Goal: Information Seeking & Learning: Learn about a topic

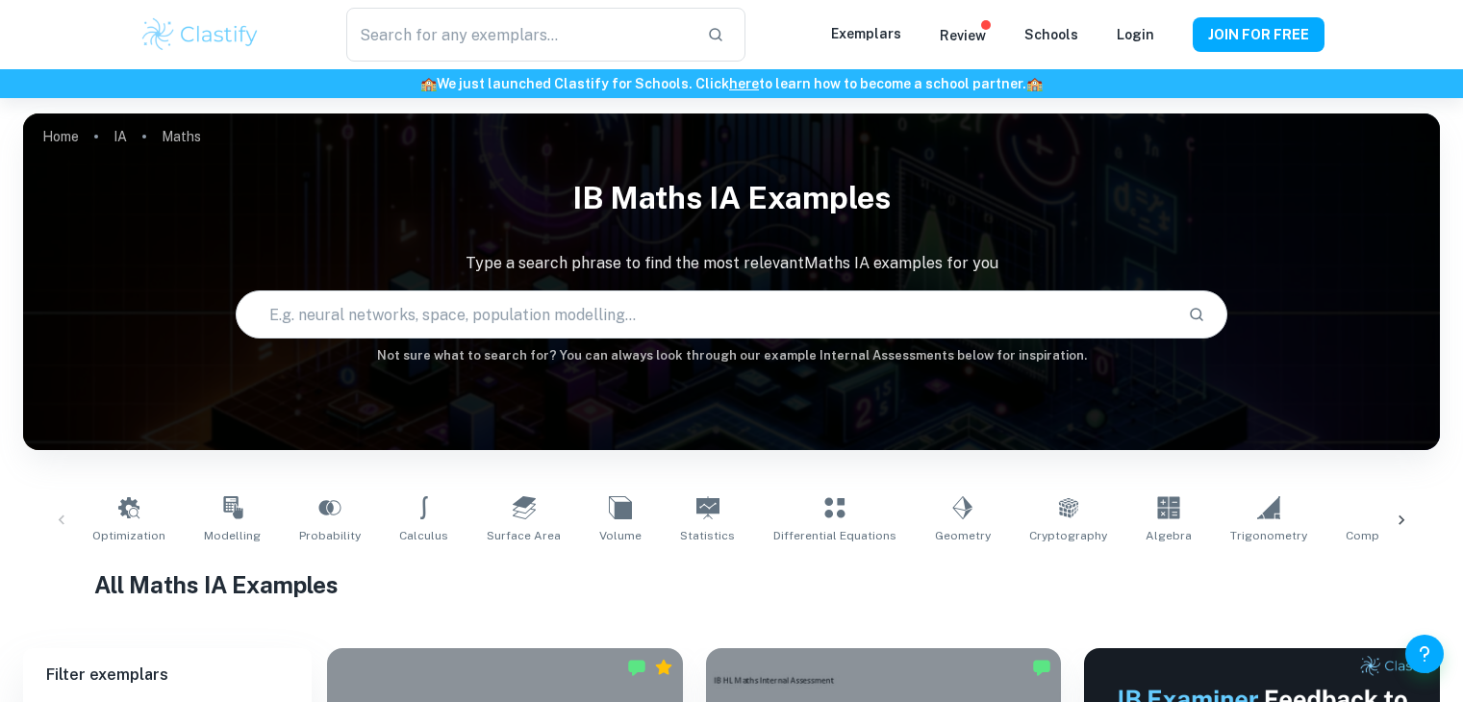
scroll to position [423, 0]
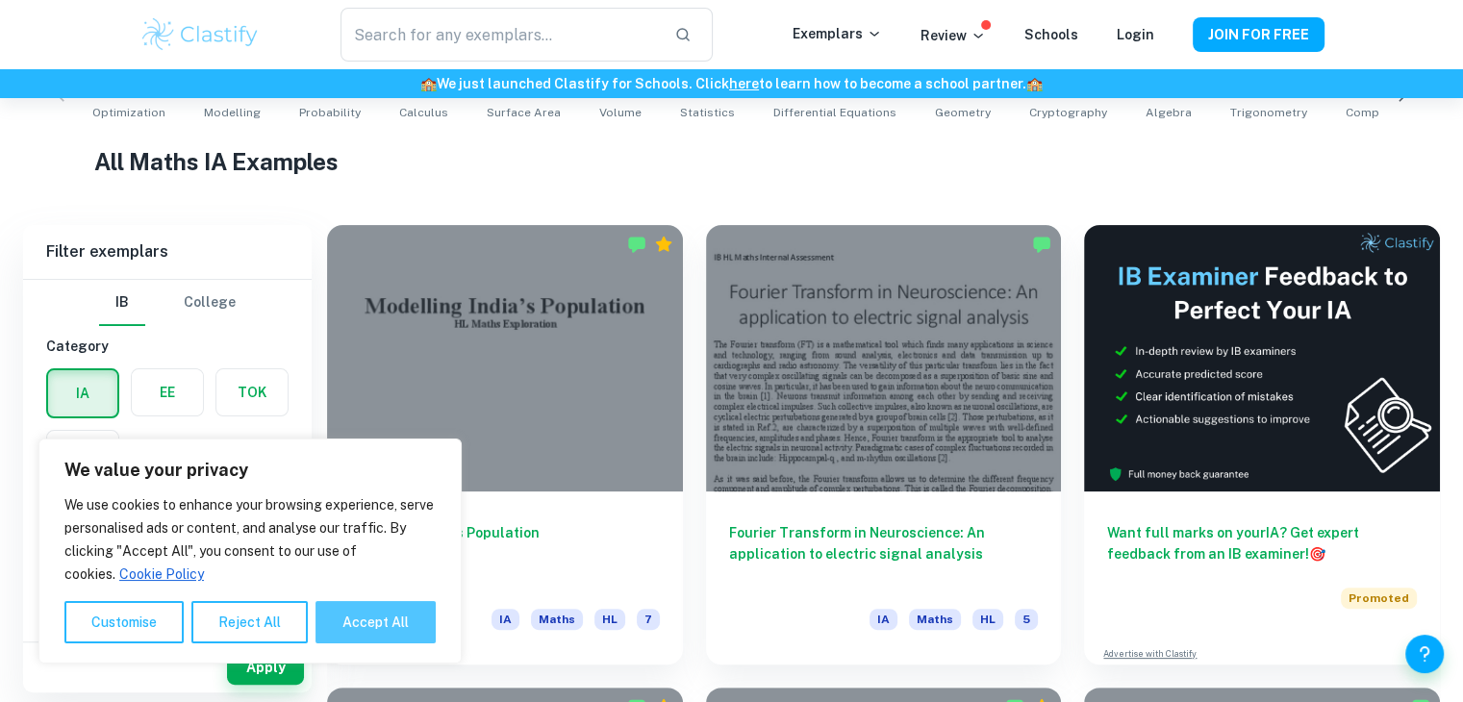
click at [358, 622] on button "Accept All" at bounding box center [375, 622] width 120 height 42
checkbox input "true"
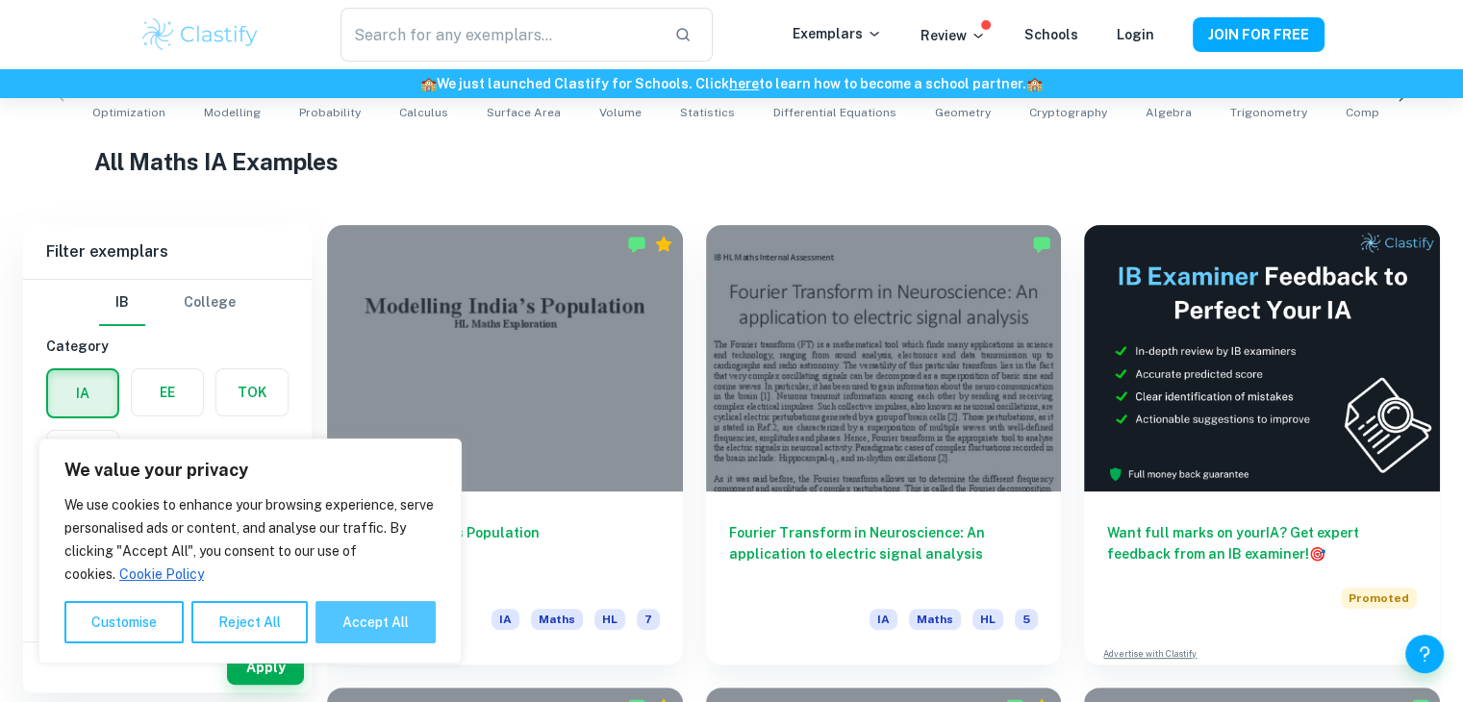
checkbox input "true"
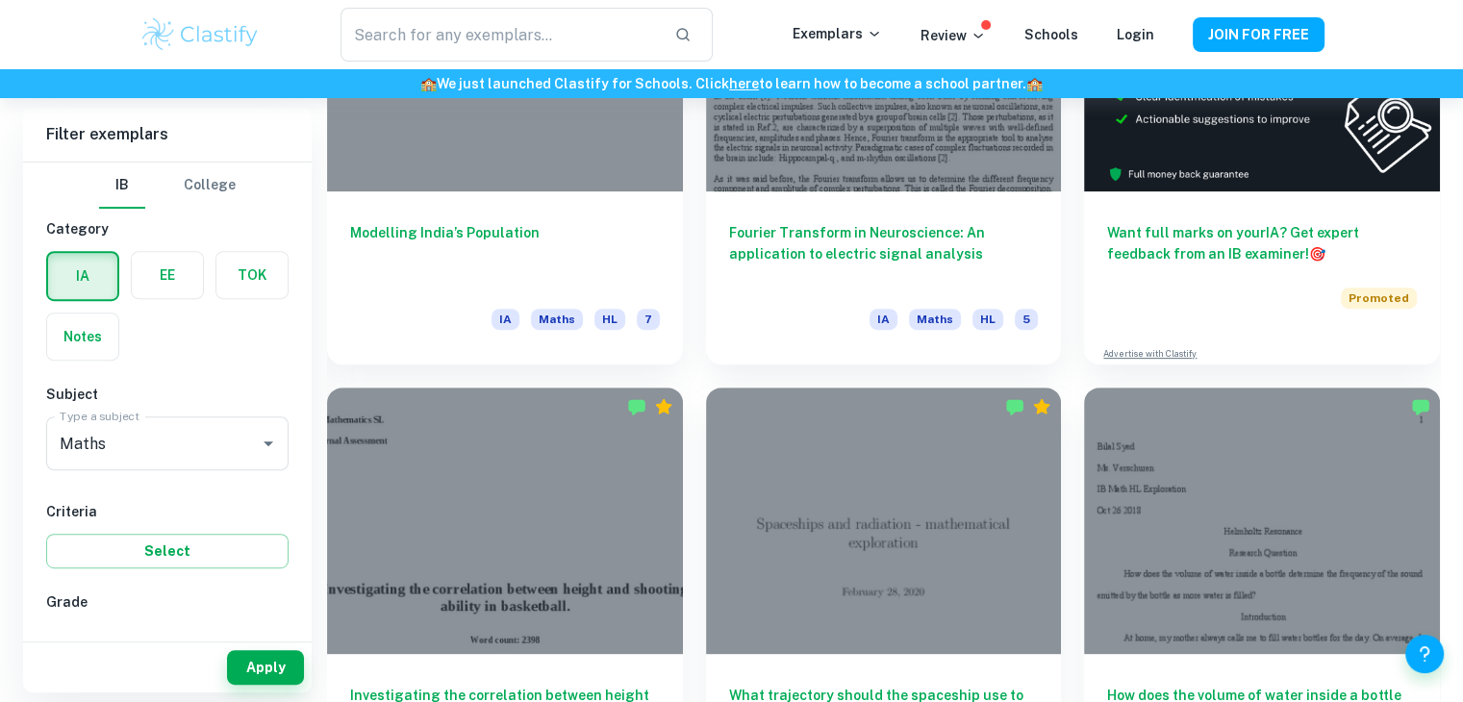
scroll to position [722, 0]
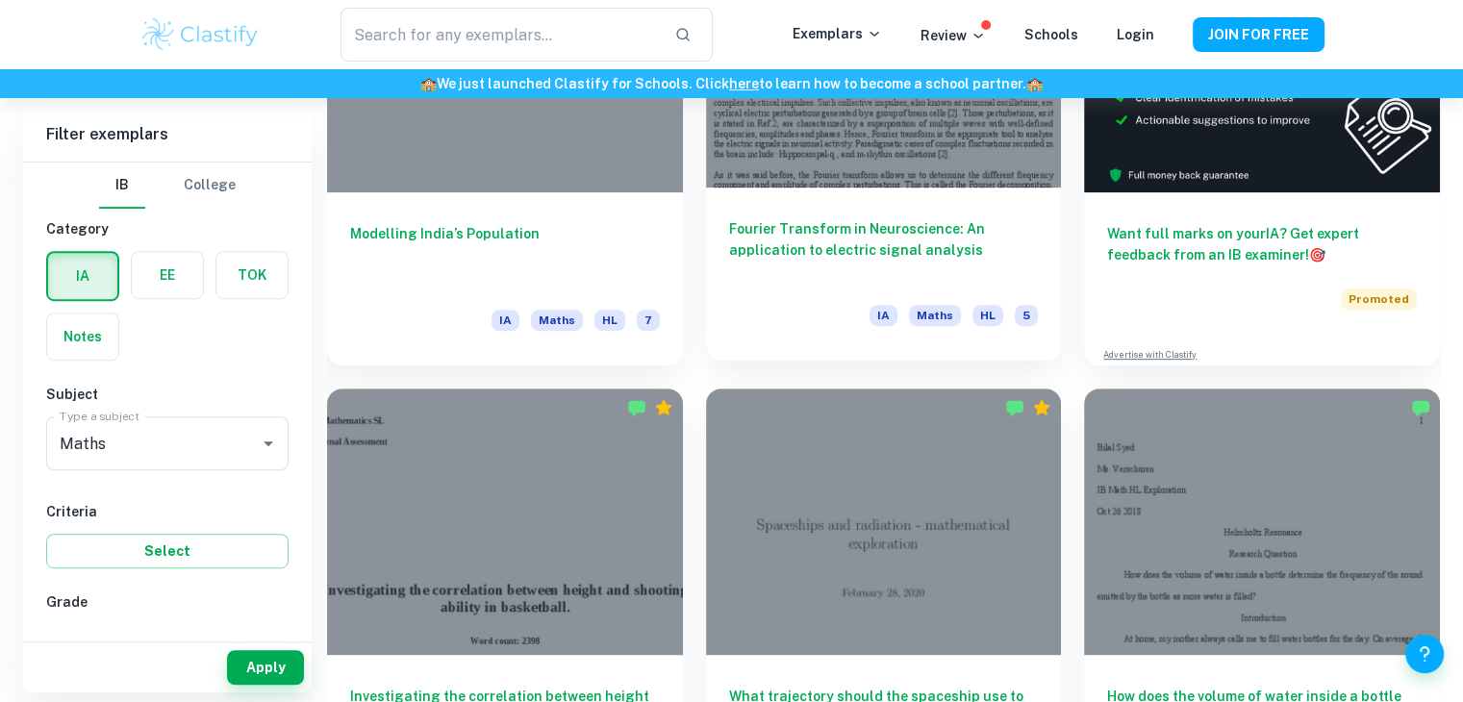
click at [819, 191] on div "Fourier Transform in Neuroscience: An application to electric signal analysis I…" at bounding box center [884, 274] width 356 height 173
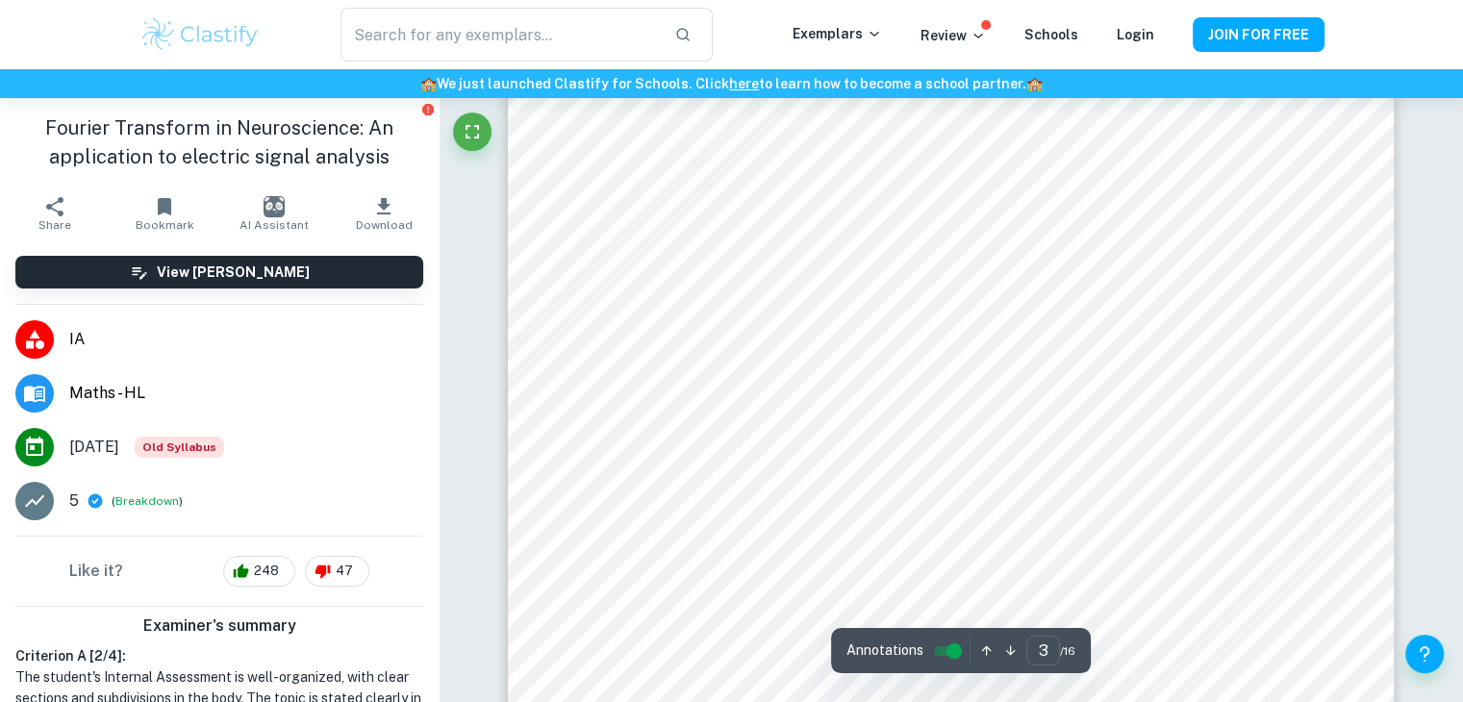
scroll to position [2968, 0]
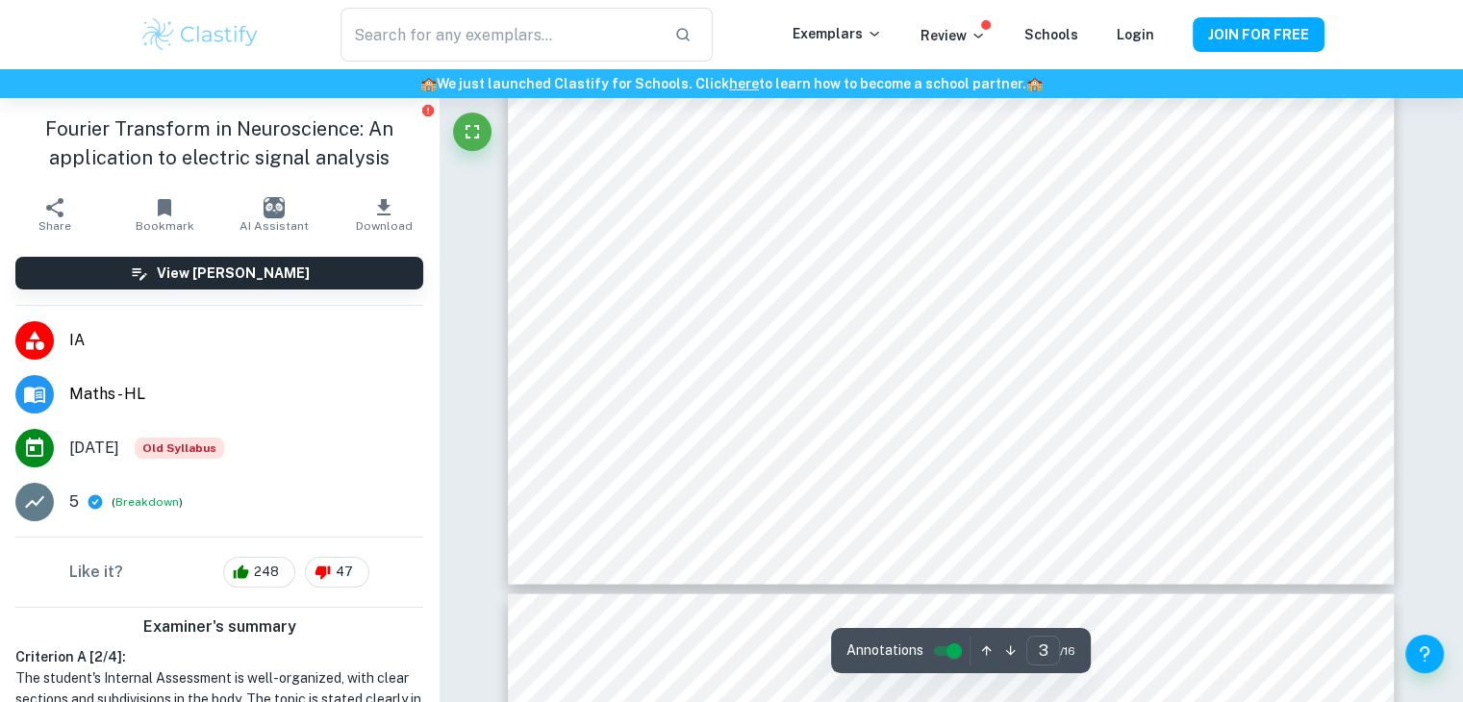
type input "4"
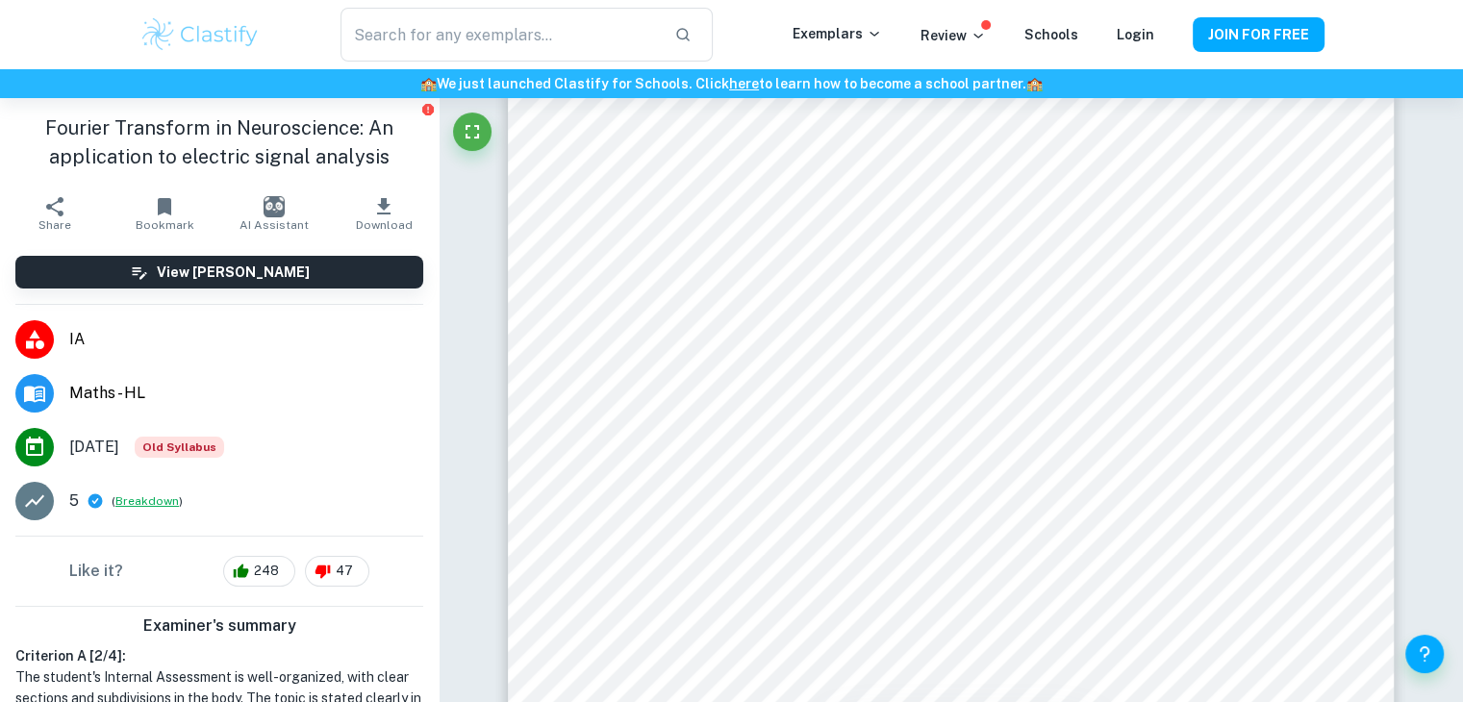
click at [138, 501] on button "Breakdown" at bounding box center [146, 500] width 63 height 17
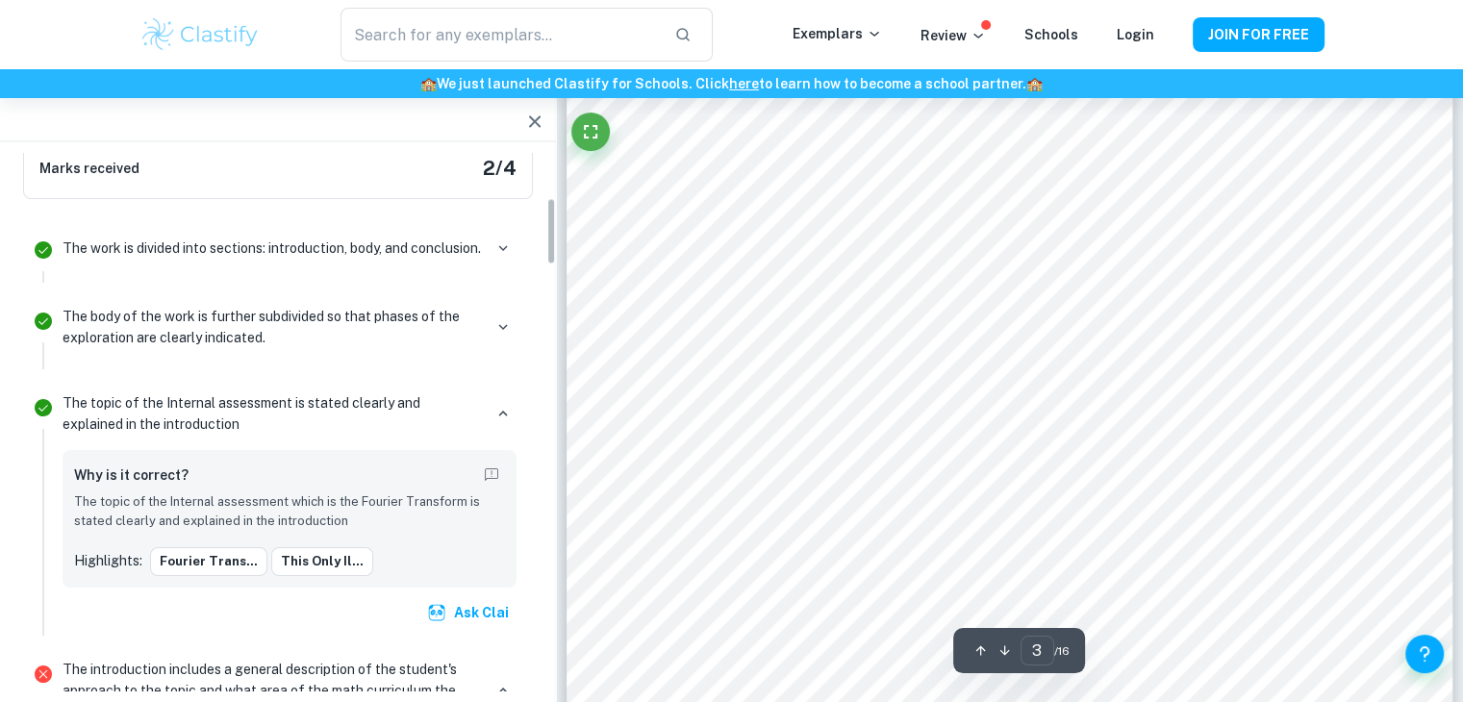
scroll to position [0, 0]
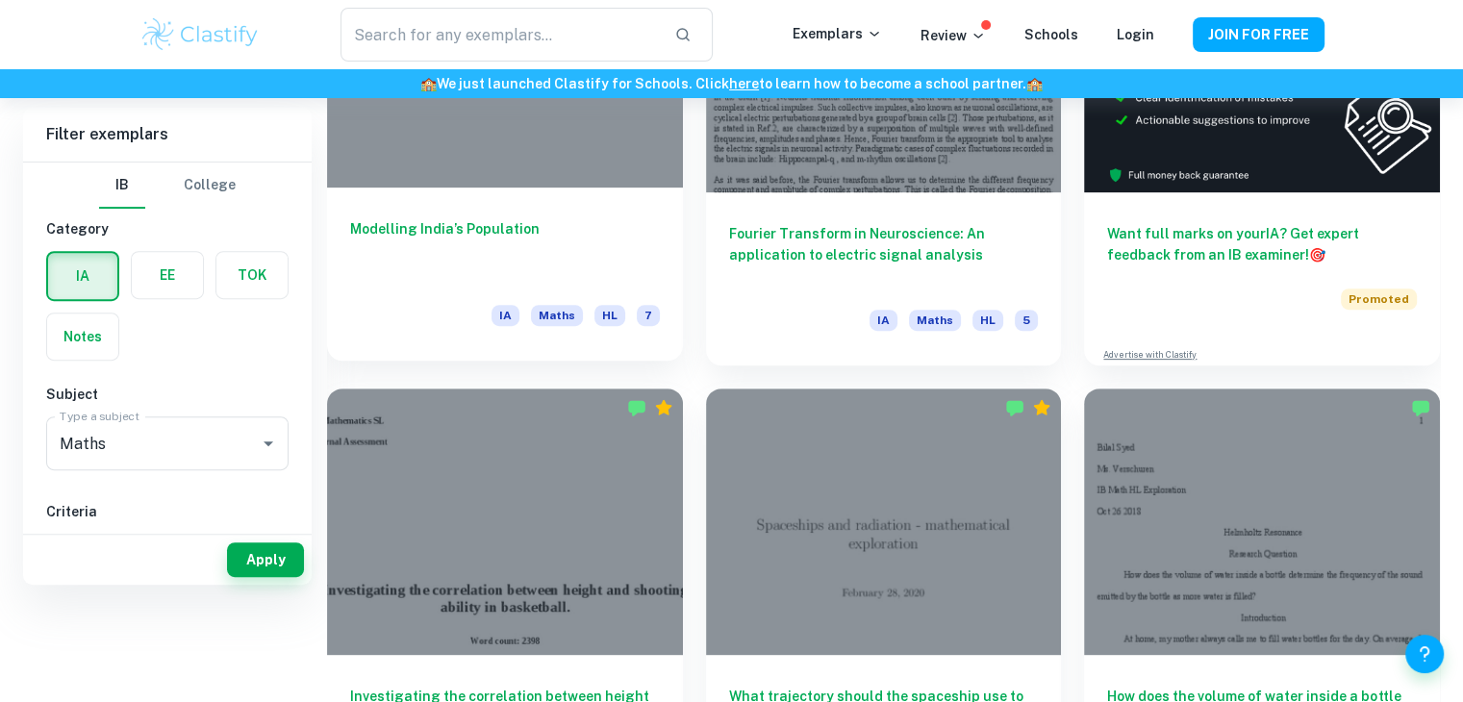
scroll to position [432, 0]
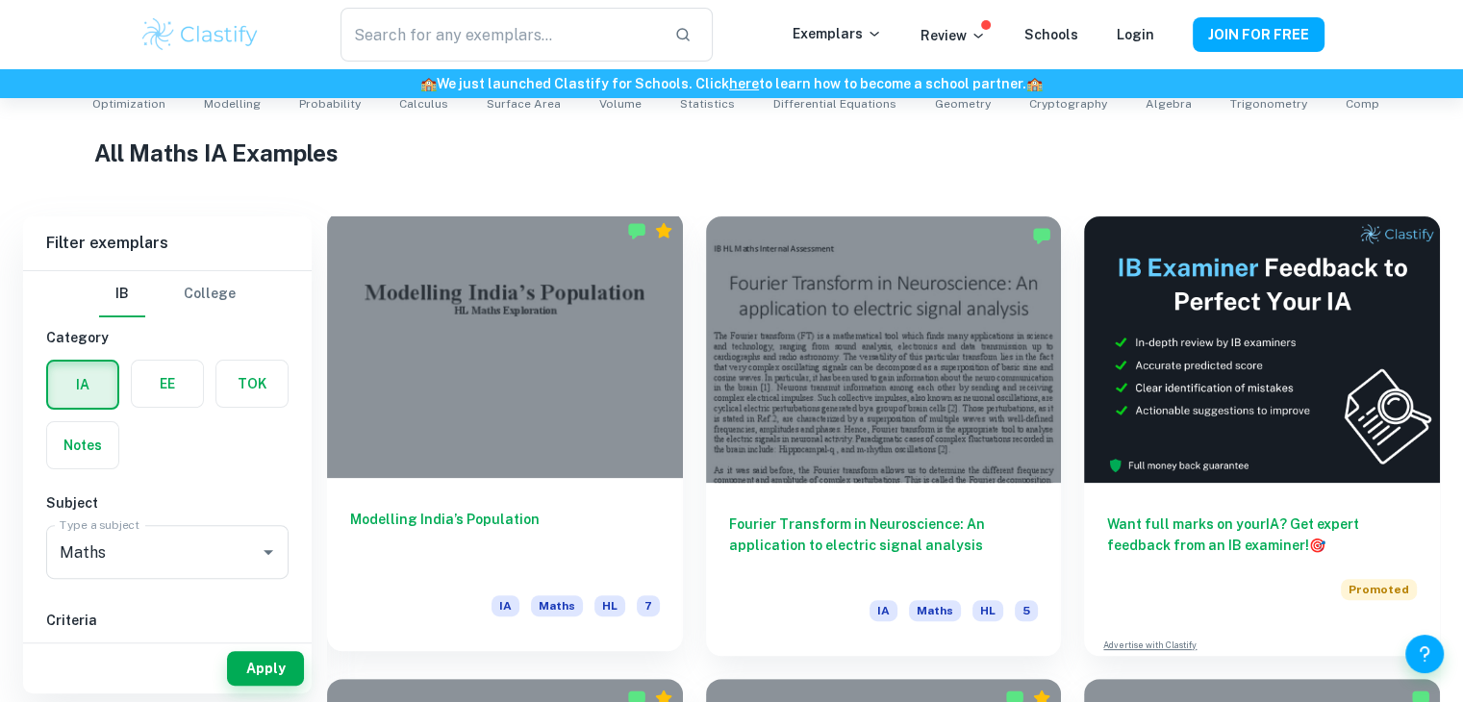
click at [515, 412] on div at bounding box center [505, 345] width 356 height 266
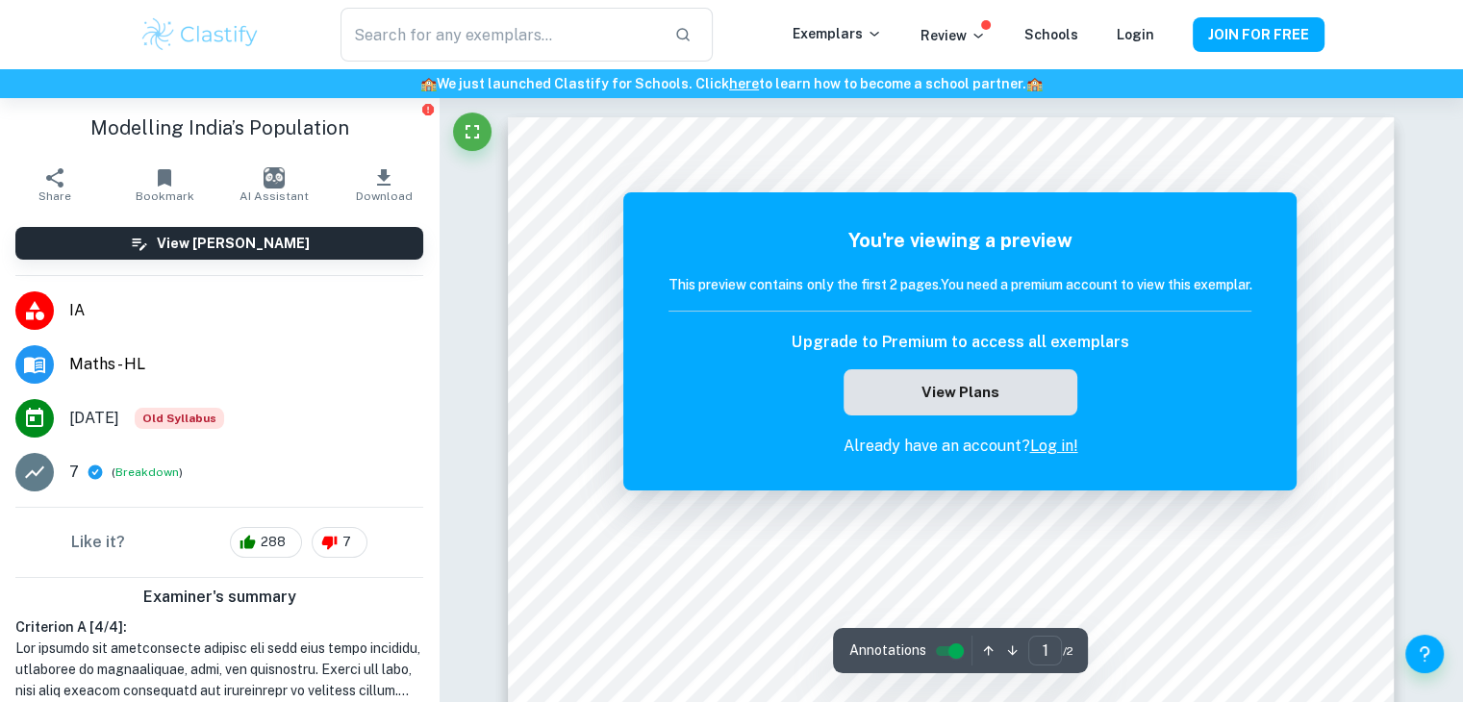
click at [1000, 382] on button "View Plans" at bounding box center [959, 392] width 233 height 46
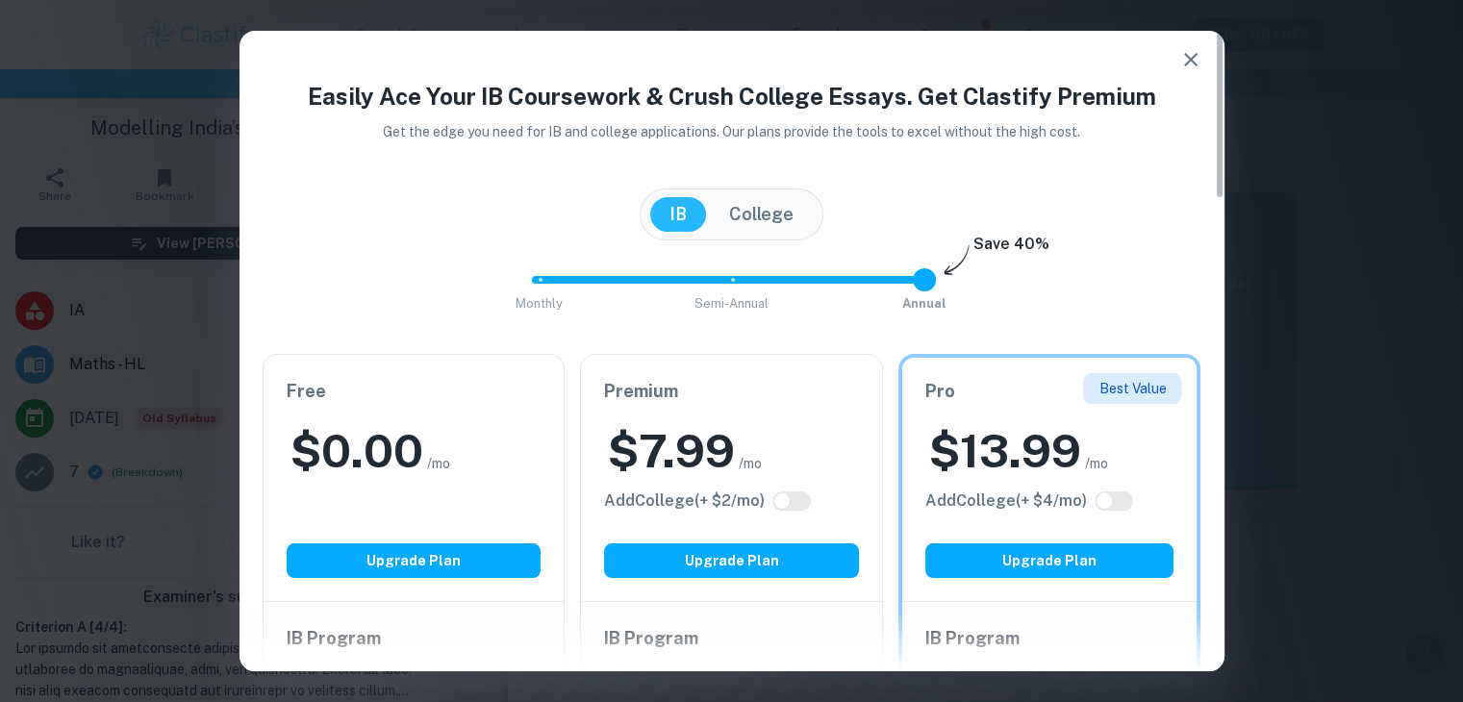
click at [1182, 60] on icon "button" at bounding box center [1190, 59] width 23 height 23
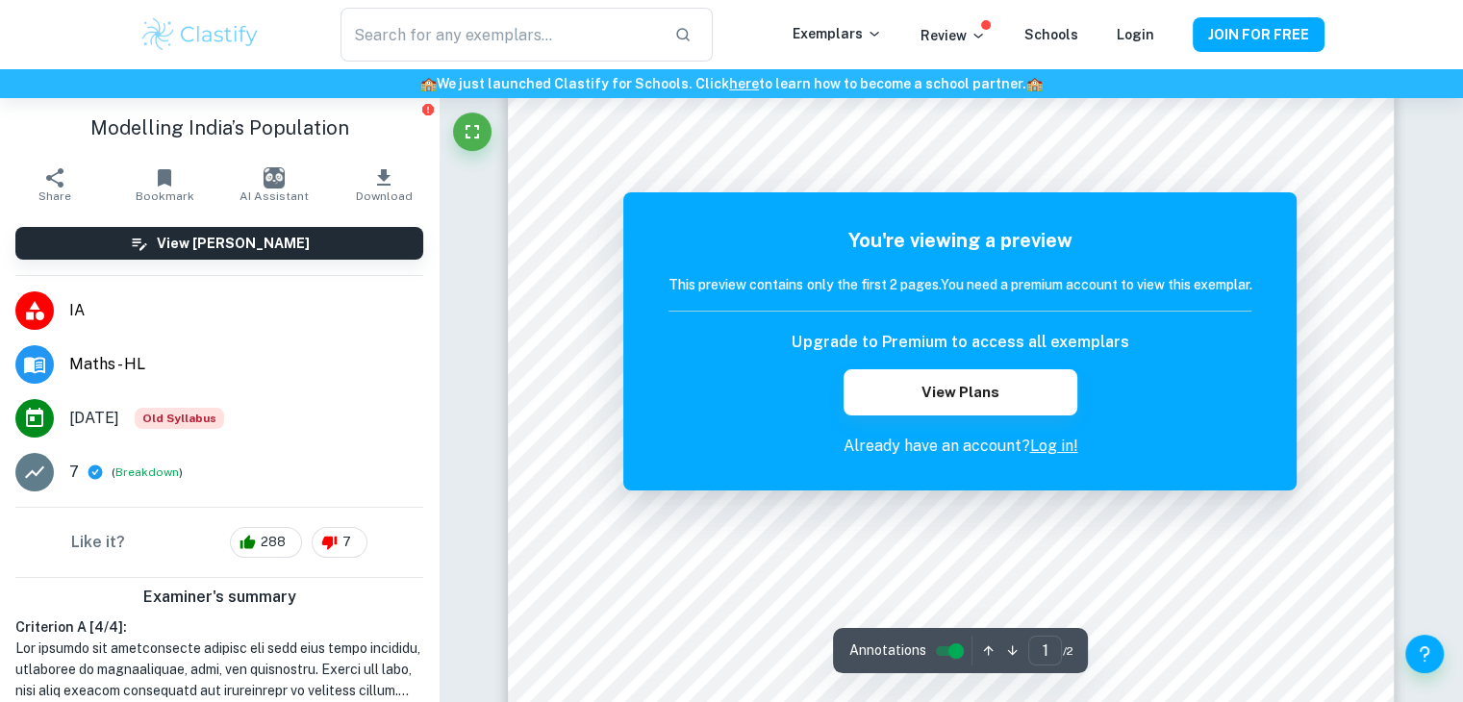
scroll to position [24, 0]
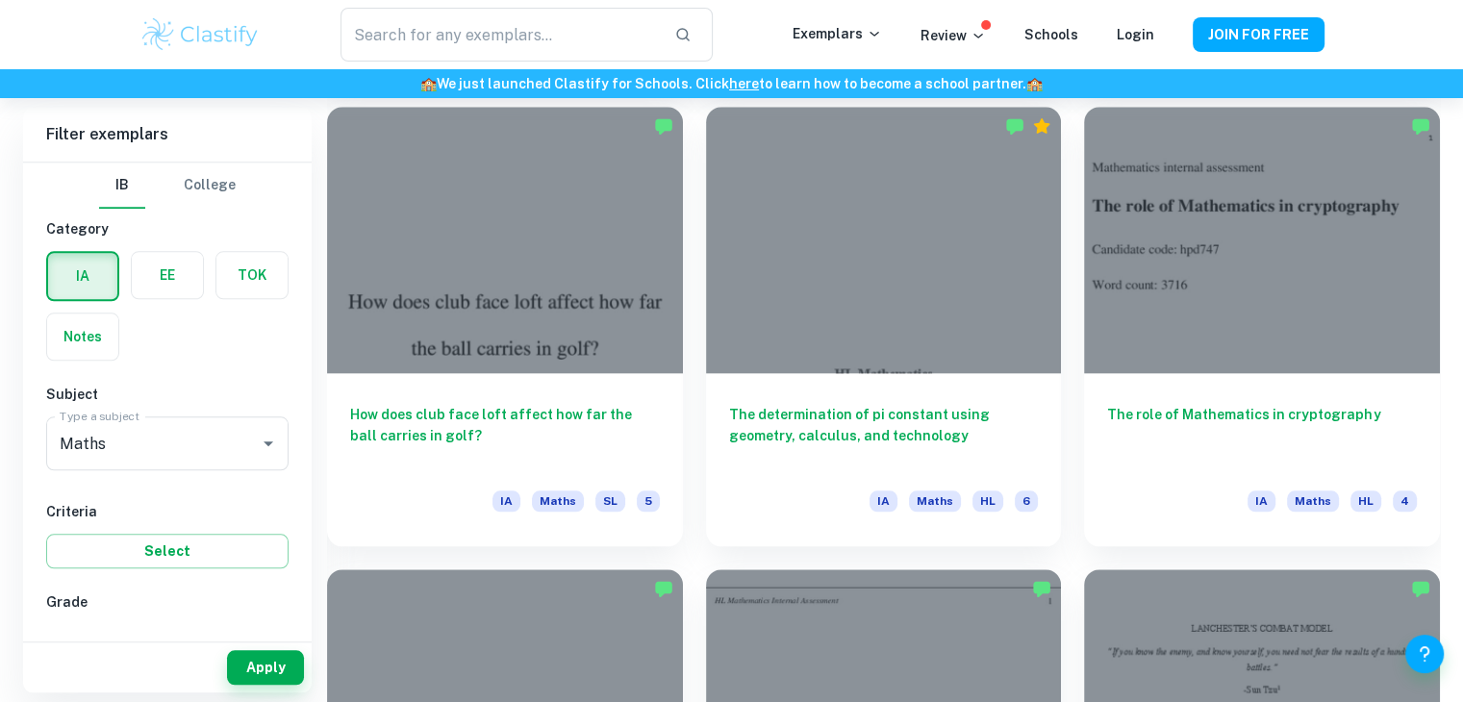
scroll to position [1929, 0]
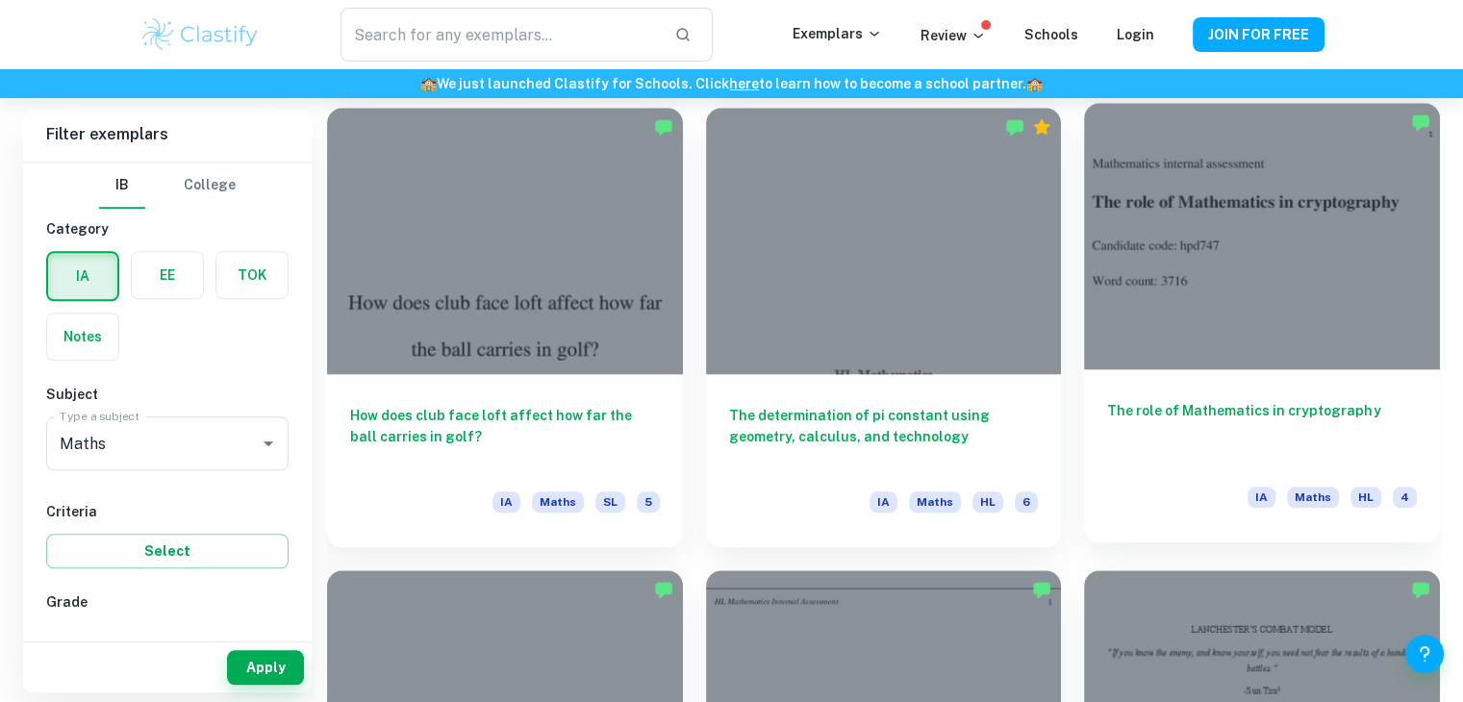
click at [1209, 238] on div at bounding box center [1262, 236] width 356 height 266
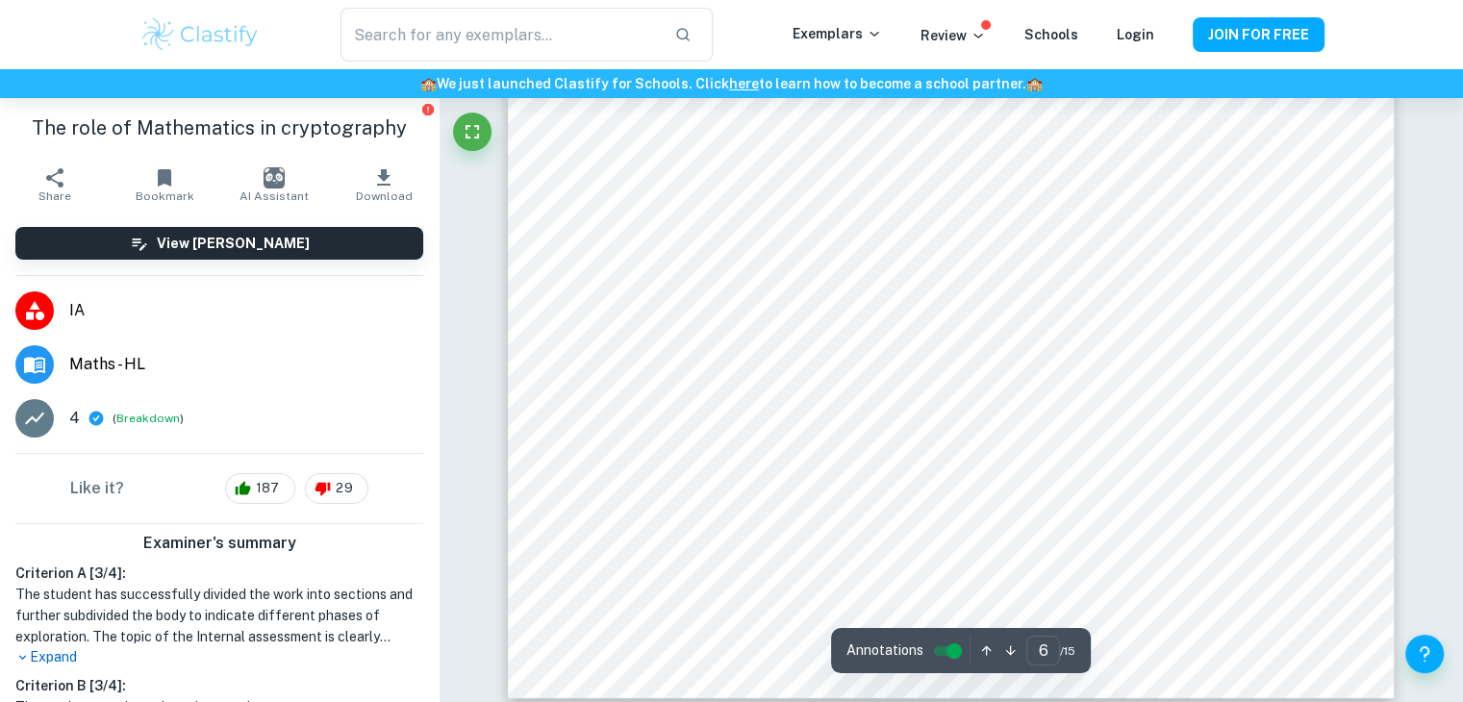
scroll to position [6643, 0]
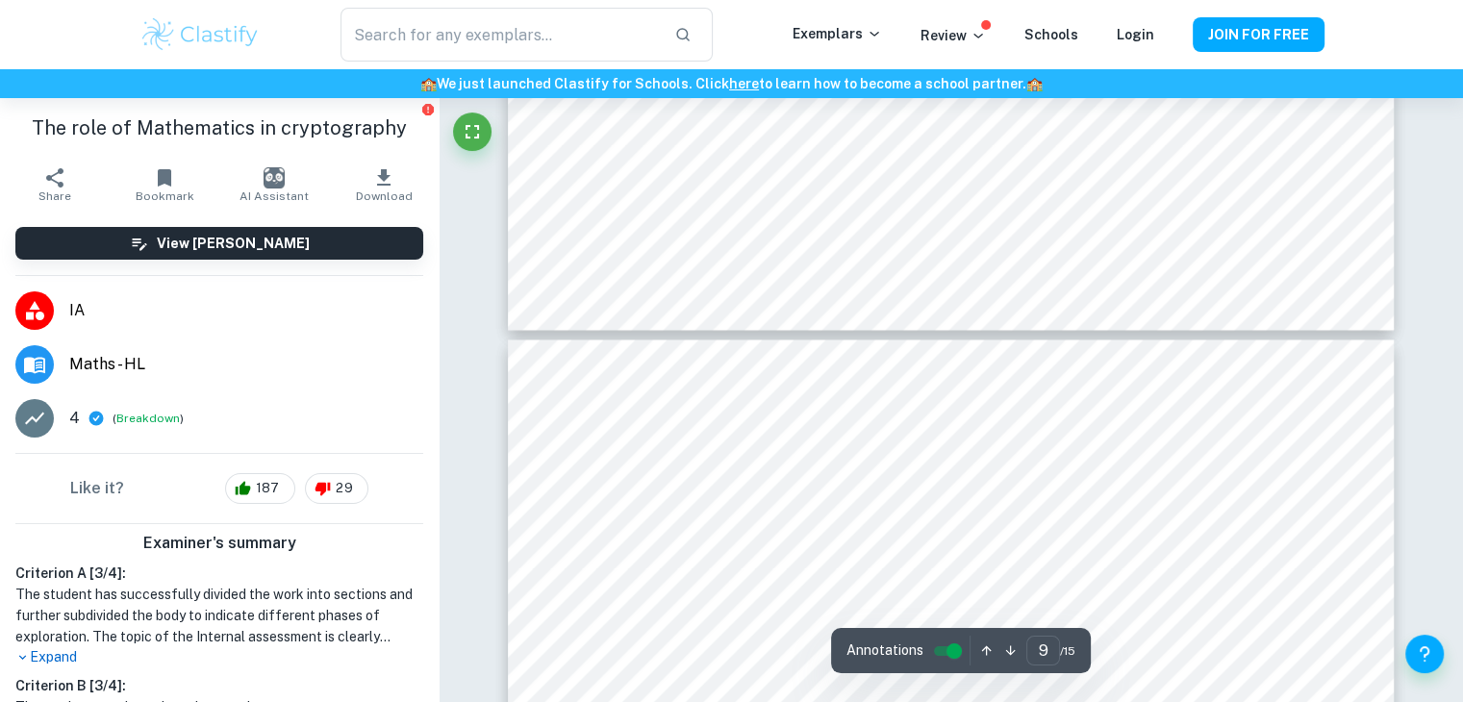
type input "10"
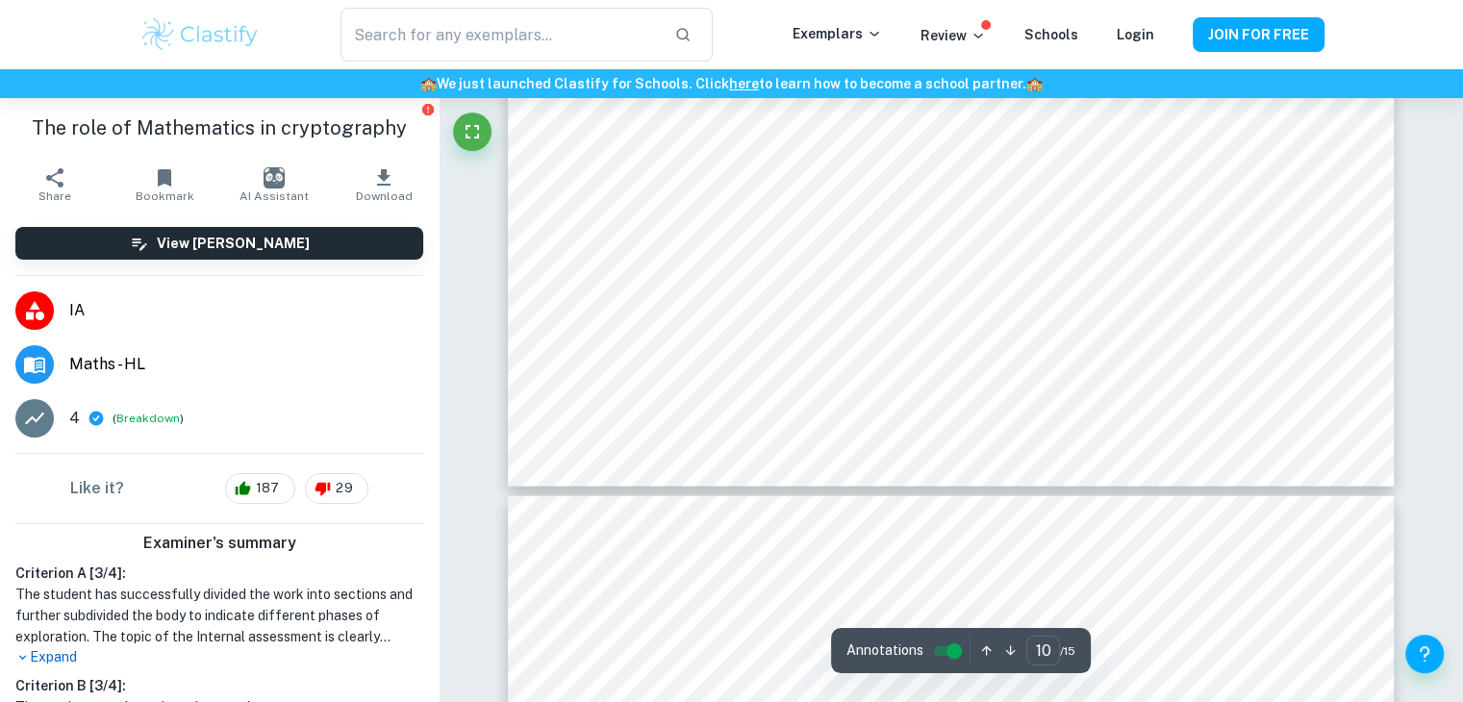
scroll to position [11622, 0]
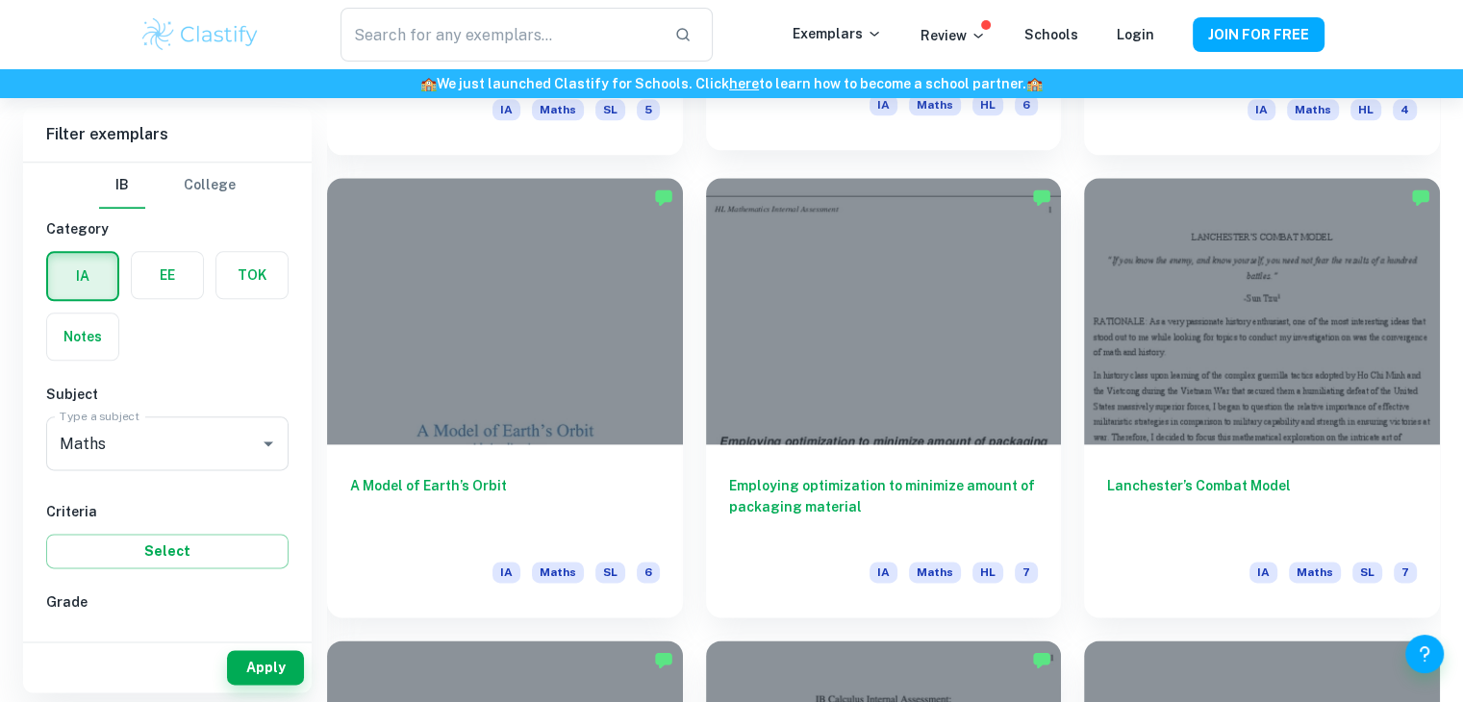
scroll to position [2319, 0]
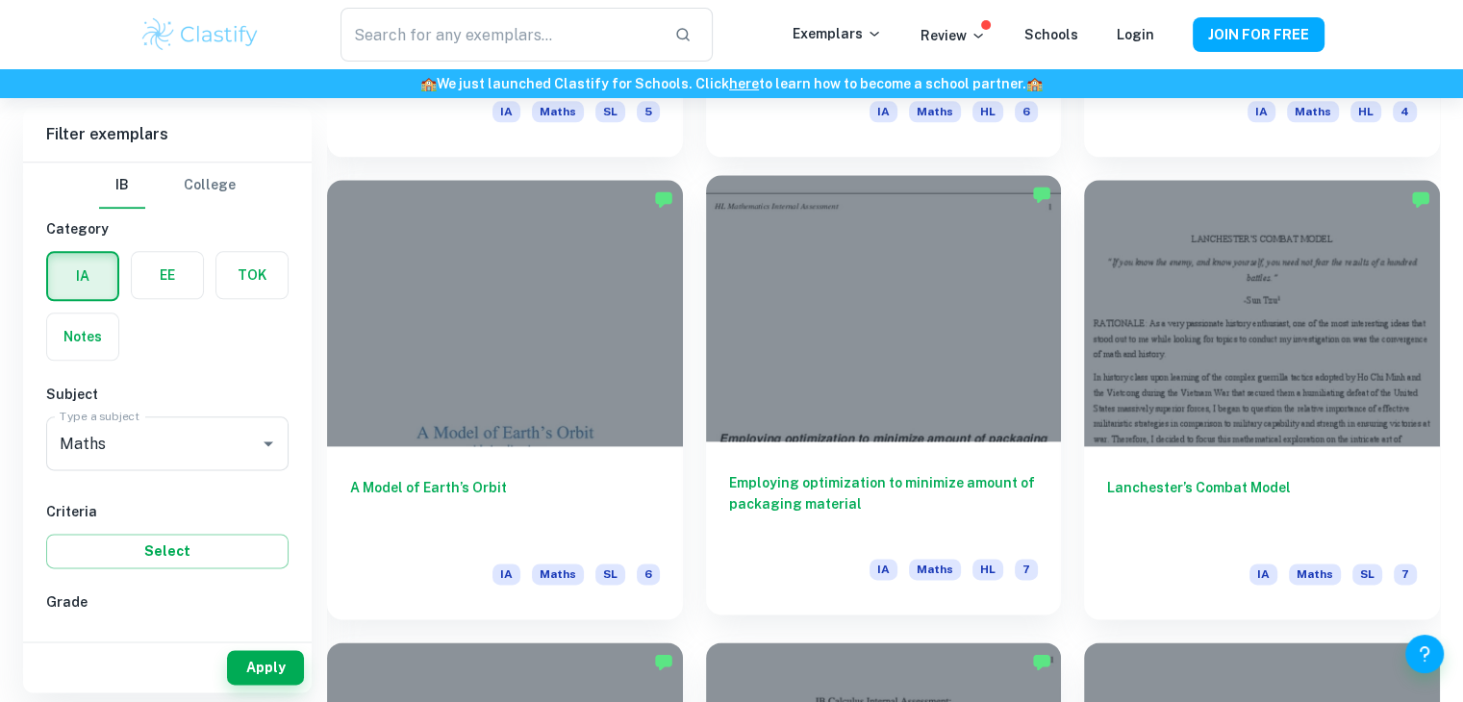
click at [812, 374] on div at bounding box center [884, 308] width 356 height 266
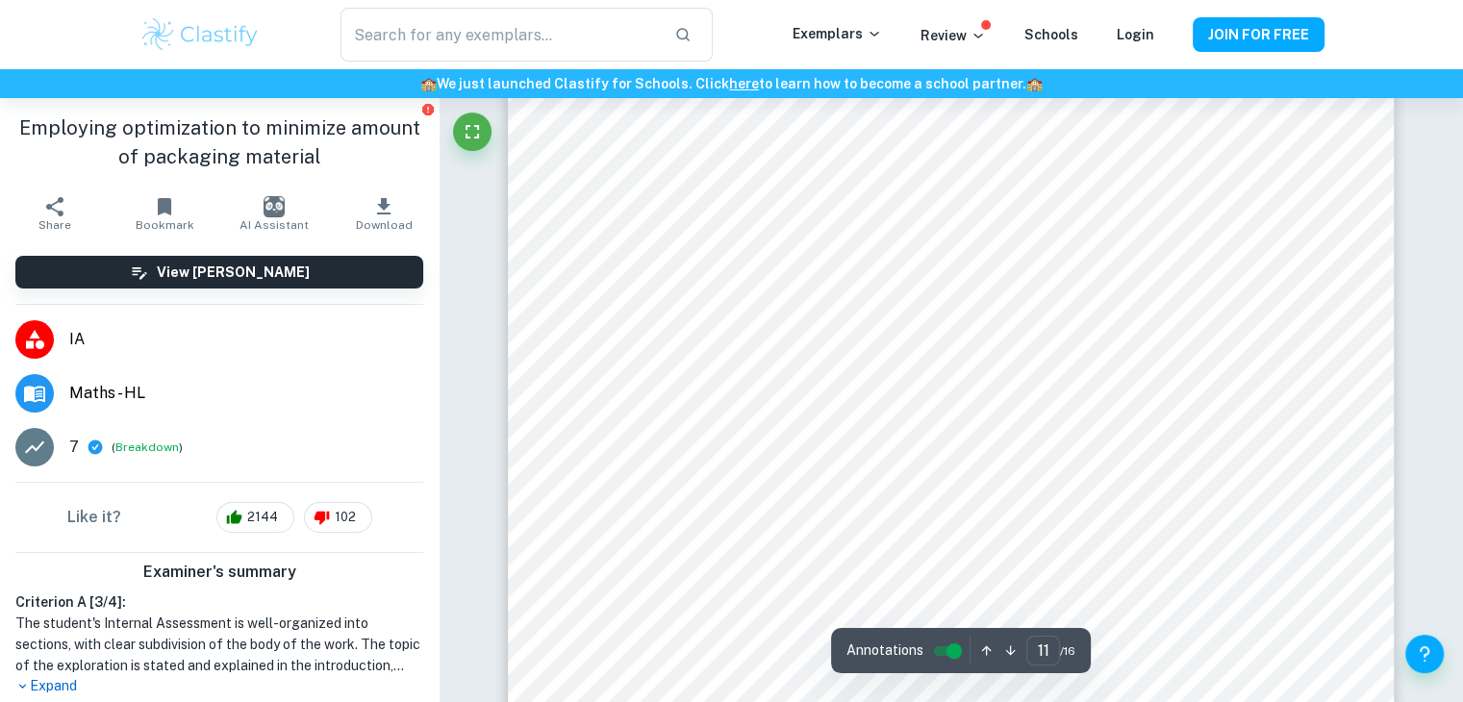
scroll to position [13733, 0]
type input "12"
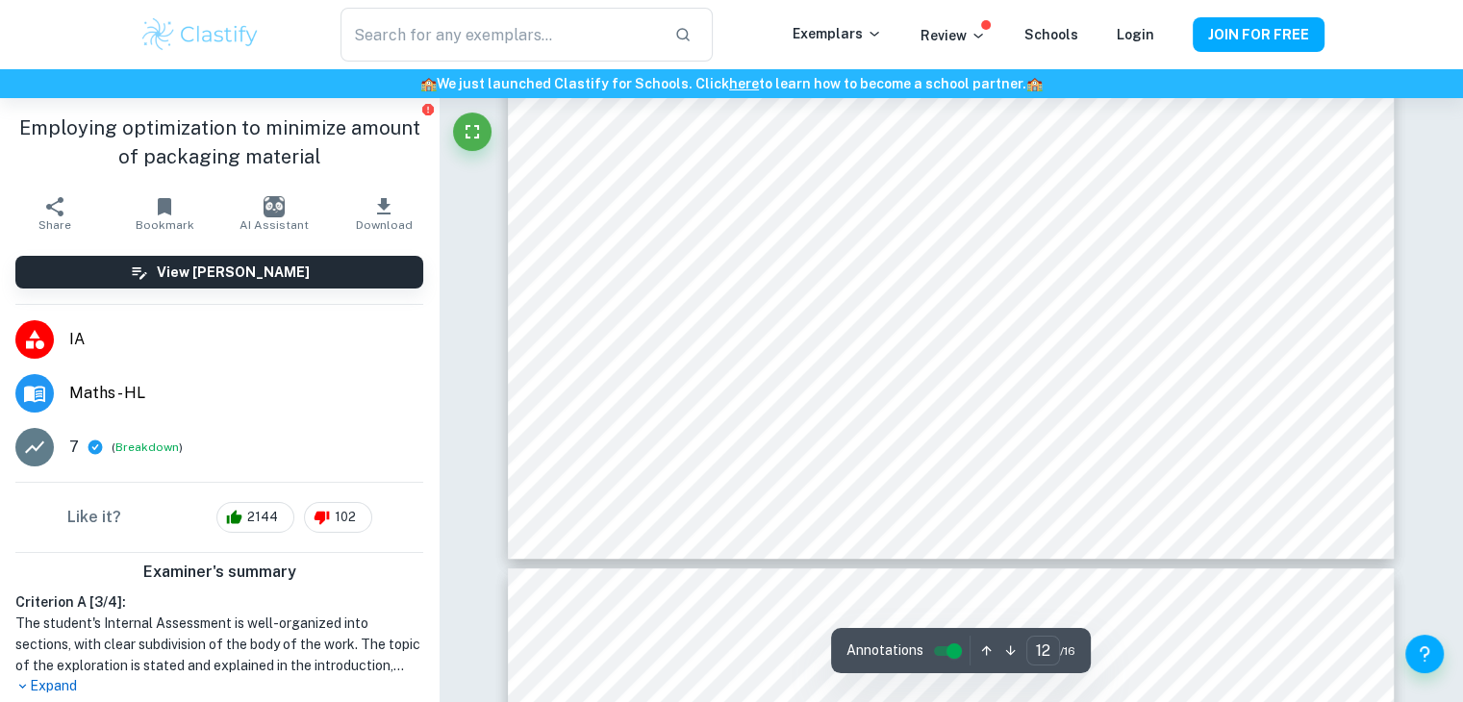
scroll to position [15140, 0]
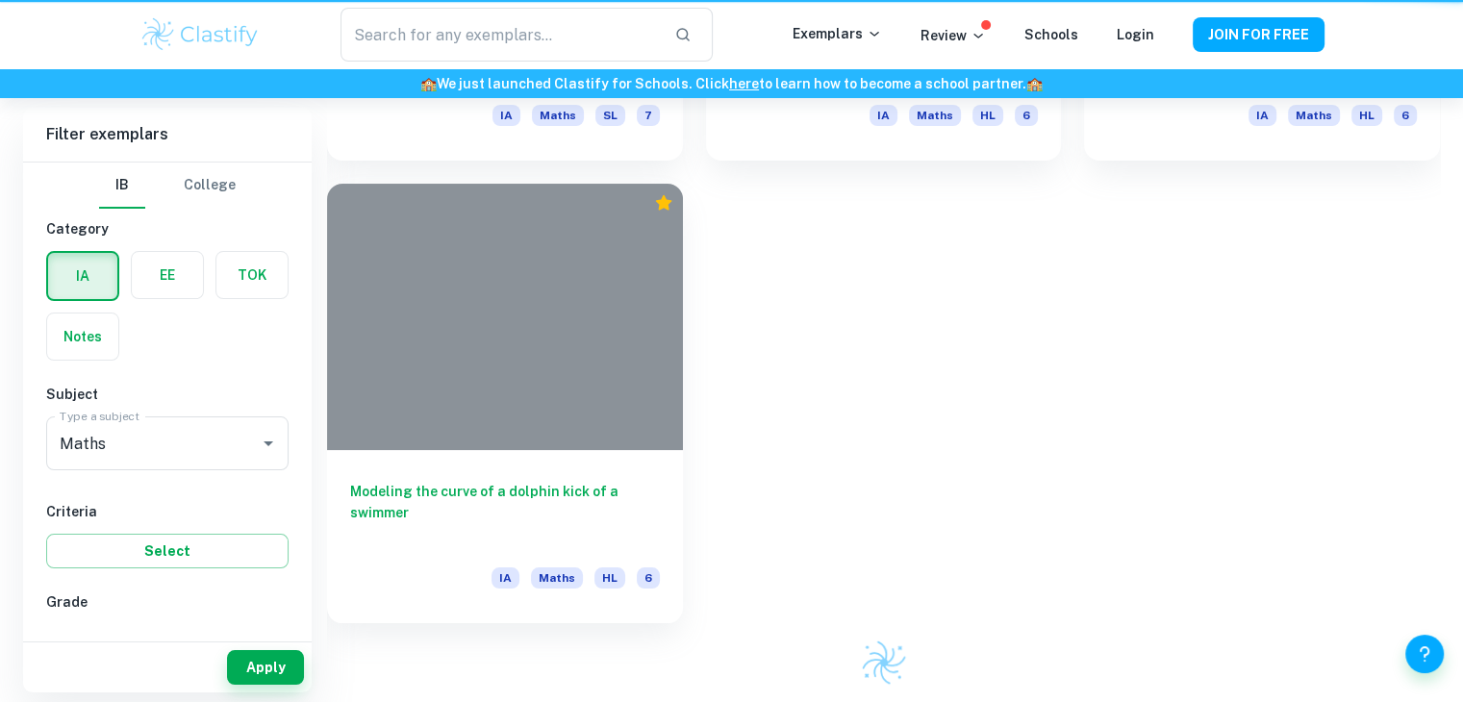
scroll to position [2319, 0]
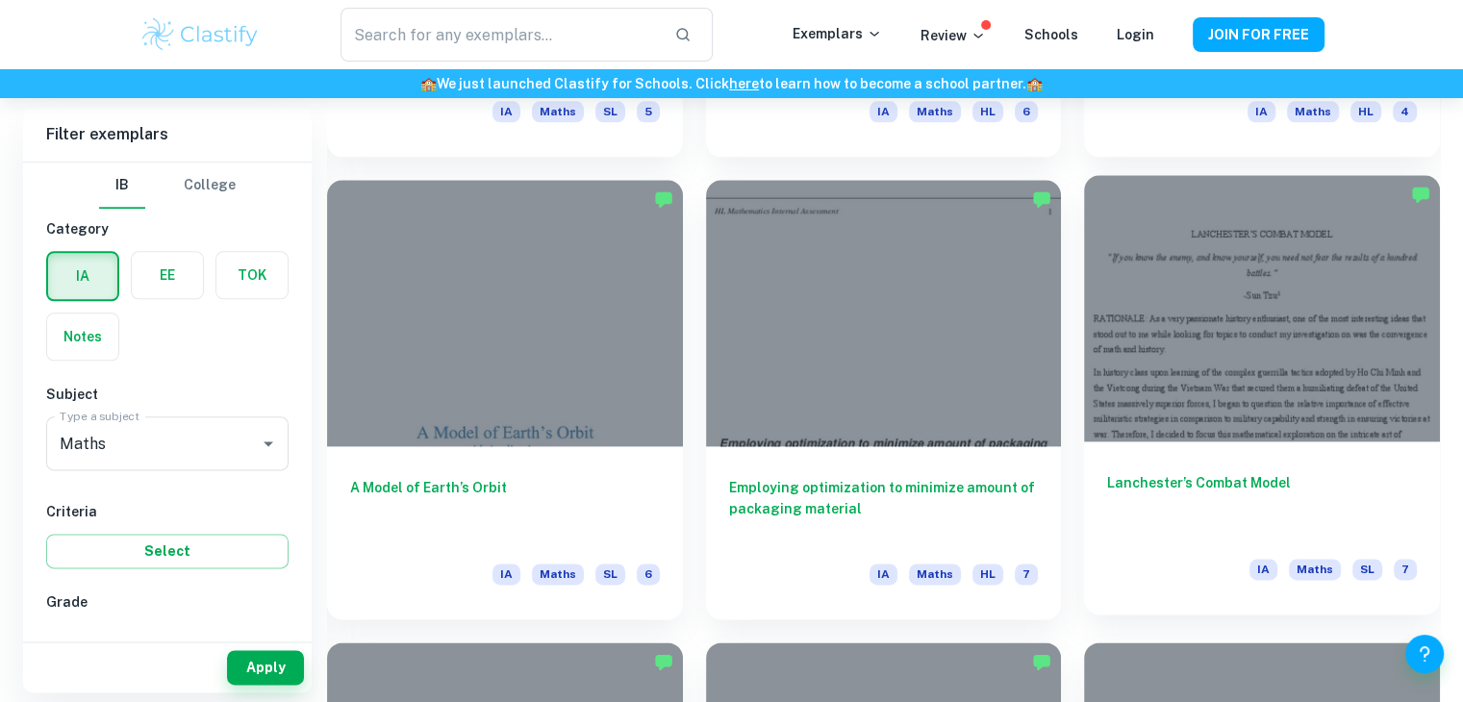
click at [1357, 382] on div at bounding box center [1262, 308] width 356 height 266
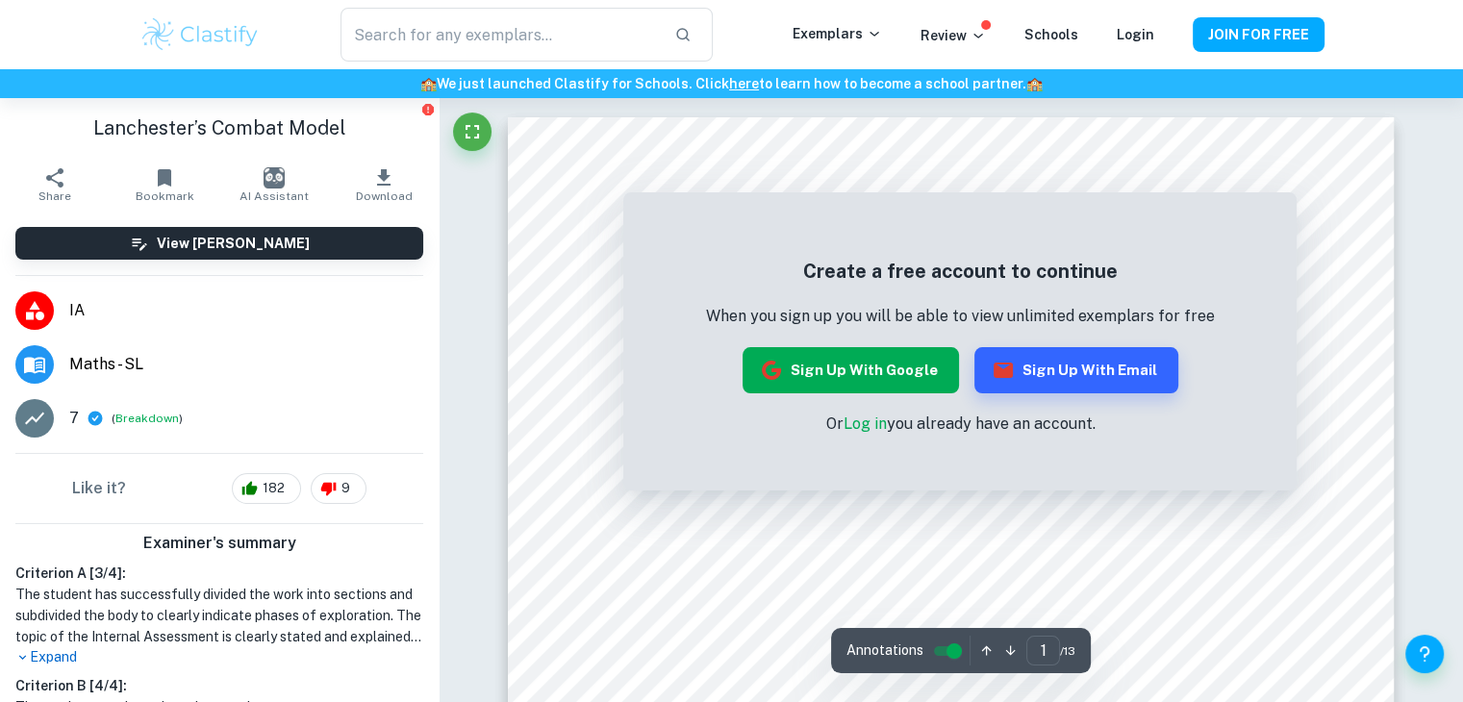
click at [849, 370] on button "Sign up with Google" at bounding box center [850, 370] width 216 height 46
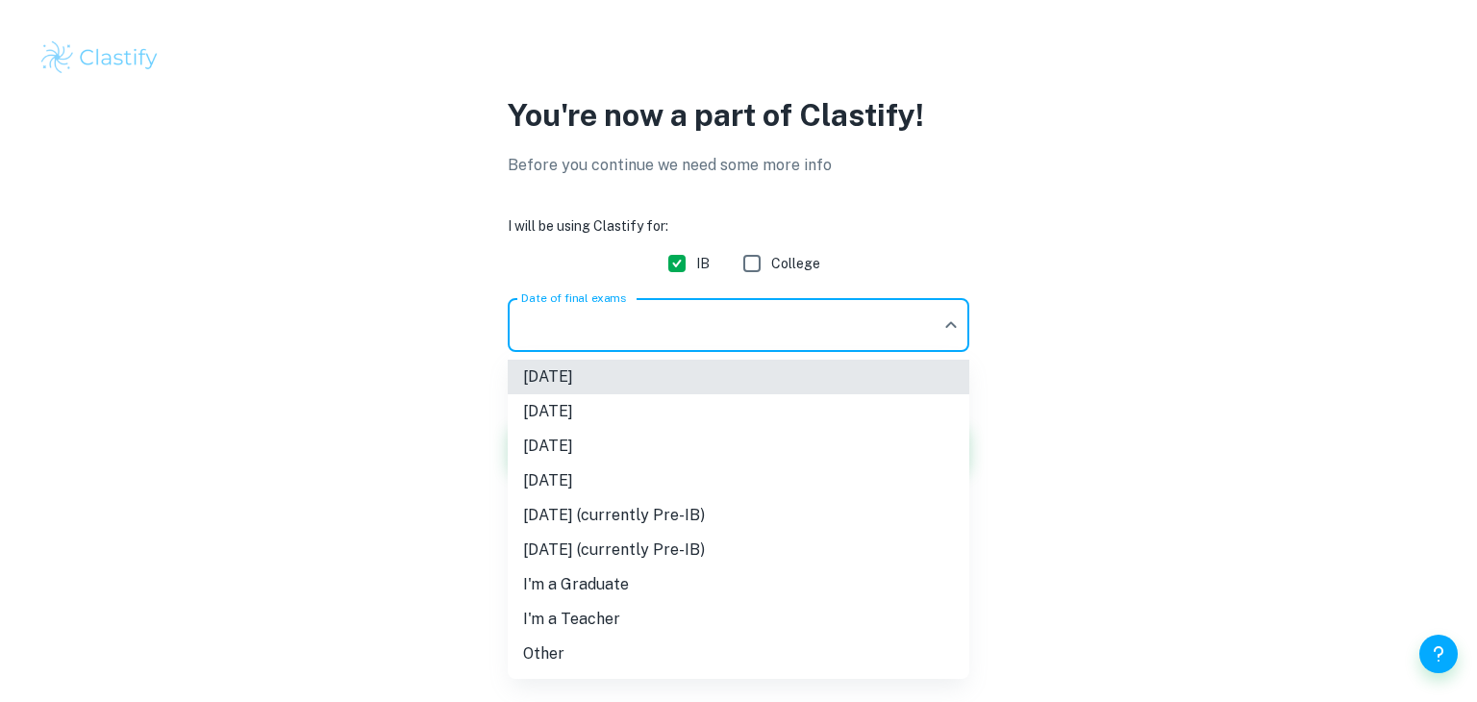
click at [792, 333] on body "We value your privacy We use cookies to enhance your browsing experience, serve…" at bounding box center [738, 351] width 1477 height 702
click at [790, 332] on div at bounding box center [738, 351] width 1477 height 702
click at [790, 332] on body "We value your privacy We use cookies to enhance your browsing experience, serve…" at bounding box center [738, 351] width 1477 height 702
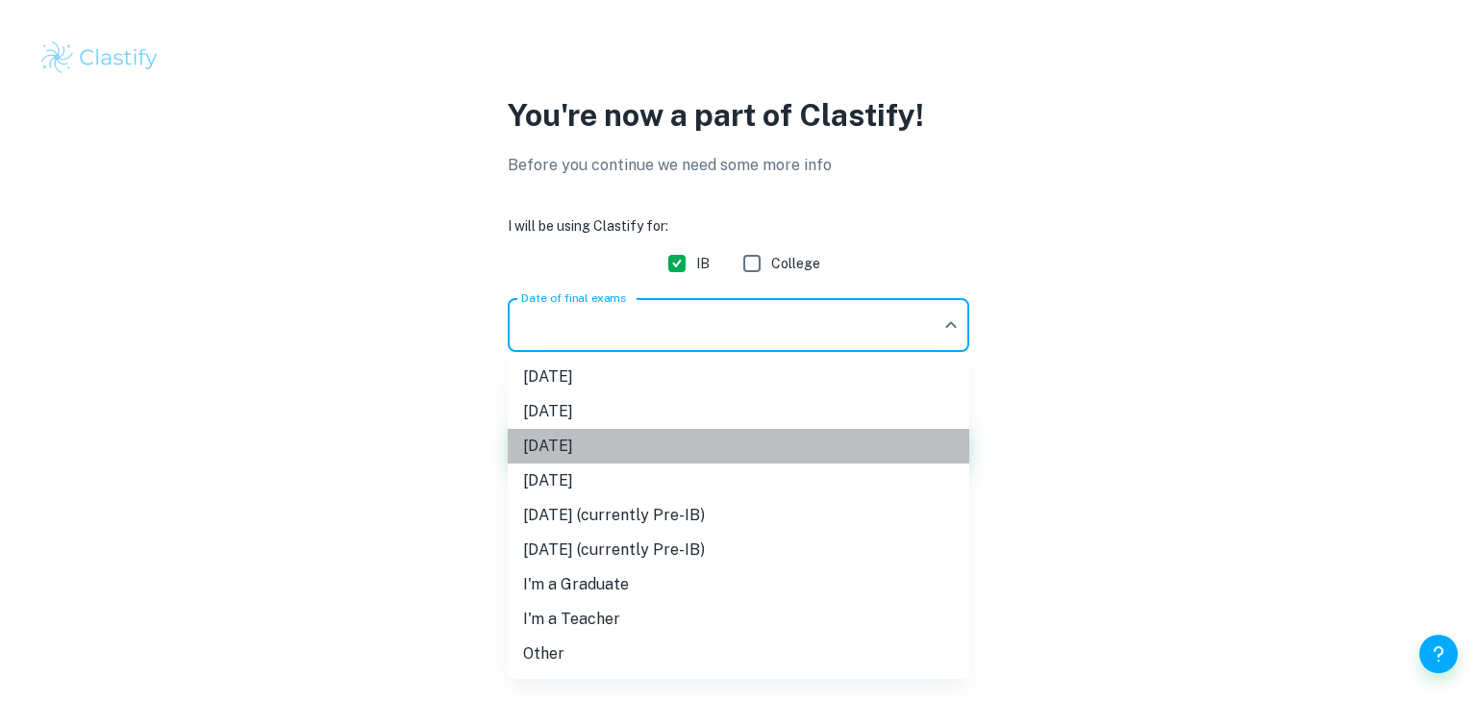
click at [783, 433] on li "[DATE]" at bounding box center [739, 446] width 462 height 35
type input "M26"
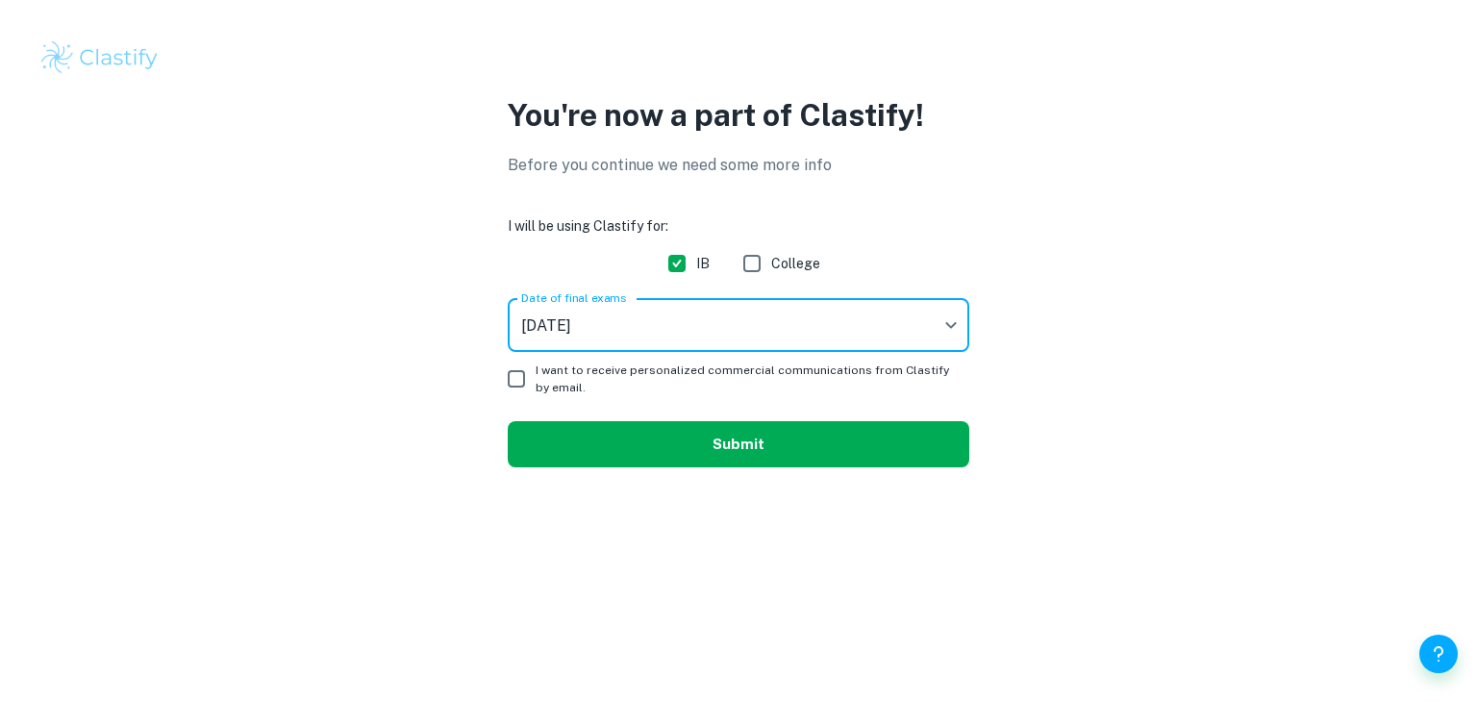
click at [782, 438] on button "Submit" at bounding box center [739, 444] width 462 height 46
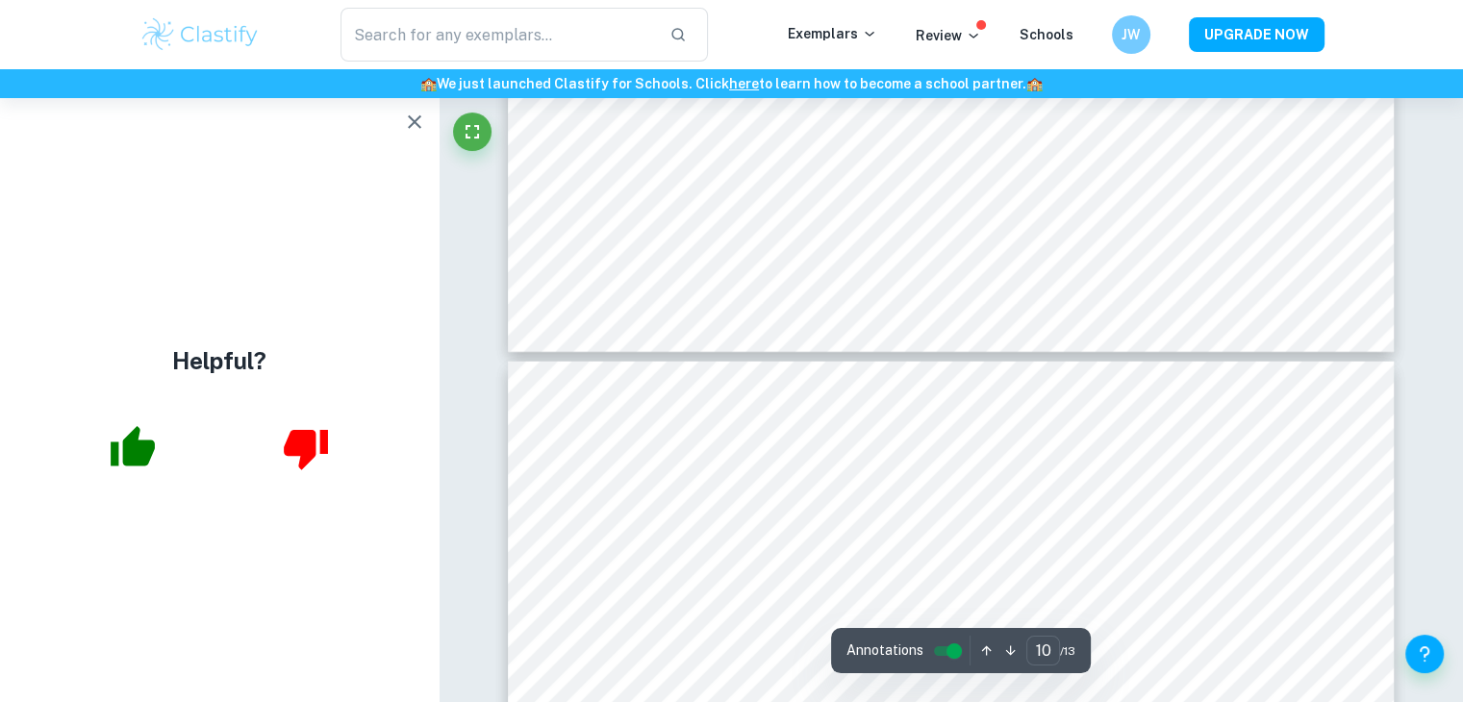
scroll to position [12820, 0]
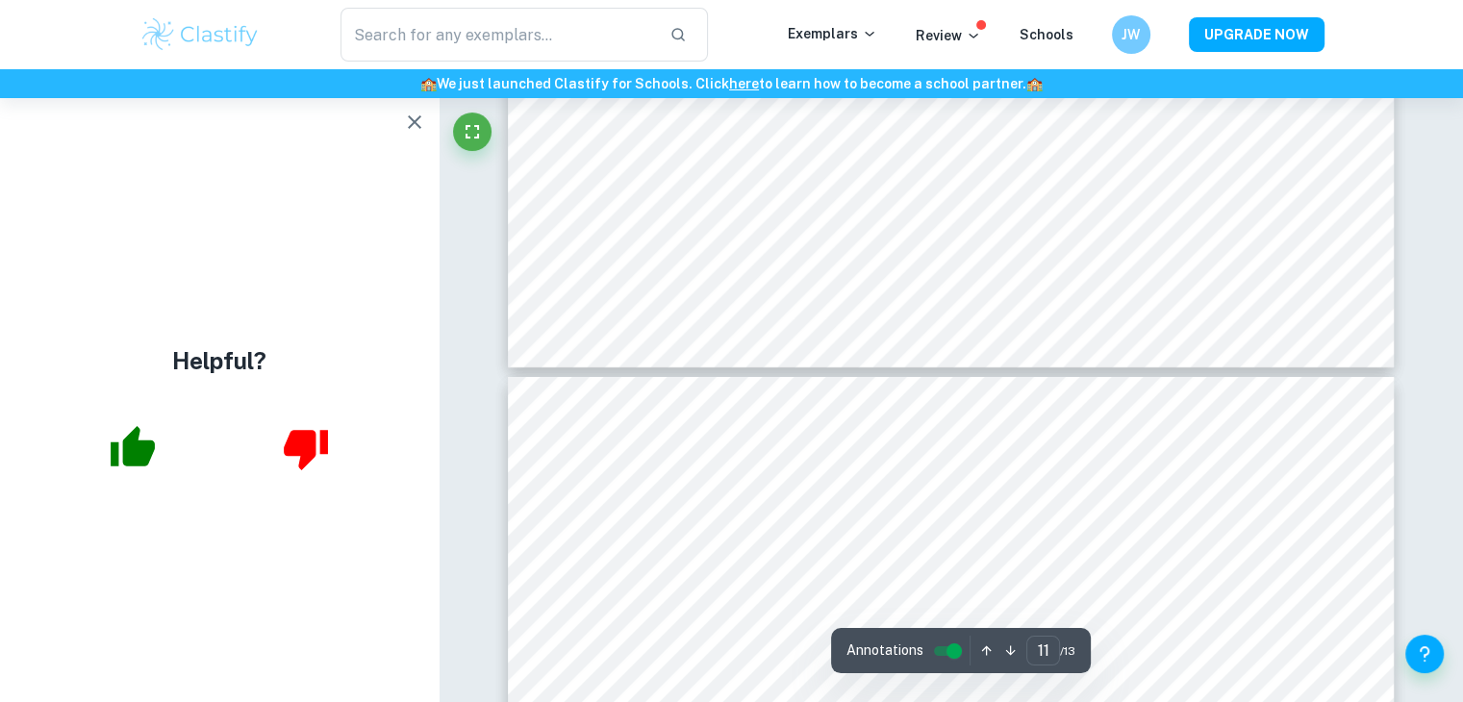
type input "12"
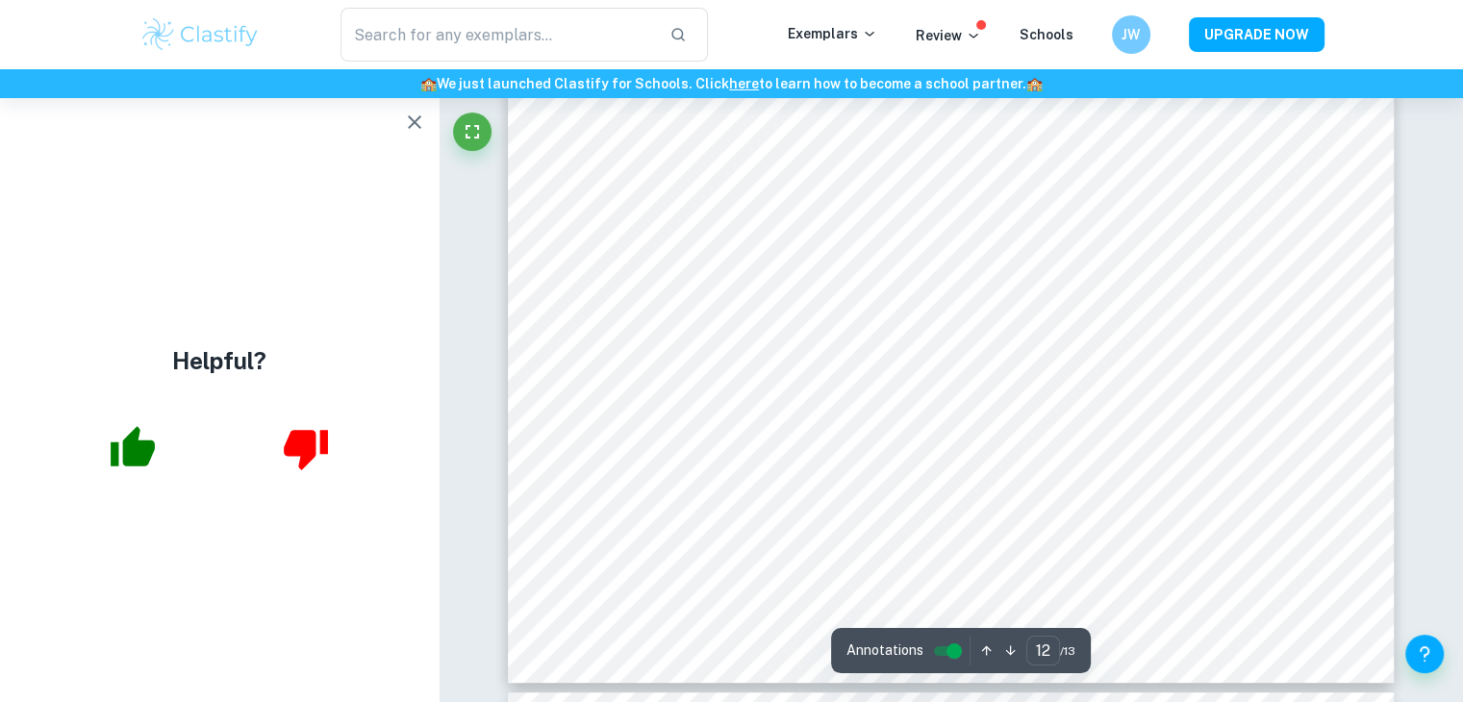
scroll to position [15026, 0]
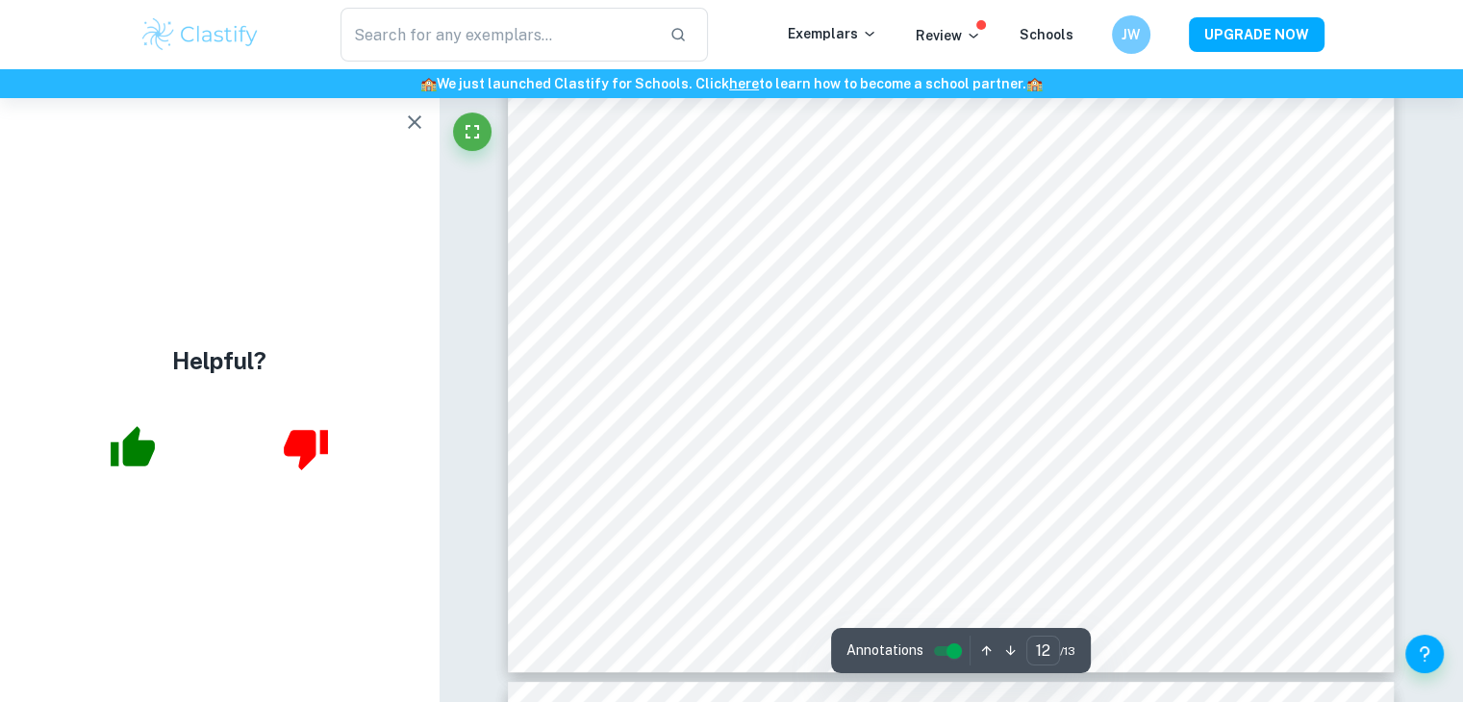
click at [137, 461] on icon "button" at bounding box center [134, 446] width 44 height 40
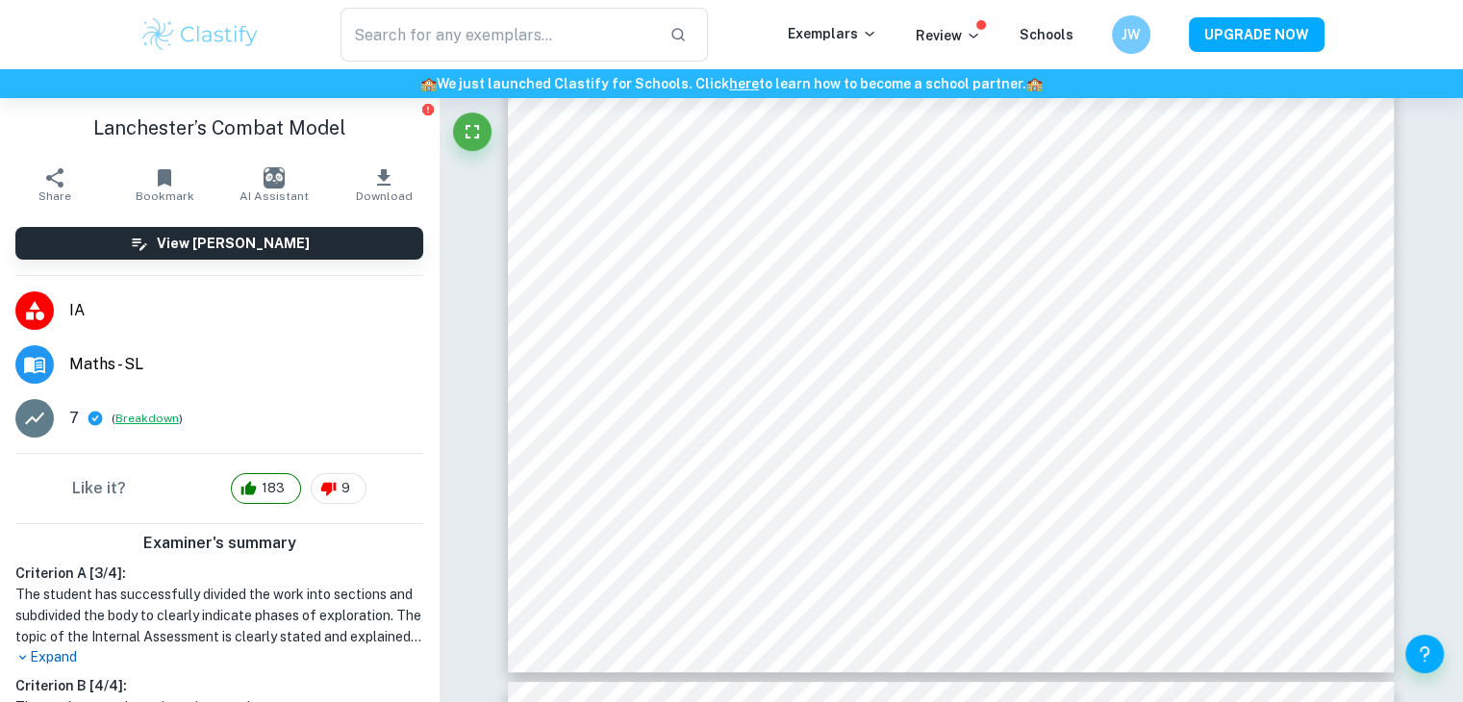
click at [158, 418] on button "Breakdown" at bounding box center [146, 418] width 63 height 17
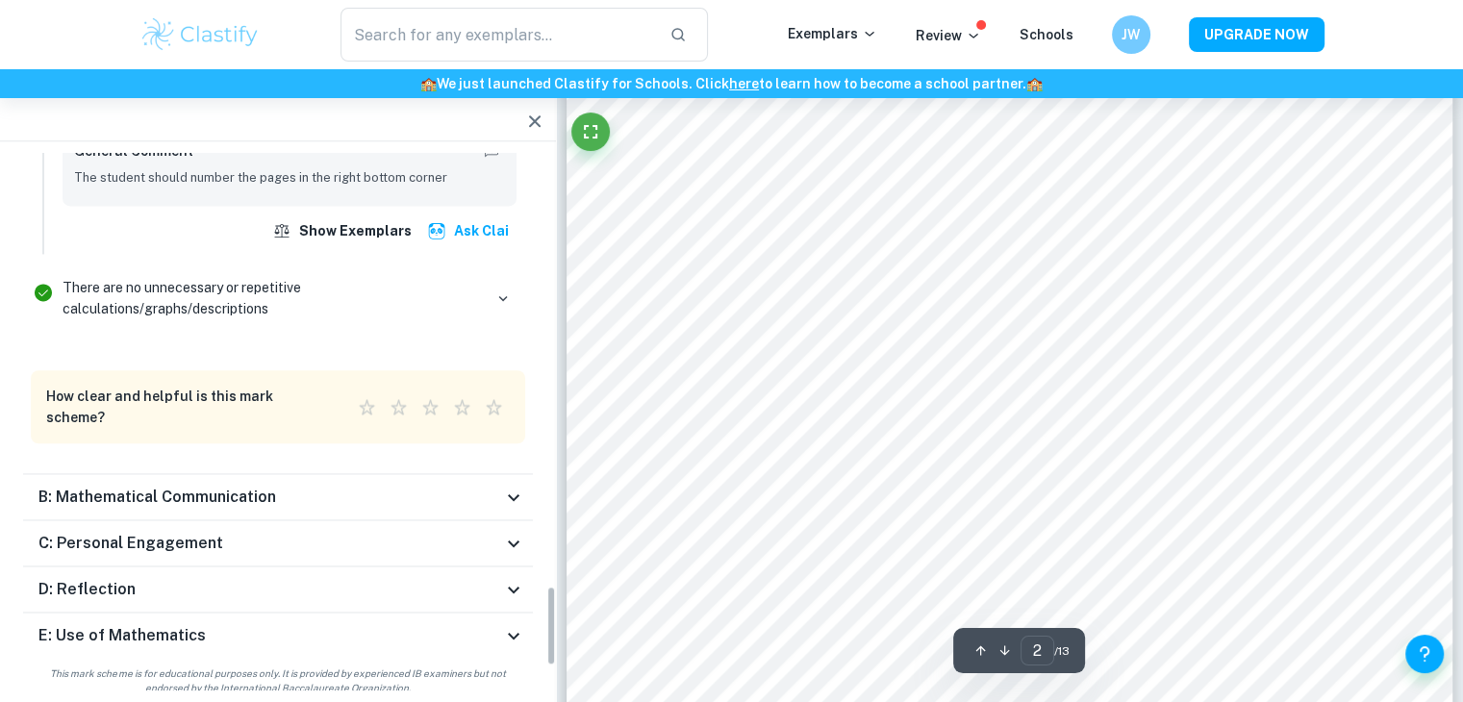
scroll to position [3043, 0]
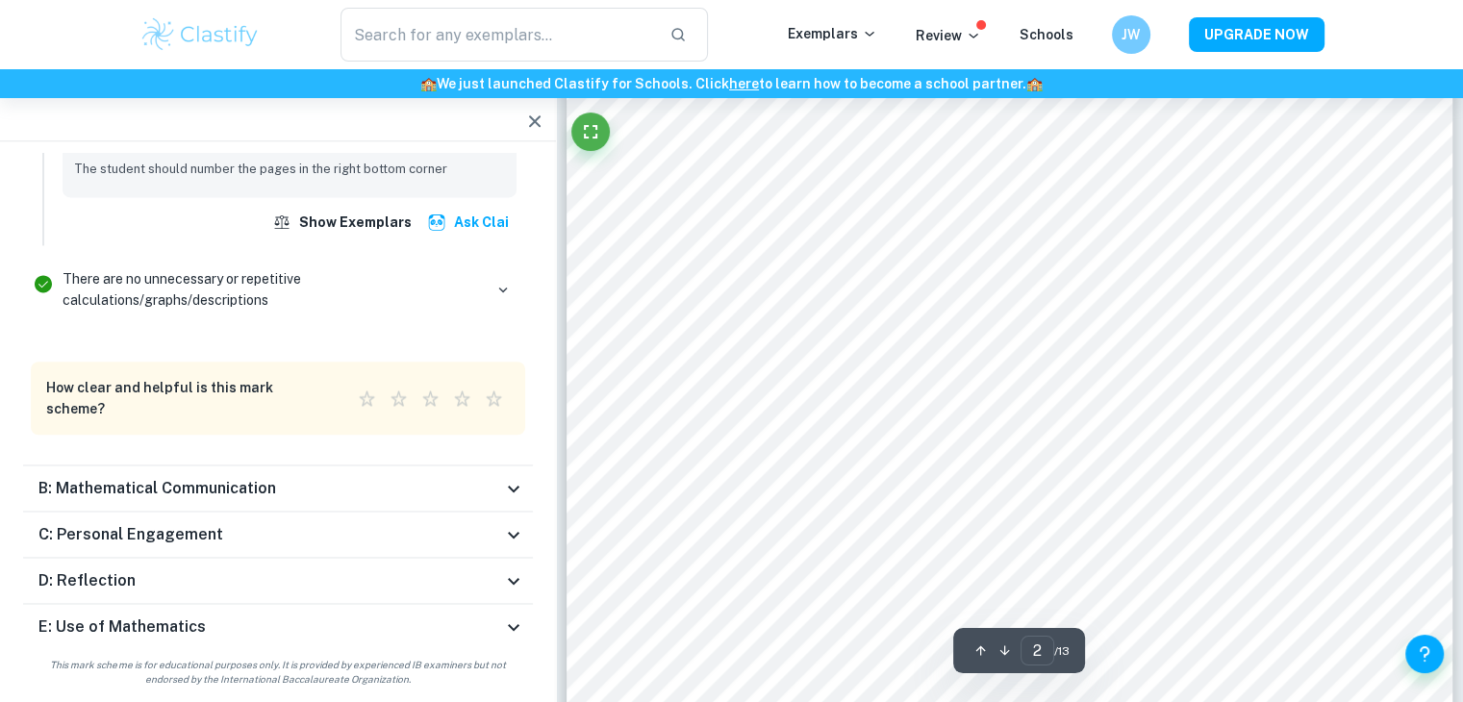
click at [283, 485] on div "B: Mathematical Communication" at bounding box center [269, 488] width 463 height 23
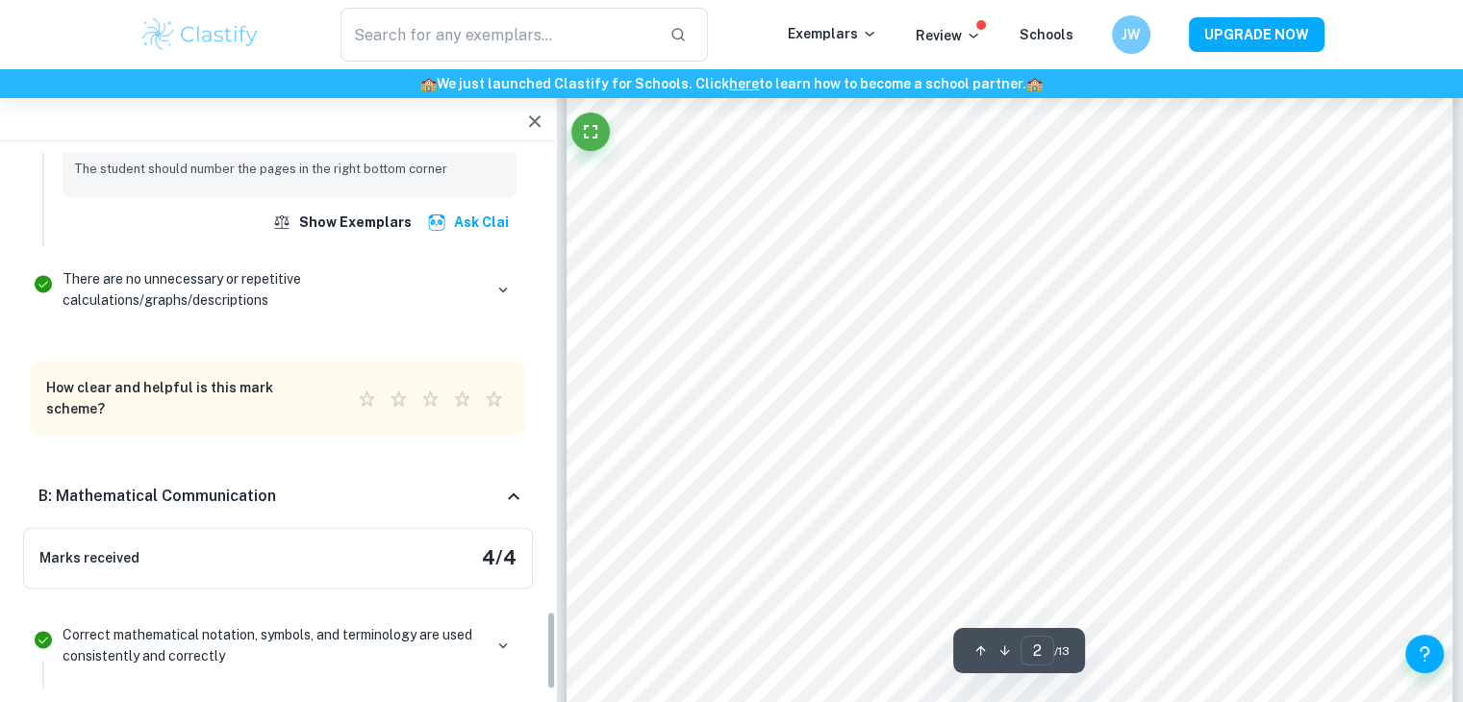
scroll to position [4186, 0]
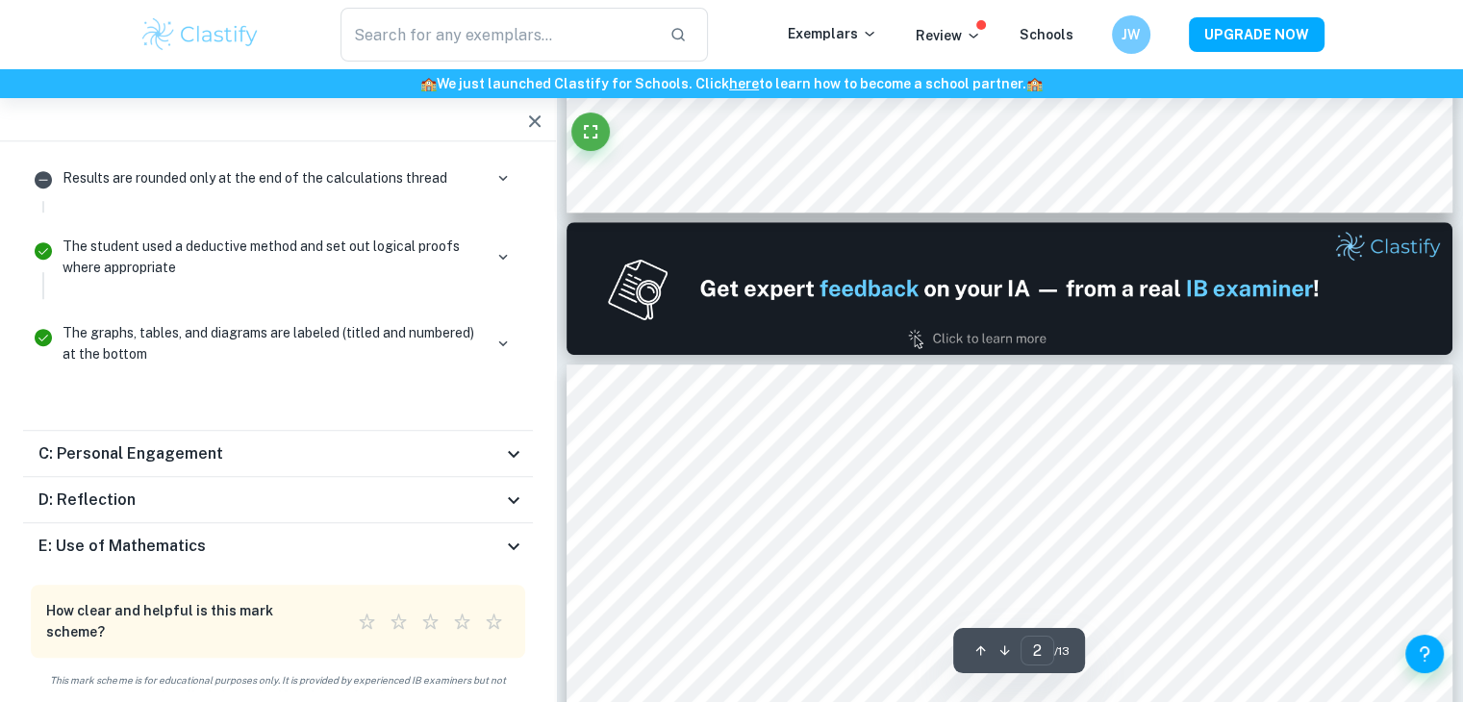
type input "1"
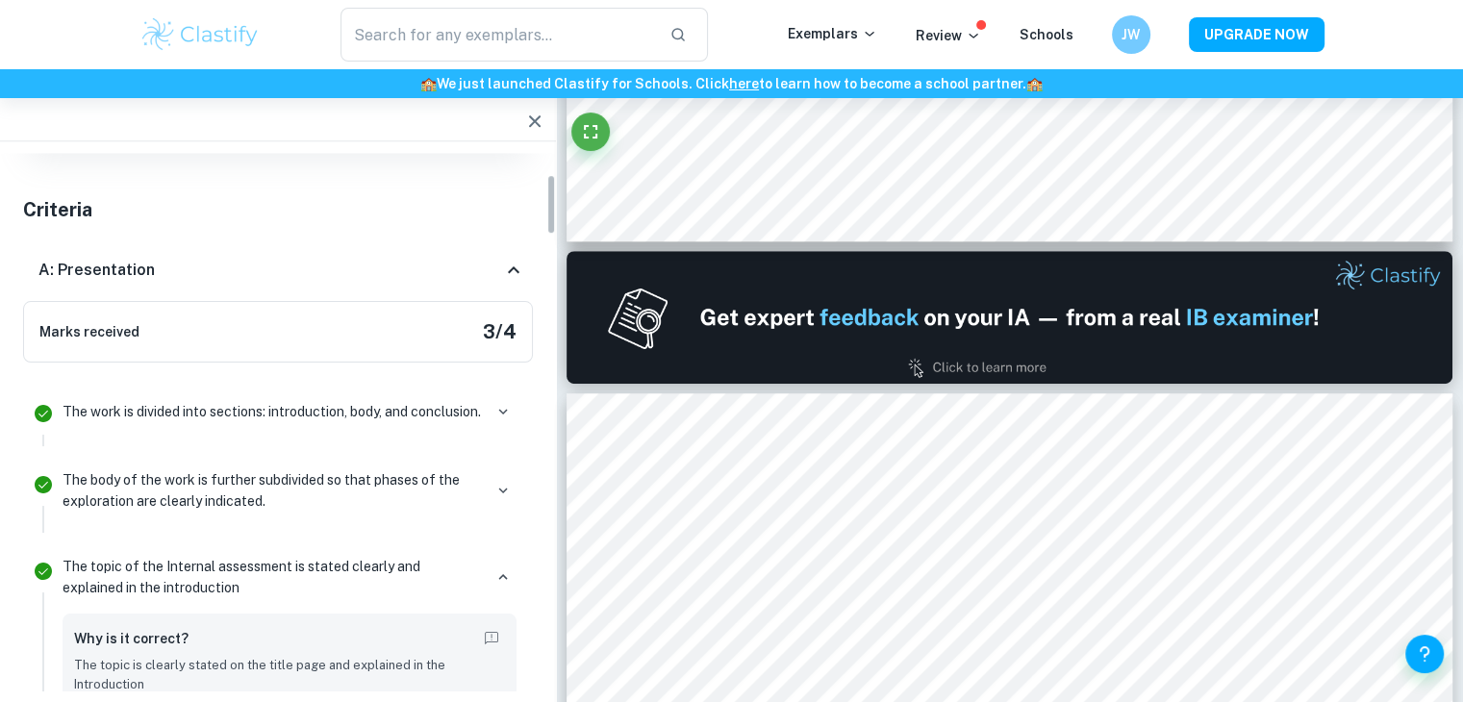
scroll to position [0, 0]
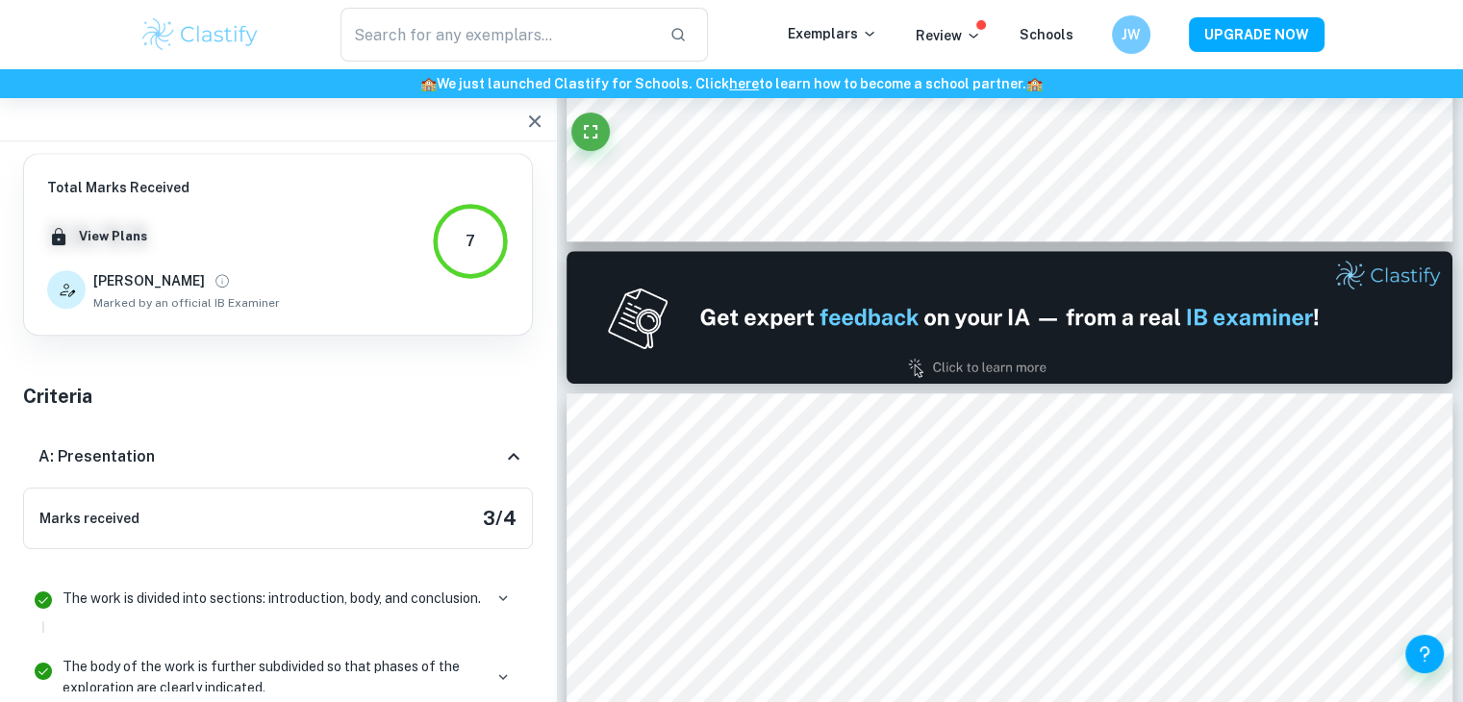
click at [111, 280] on h6 "[PERSON_NAME]" at bounding box center [149, 280] width 112 height 21
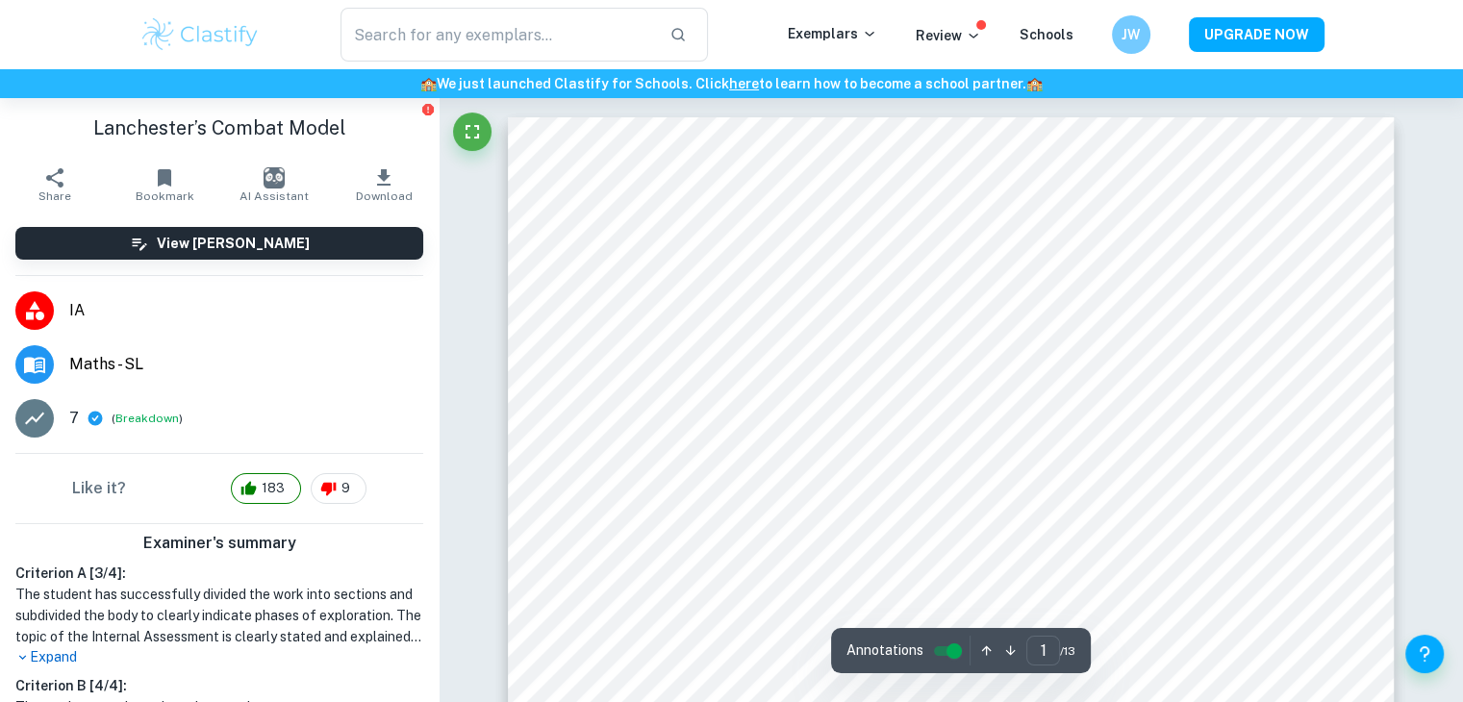
click at [846, 46] on div "Exemplars" at bounding box center [852, 34] width 128 height 23
click at [836, 39] on p "Exemplars" at bounding box center [832, 33] width 89 height 21
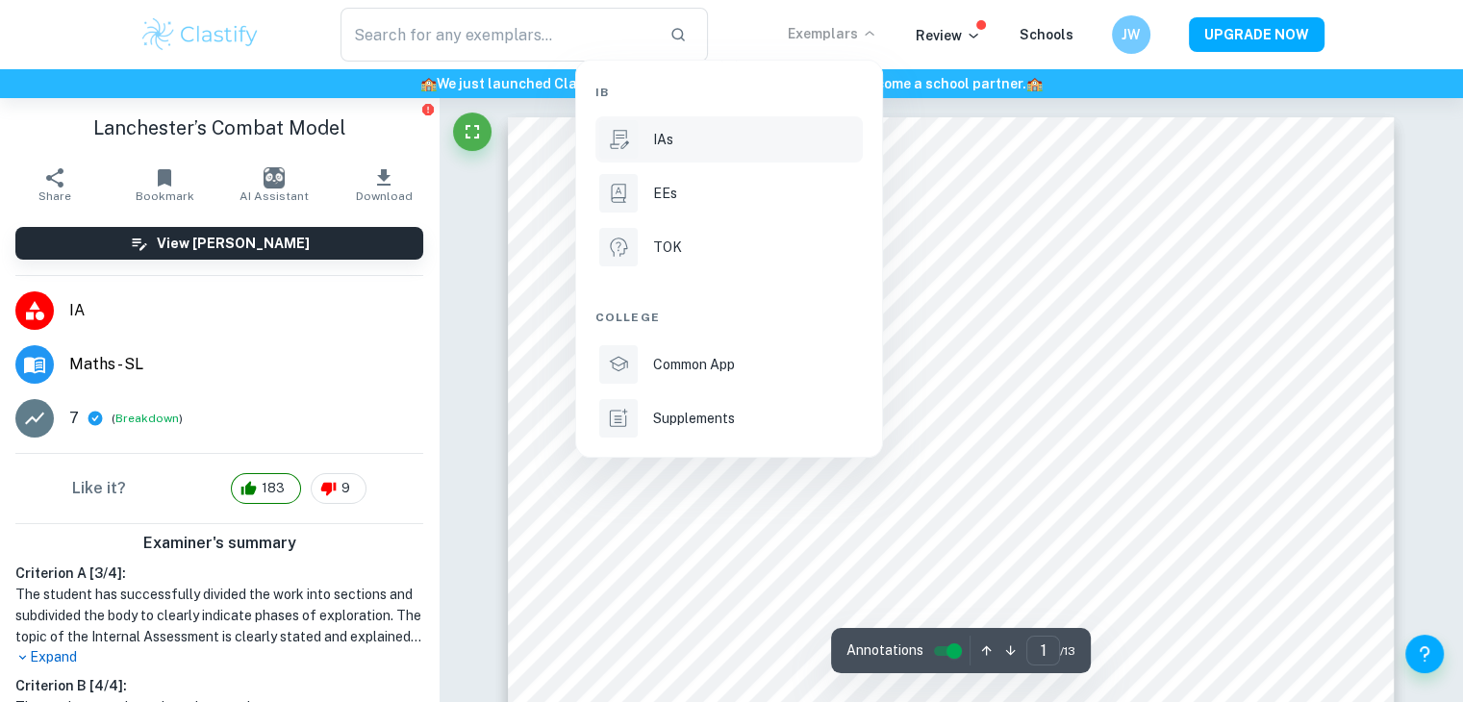
click at [714, 134] on div "IAs" at bounding box center [756, 139] width 206 height 21
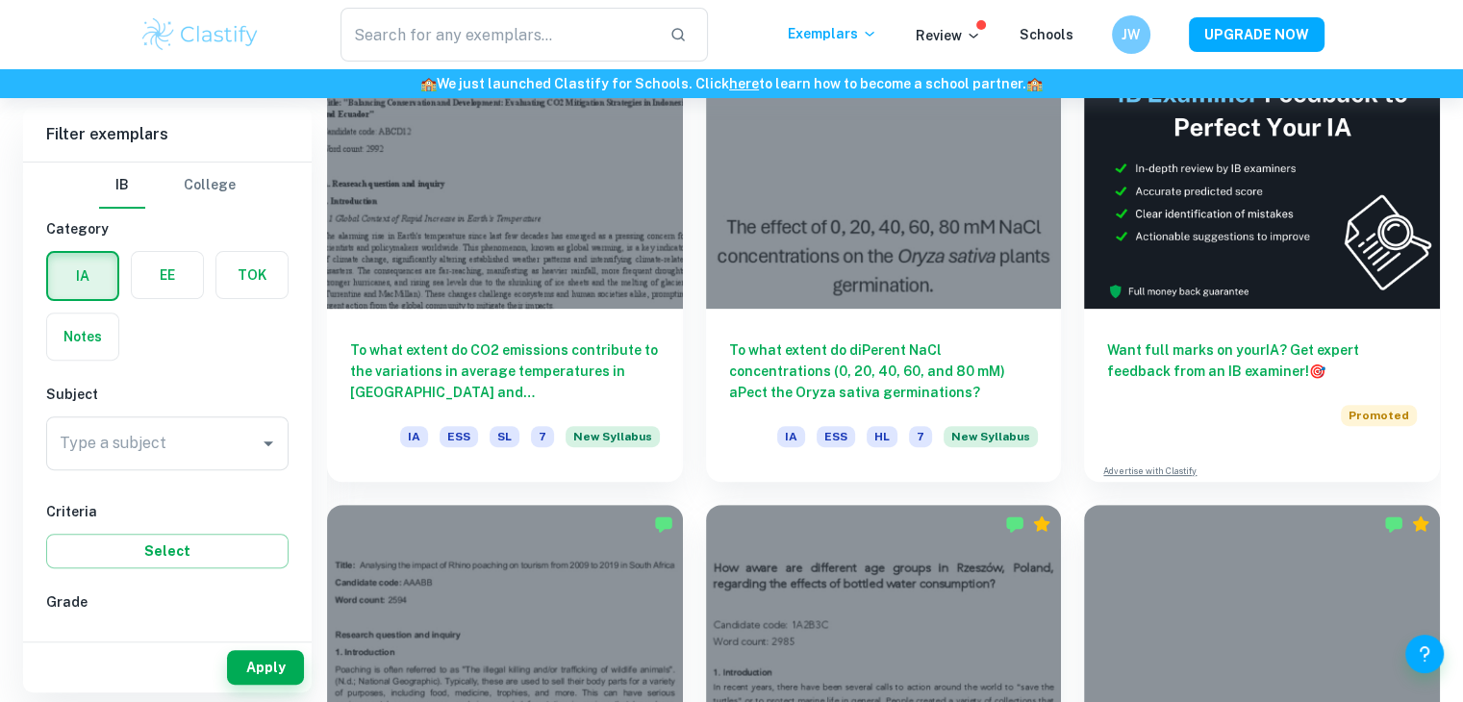
scroll to position [608, 0]
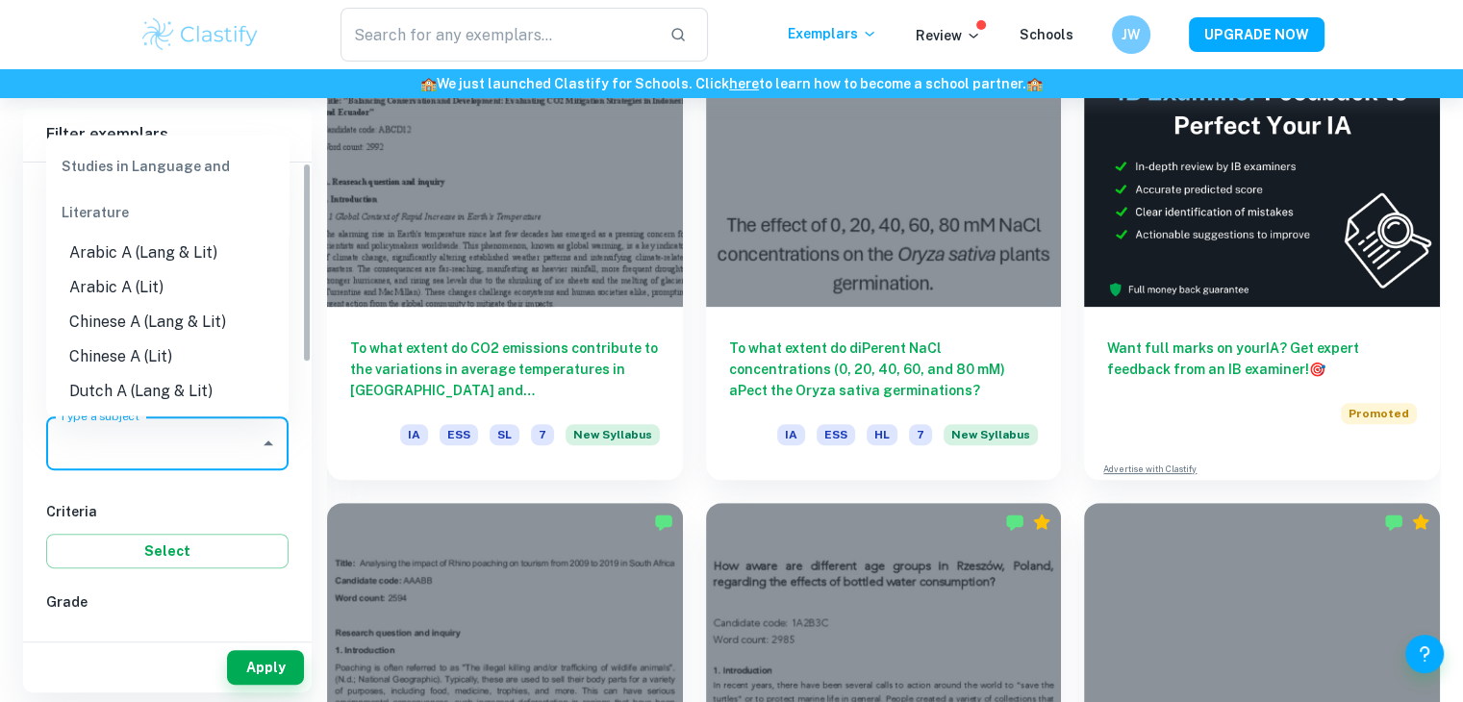
click at [215, 432] on input "Type a subject" at bounding box center [153, 443] width 196 height 37
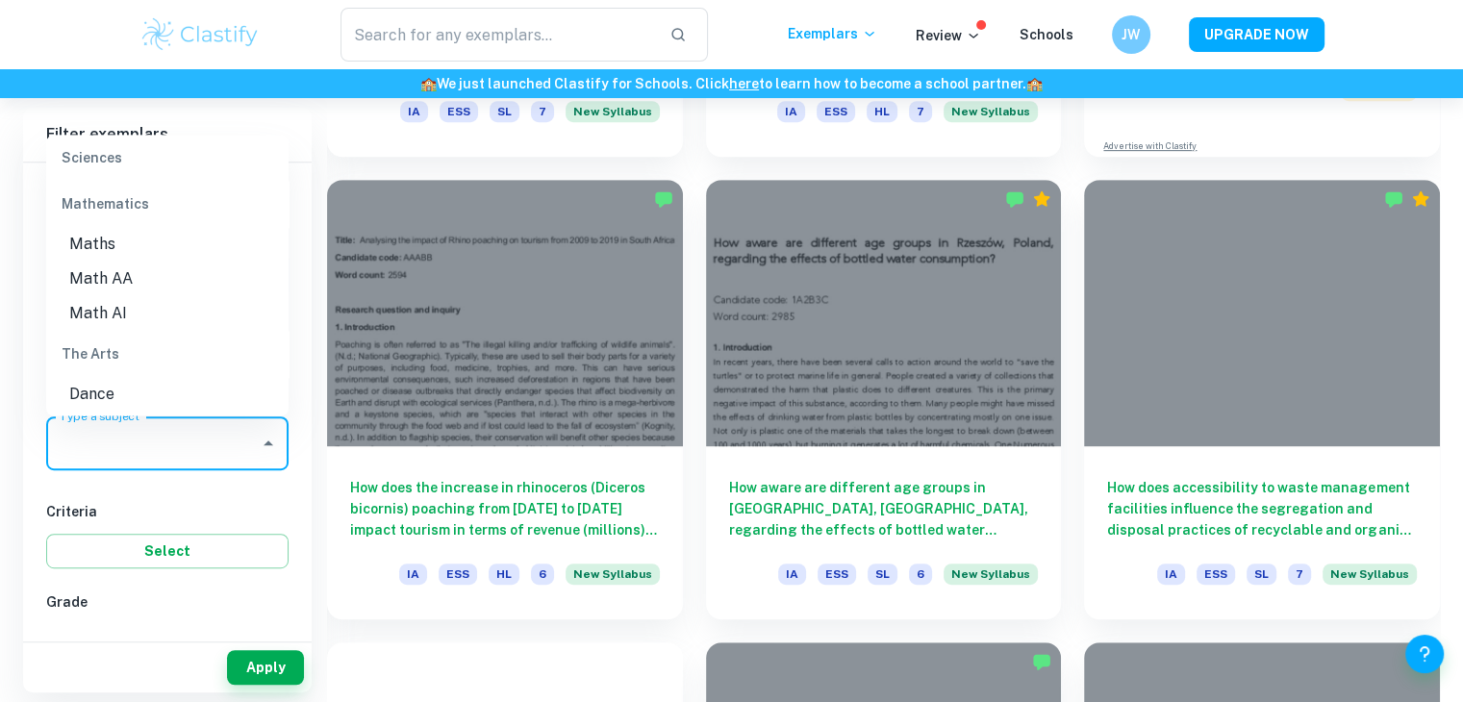
scroll to position [2595, 0]
click at [85, 243] on li "Maths" at bounding box center [167, 241] width 242 height 35
type input "Maths"
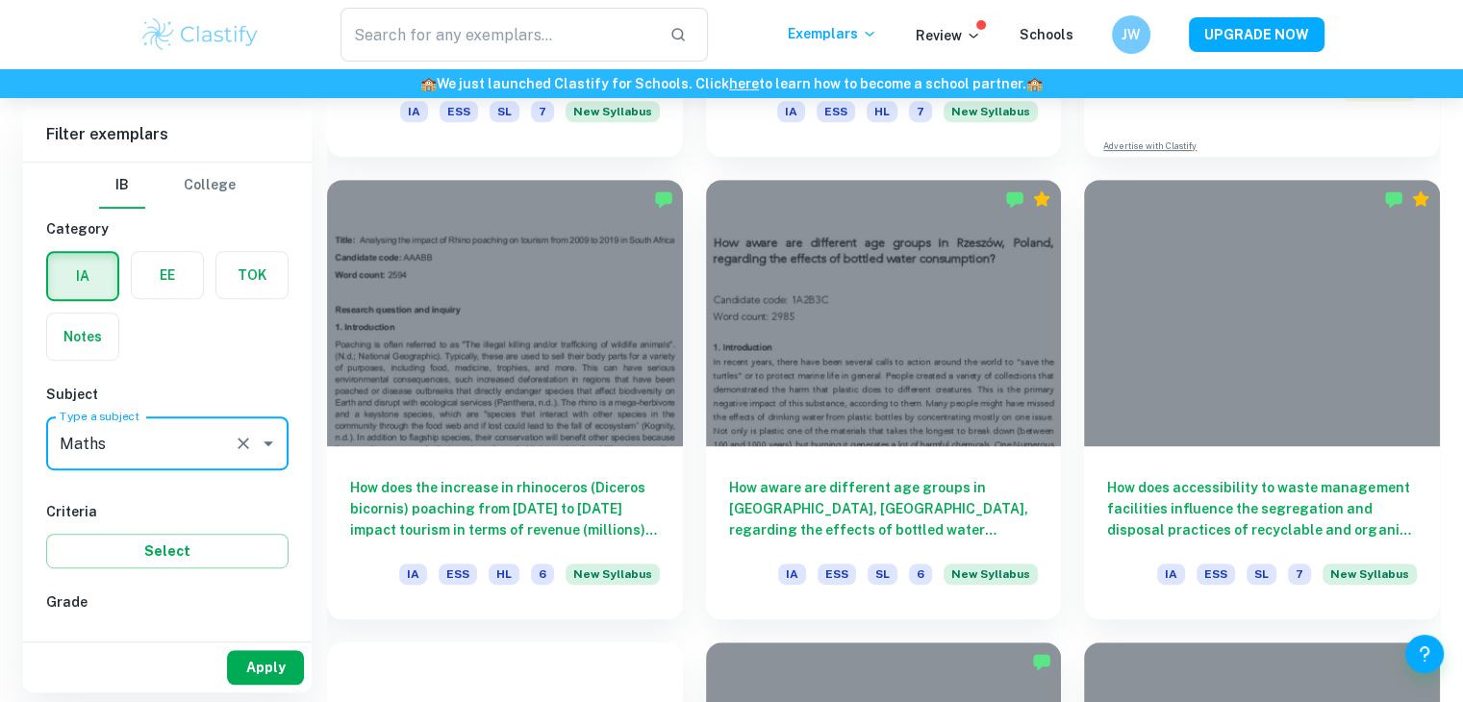
click at [245, 652] on button "Apply" at bounding box center [265, 667] width 77 height 35
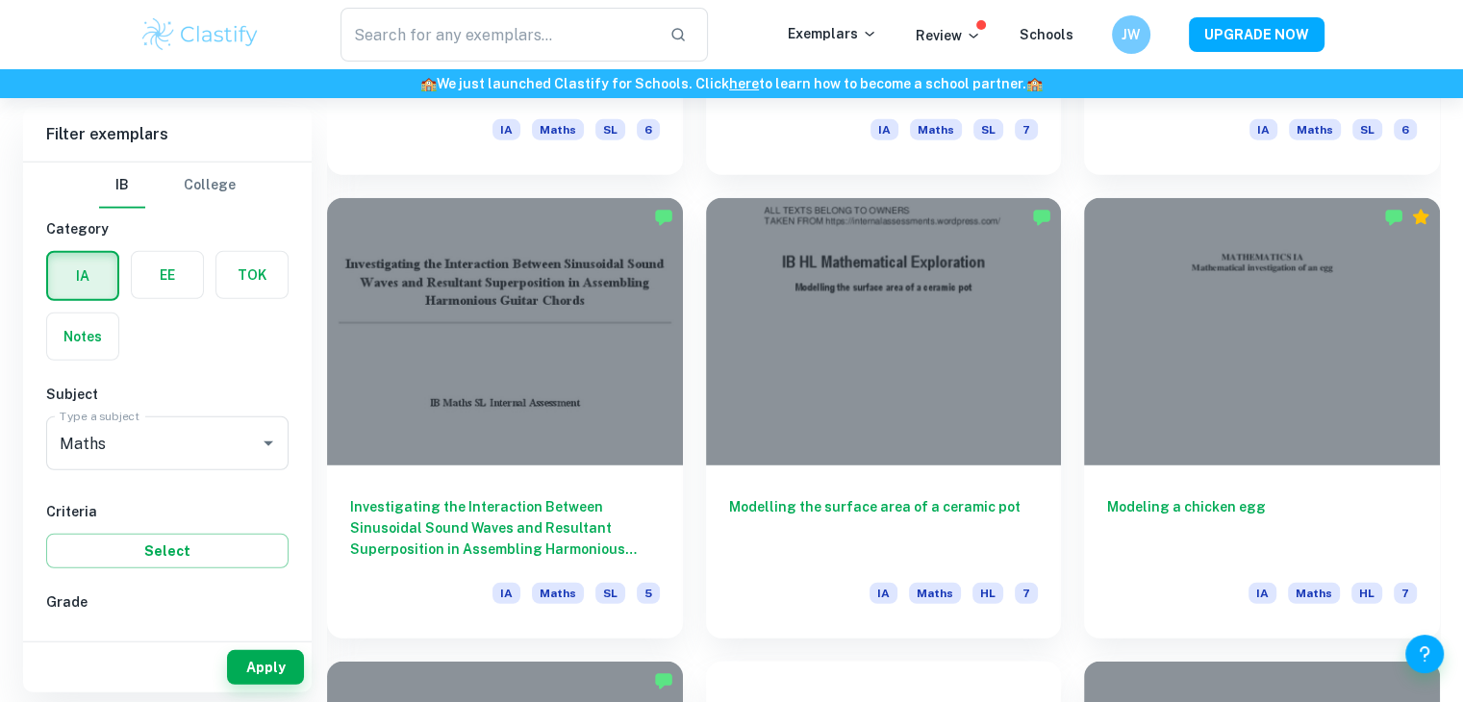
scroll to position [5078, 0]
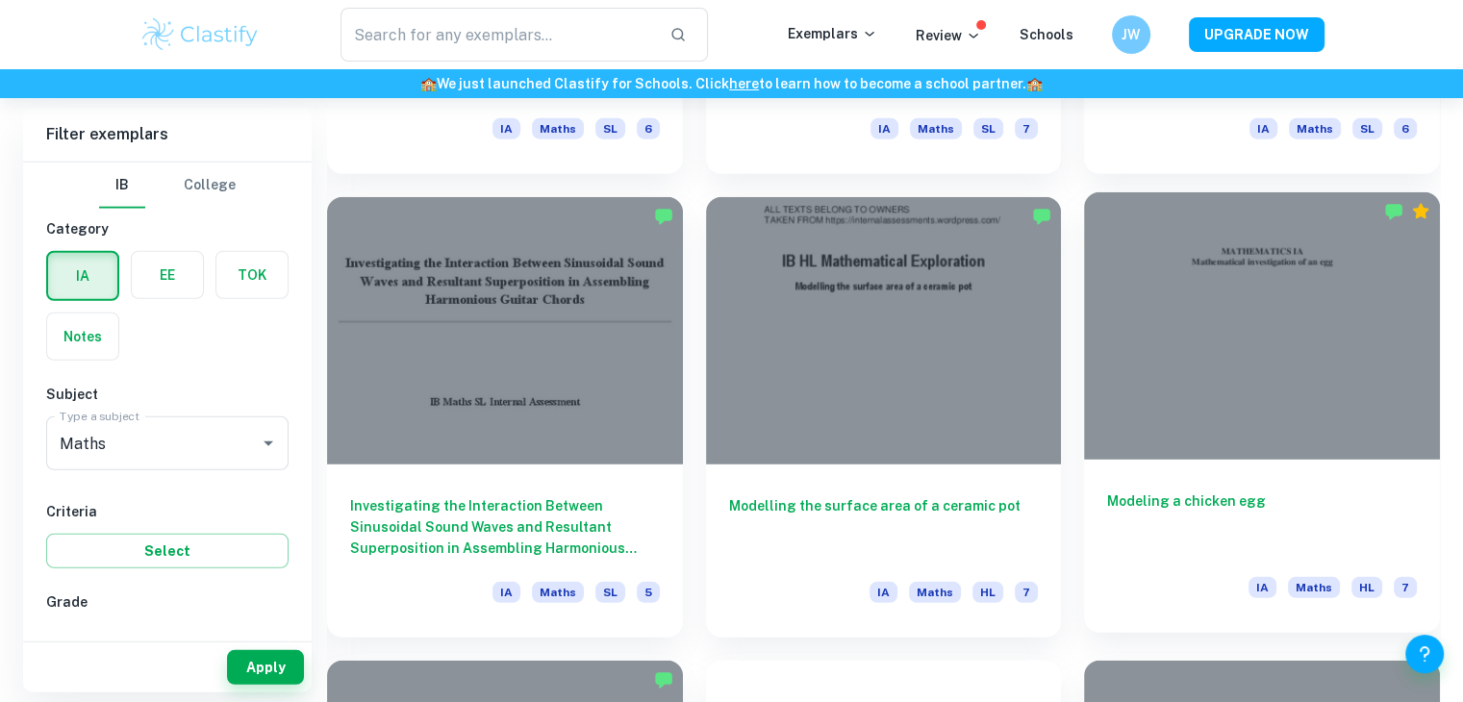
click at [1276, 523] on h6 "Modeling a chicken egg" at bounding box center [1262, 521] width 310 height 63
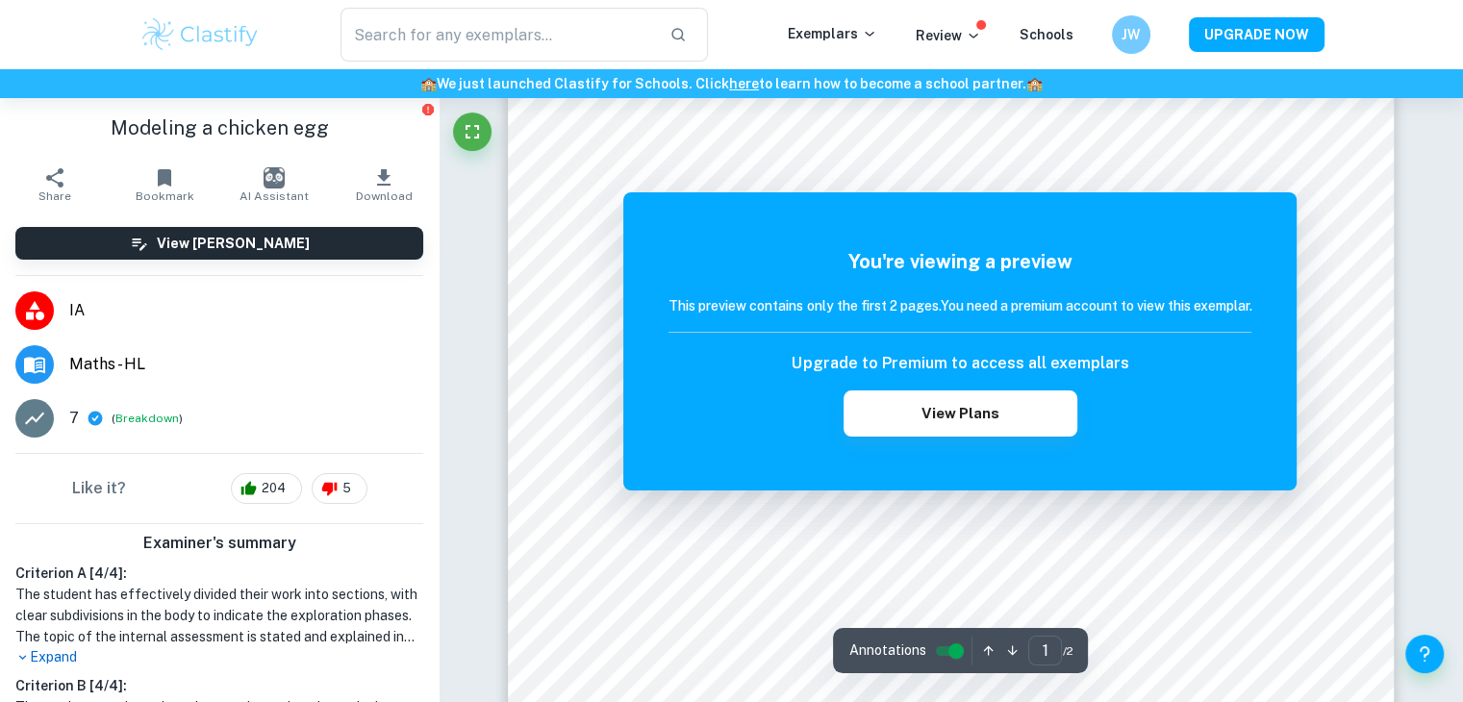
scroll to position [150, 0]
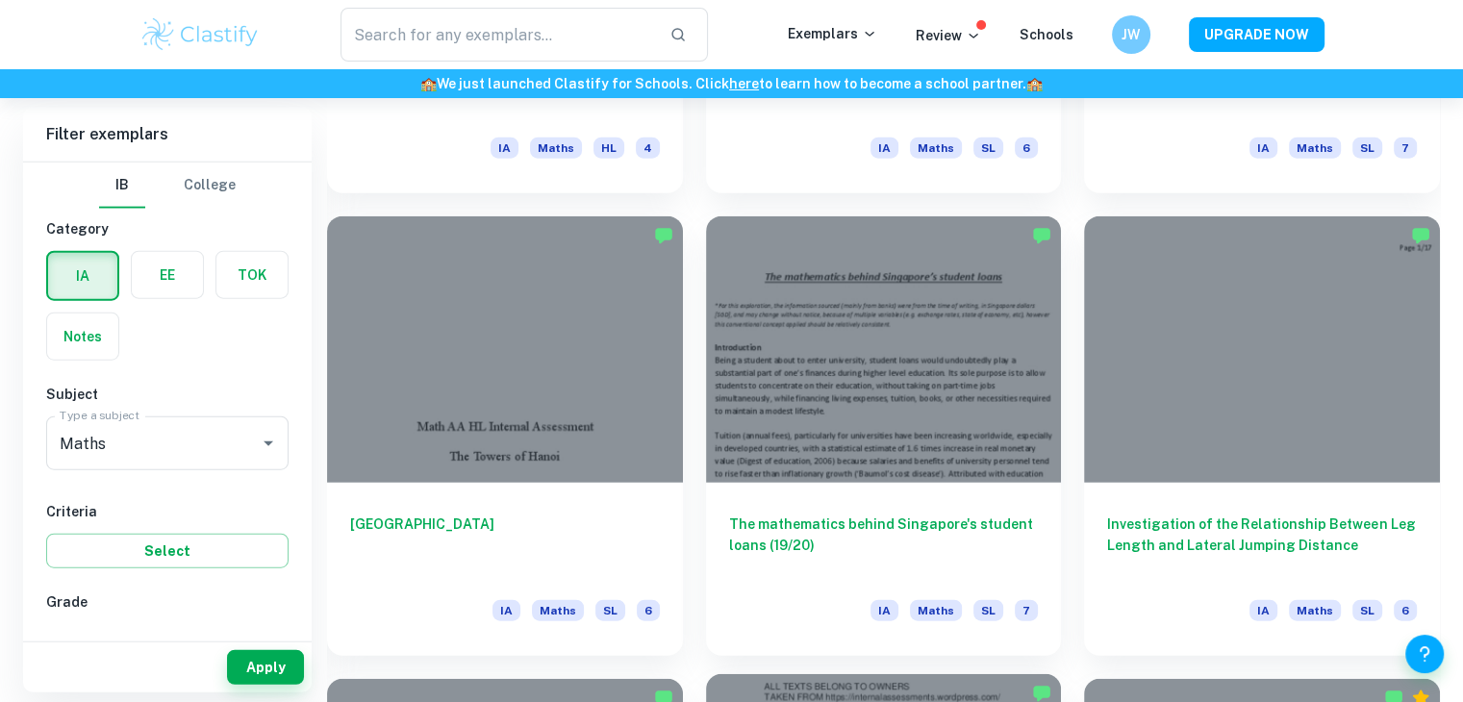
scroll to position [4595, 0]
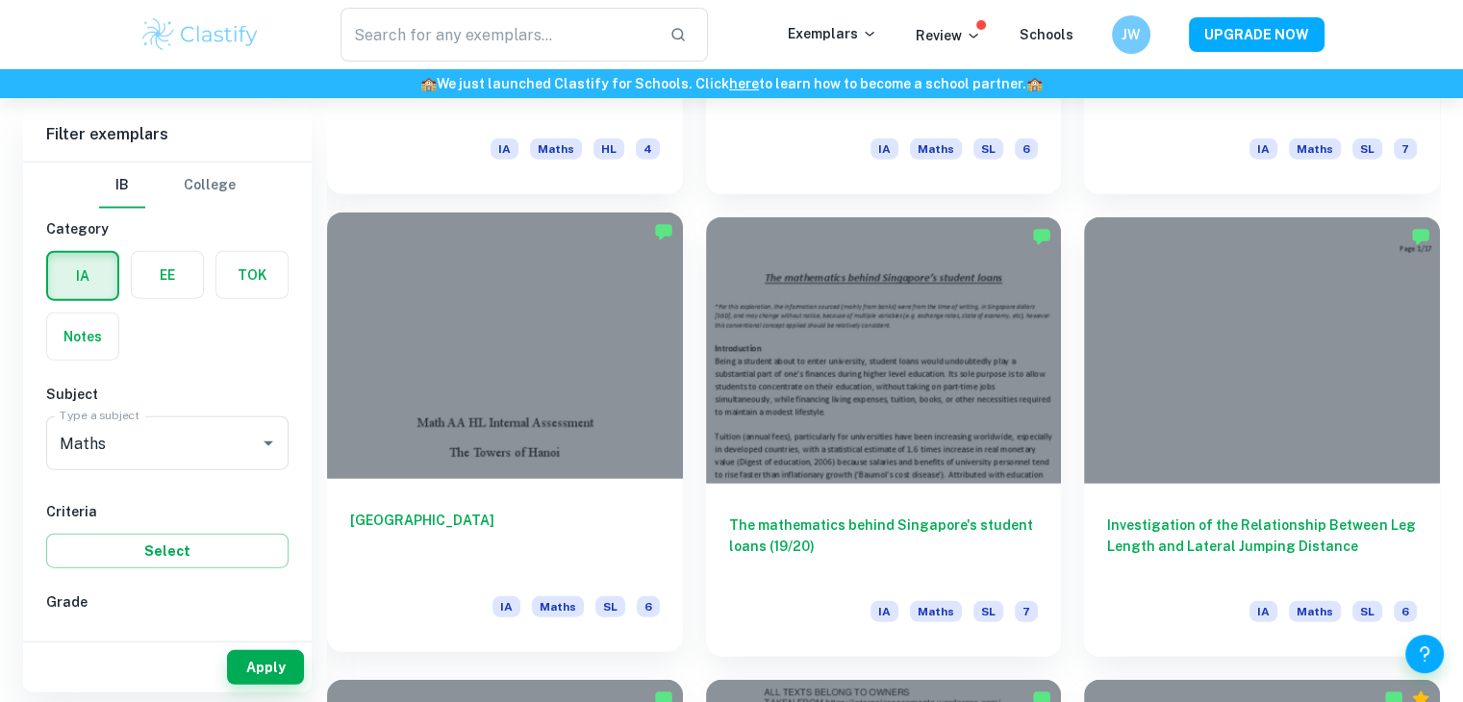
click at [527, 378] on div at bounding box center [505, 346] width 356 height 266
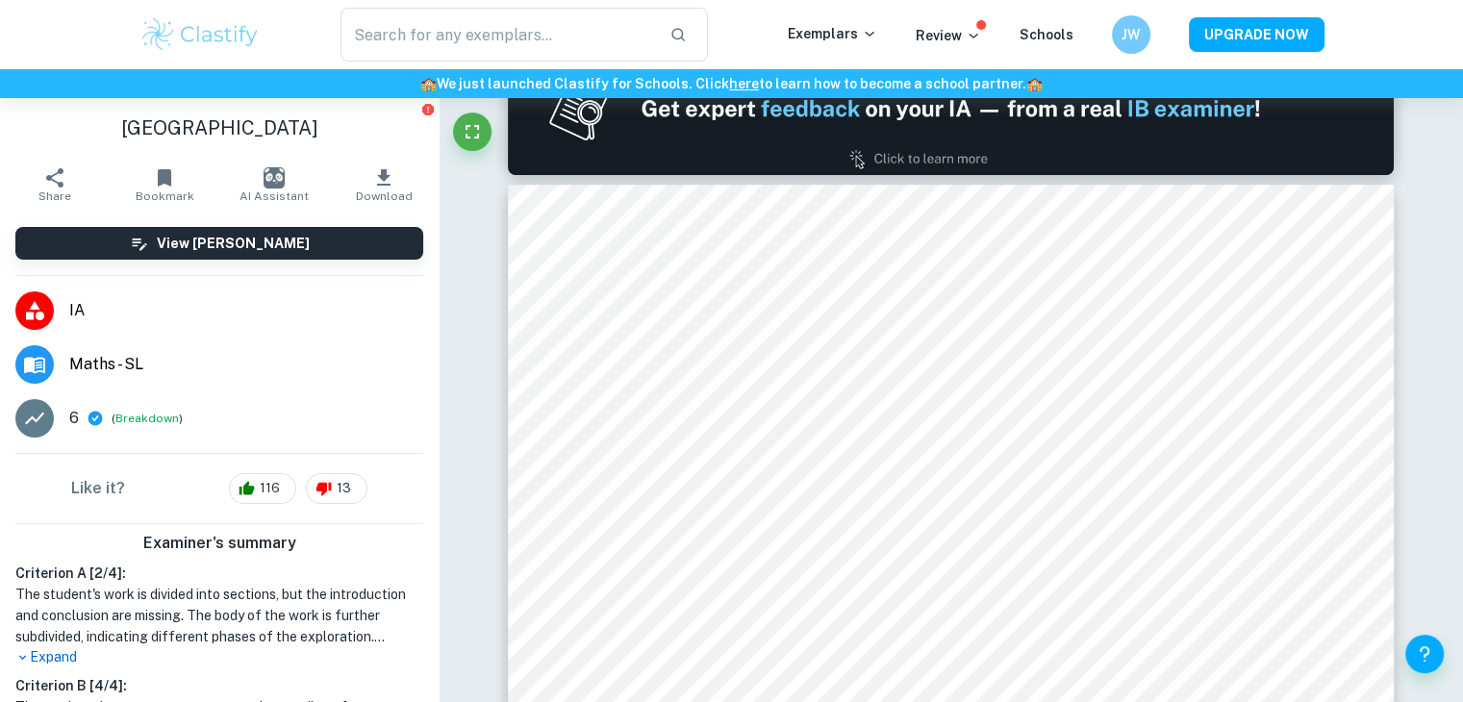
scroll to position [1231, 0]
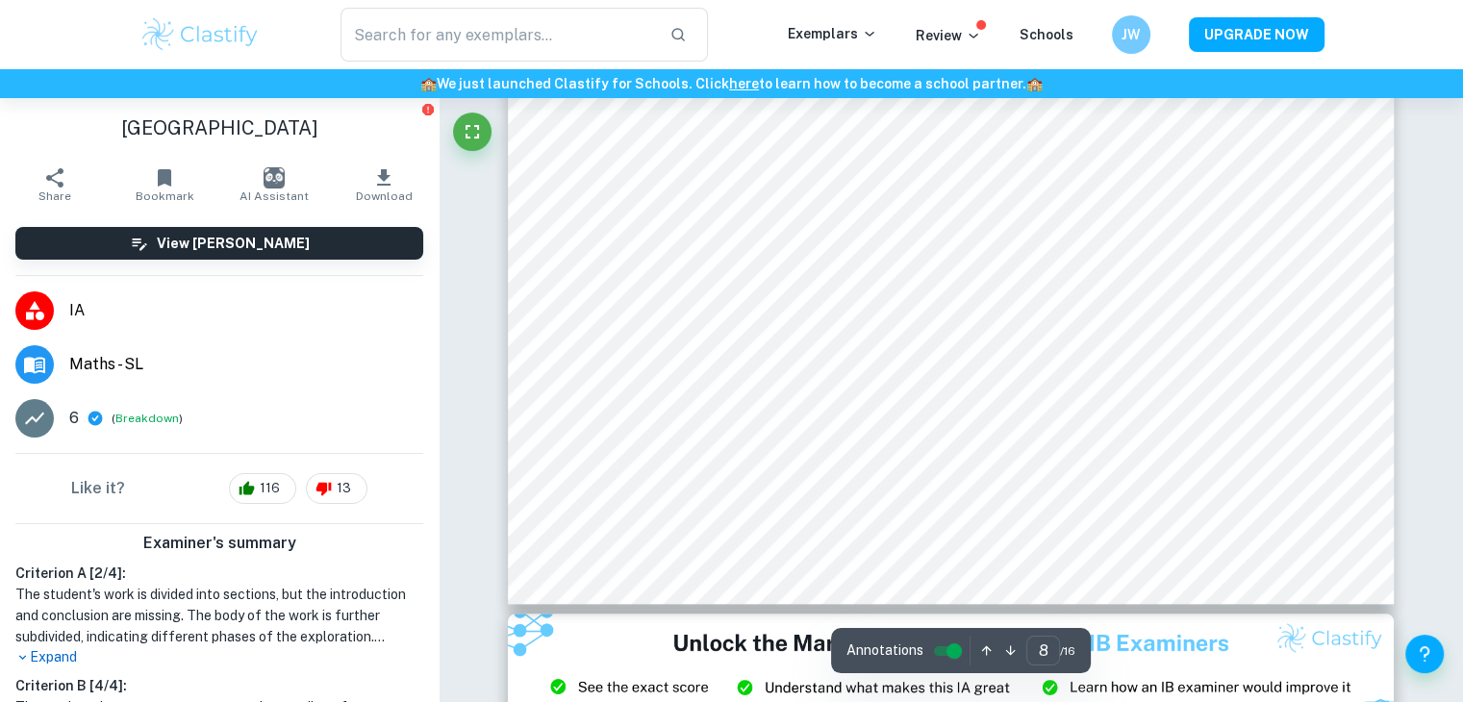
type input "9"
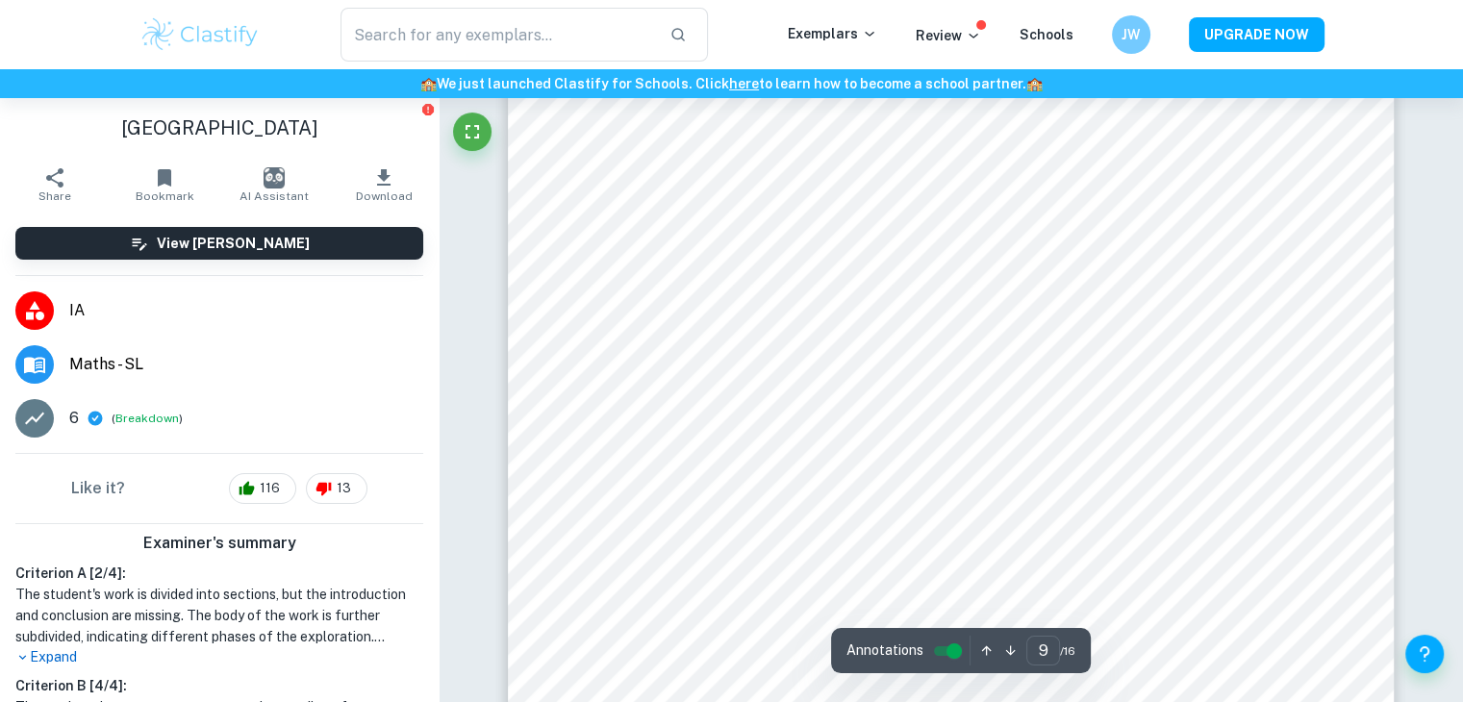
scroll to position [10519, 0]
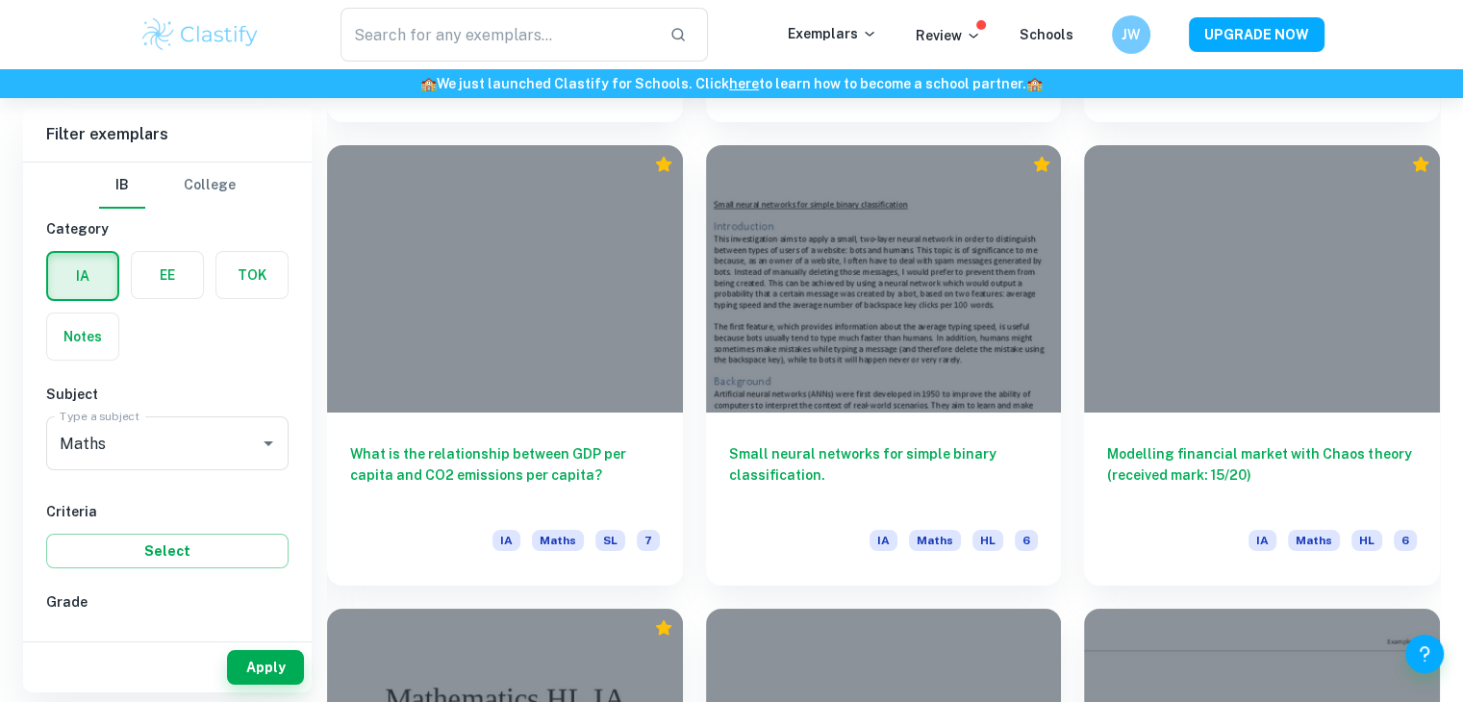
scroll to position [6983, 0]
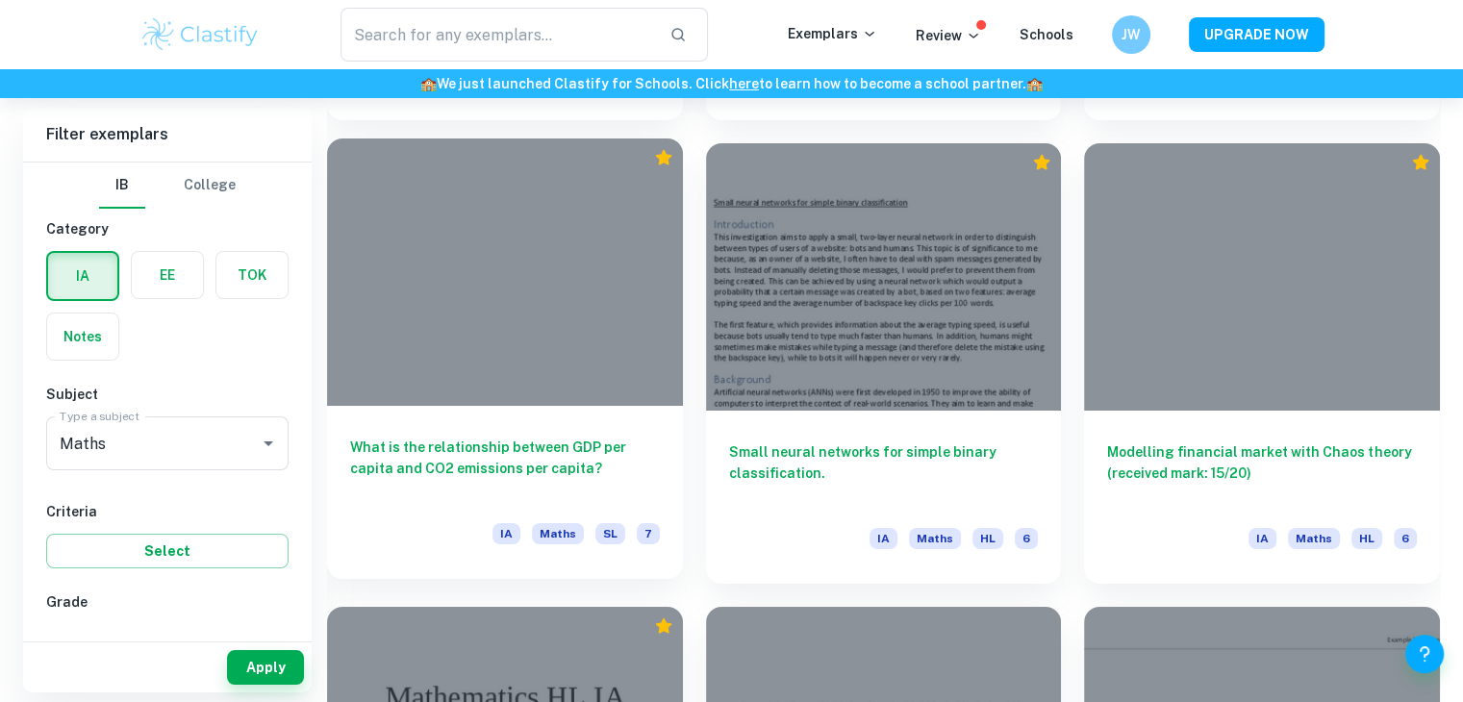
click at [519, 358] on div at bounding box center [505, 271] width 356 height 266
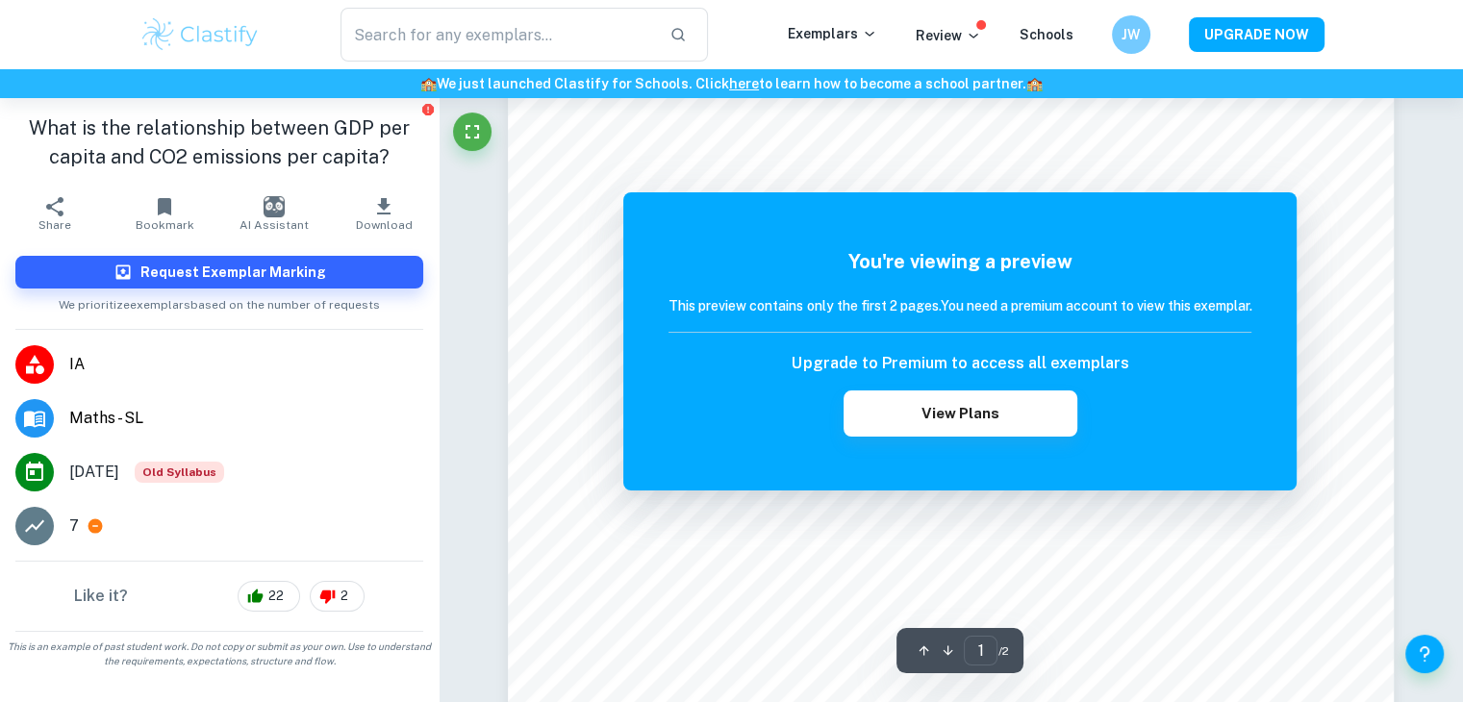
scroll to position [87, 0]
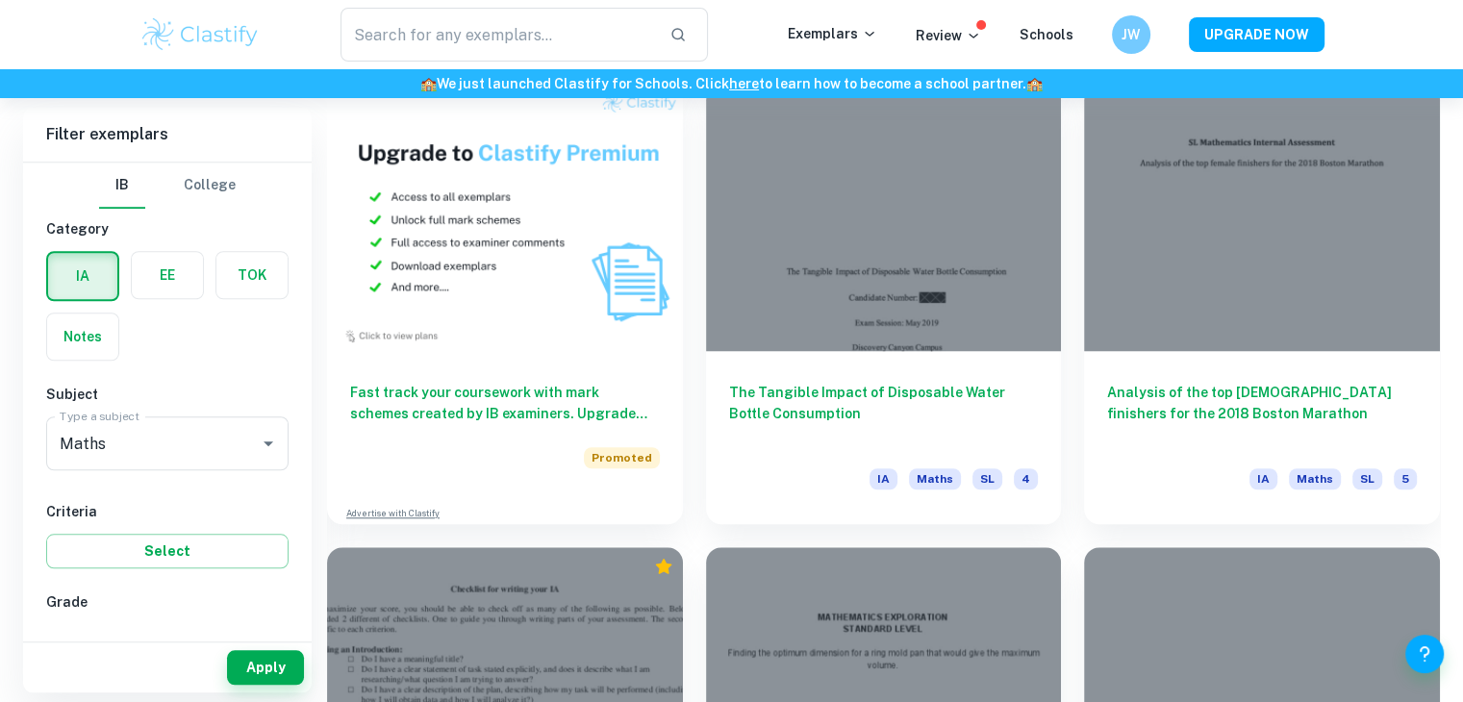
scroll to position [8892, 0]
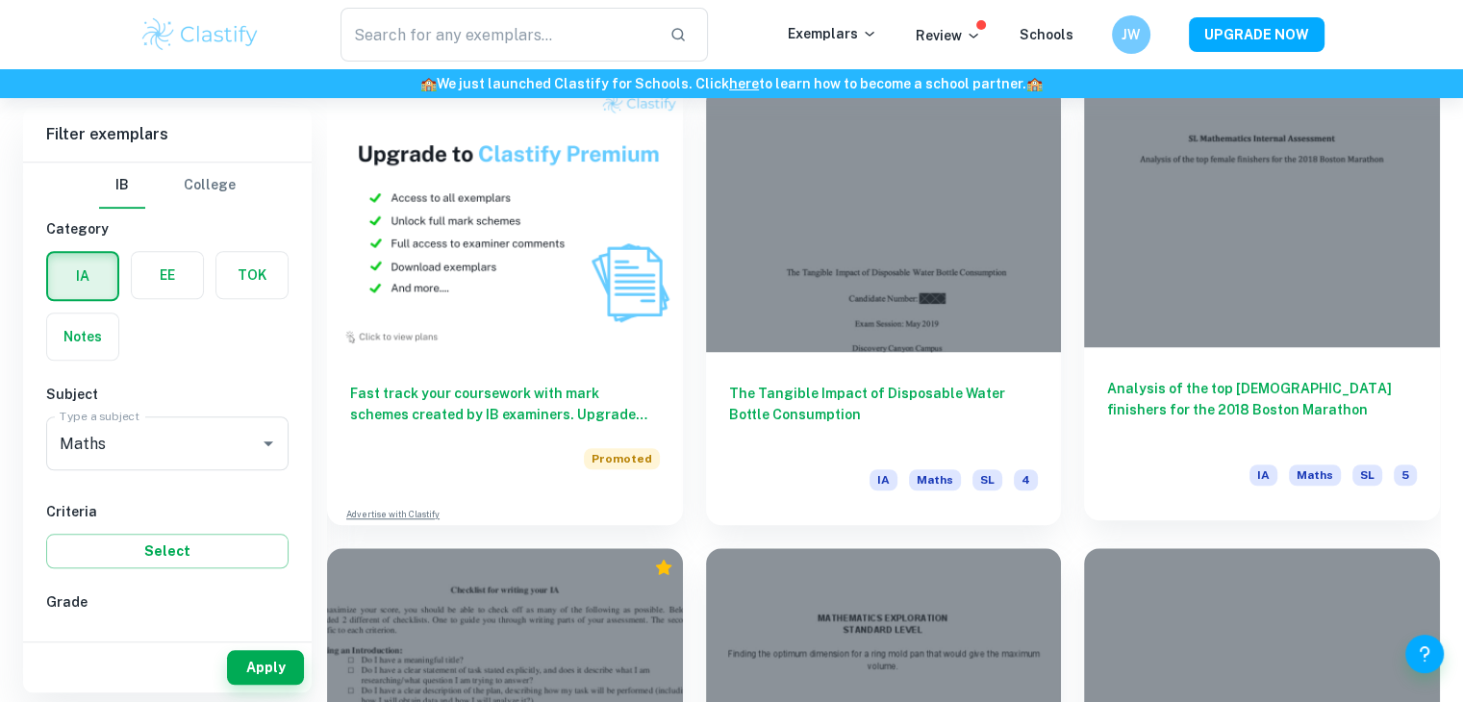
click at [1352, 256] on div at bounding box center [1262, 214] width 356 height 266
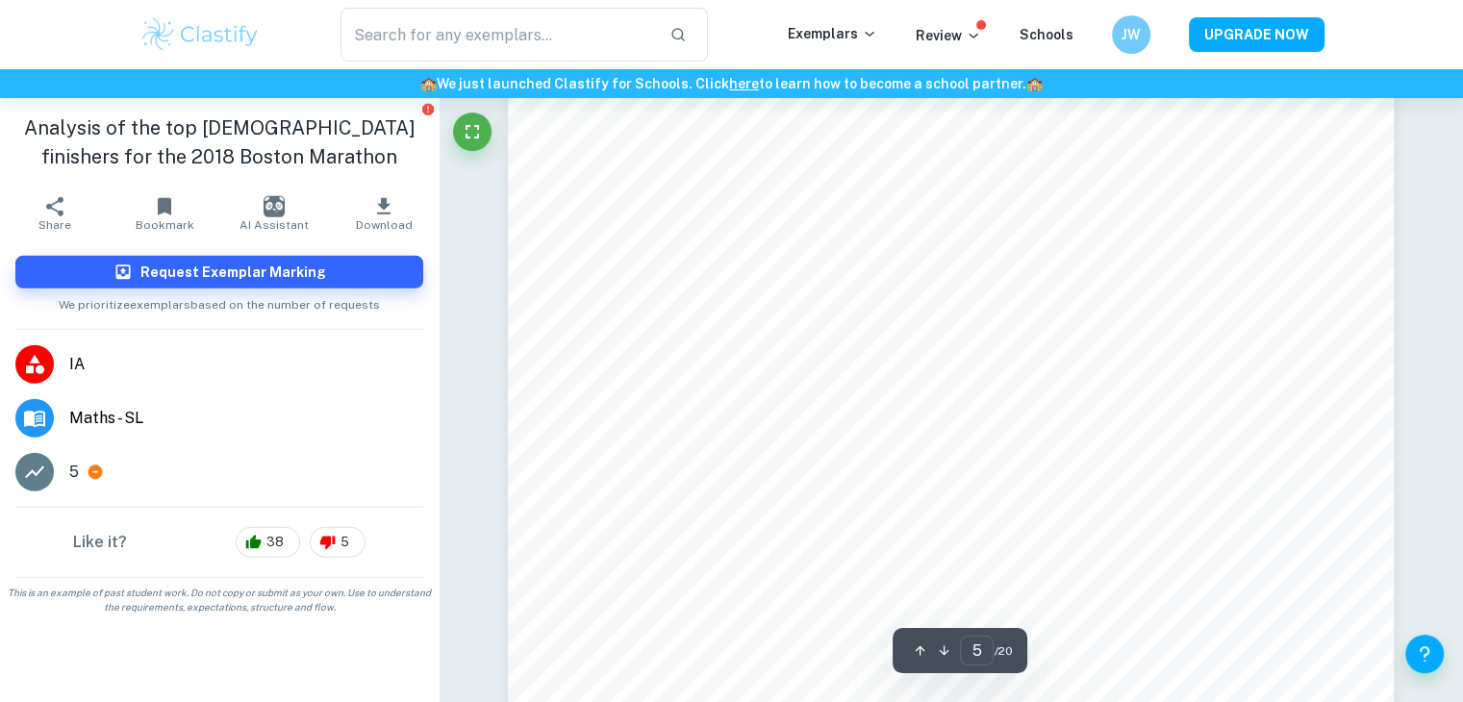
scroll to position [5039, 0]
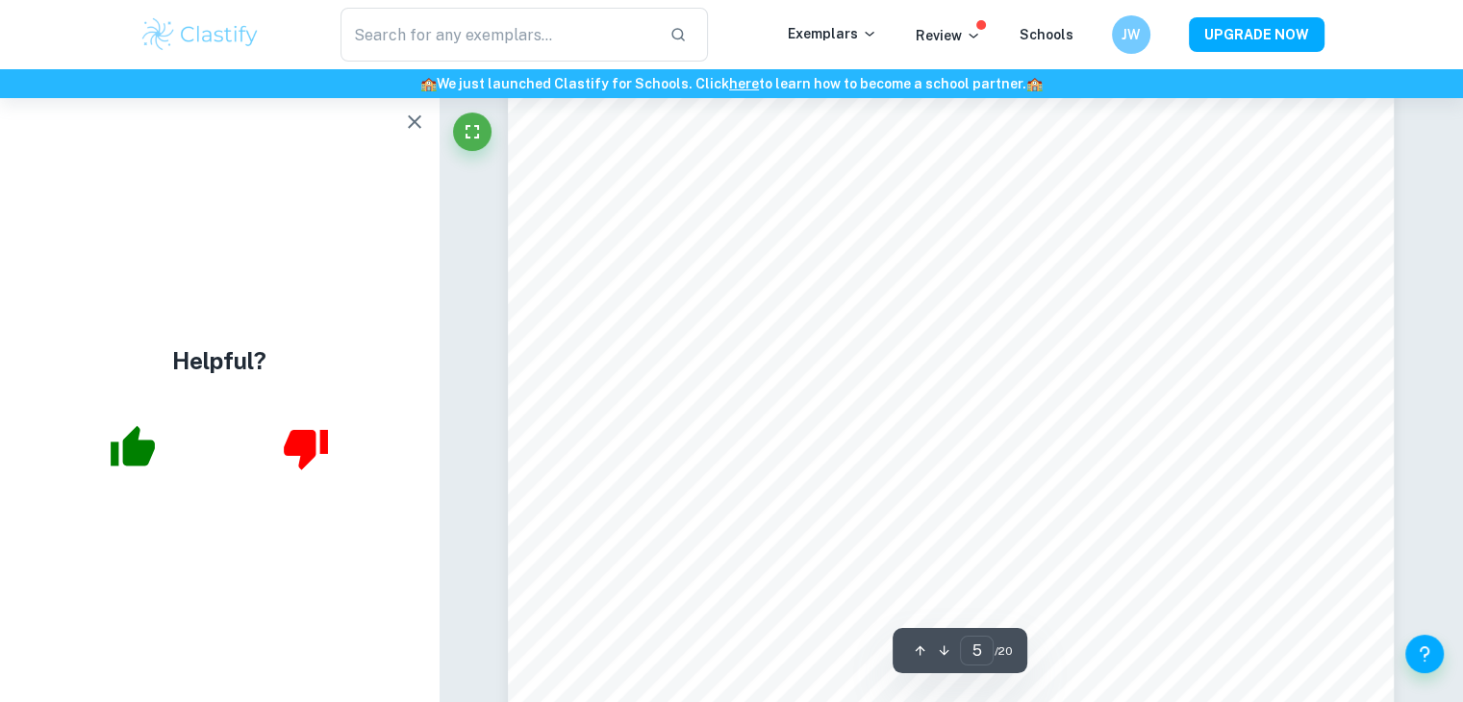
click at [407, 114] on icon "button" at bounding box center [414, 122] width 23 height 23
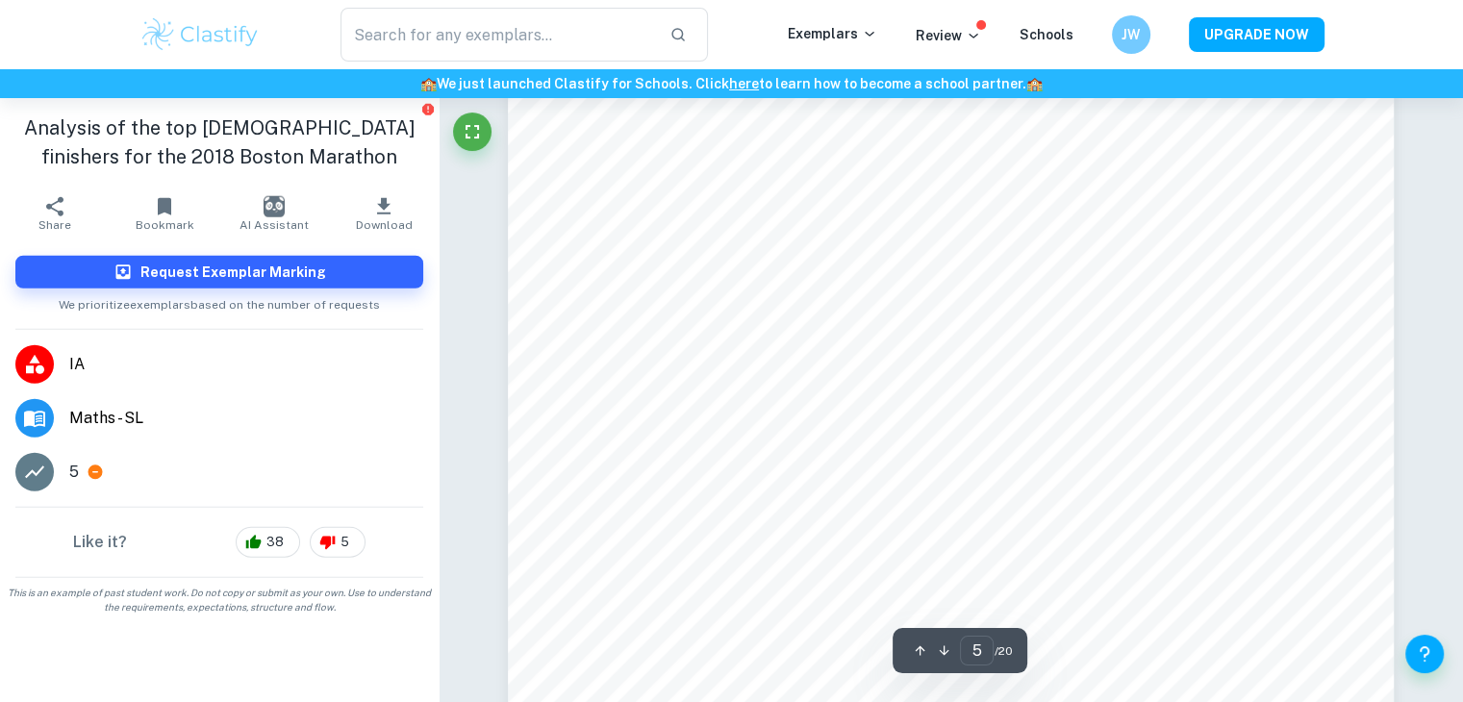
click at [117, 470] on div "5" at bounding box center [246, 472] width 354 height 23
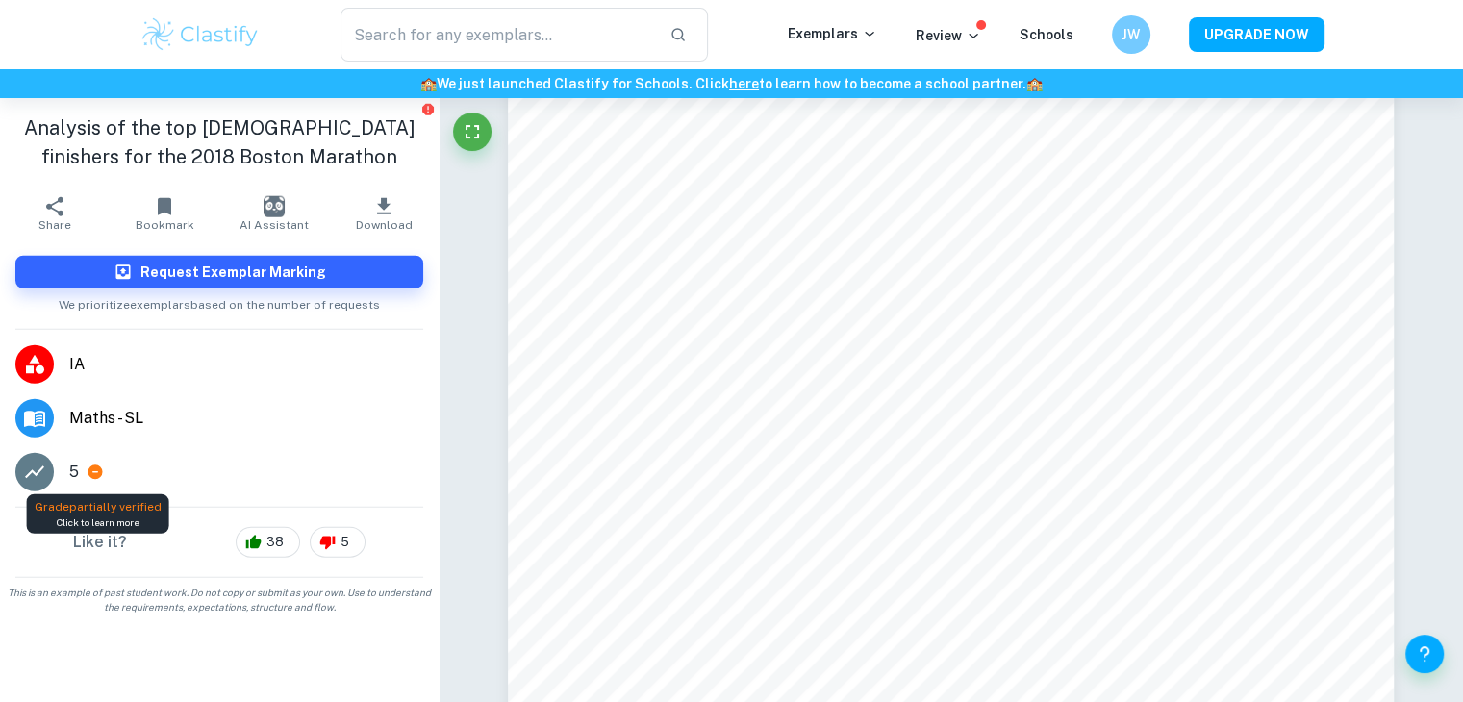
click at [96, 470] on icon at bounding box center [95, 472] width 14 height 14
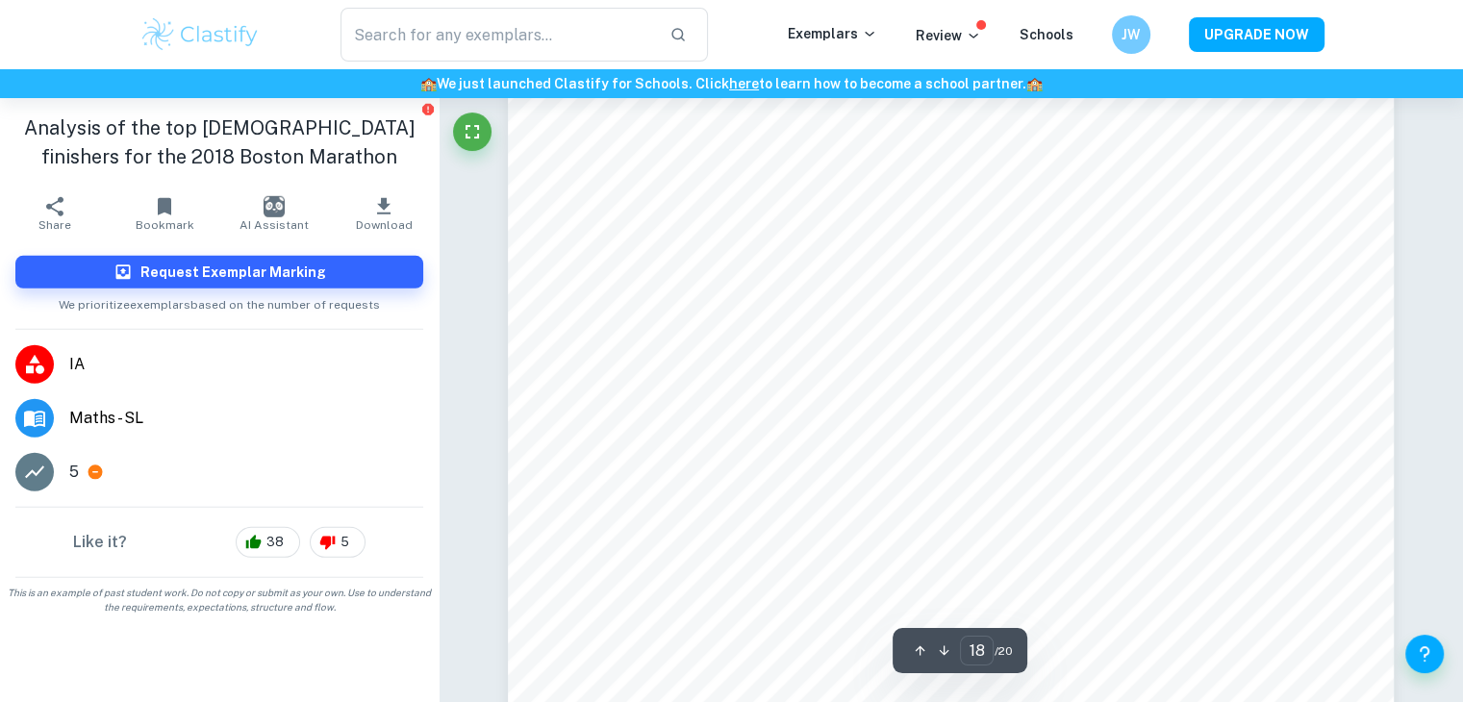
scroll to position [20330, 0]
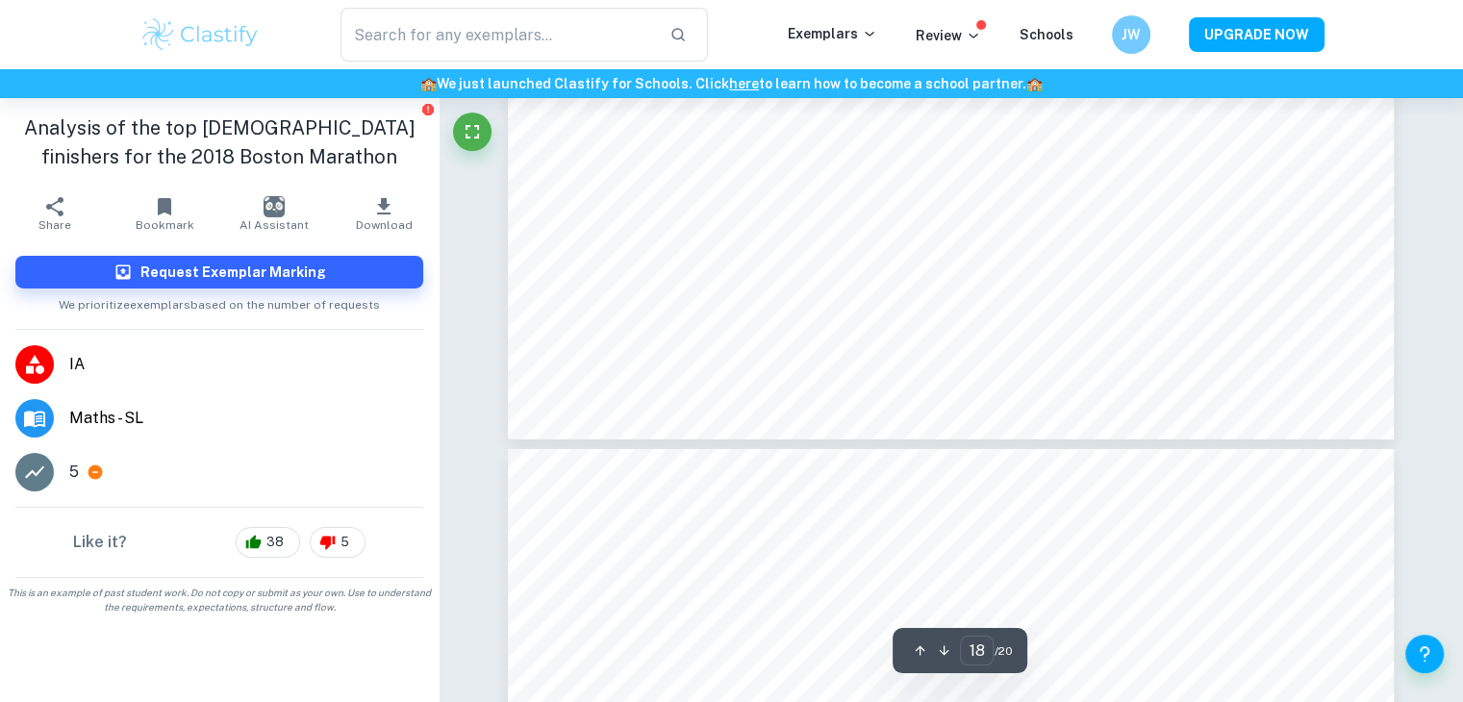
type input "19"
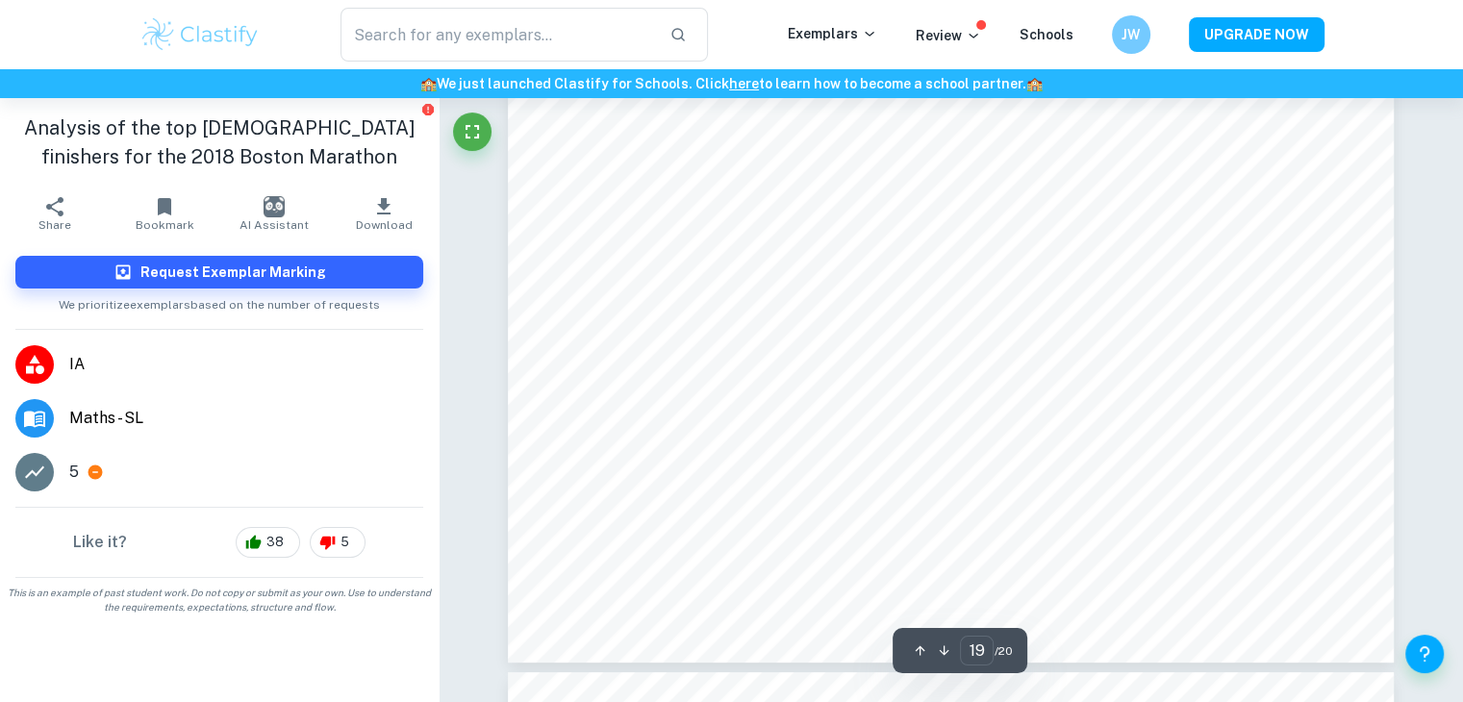
scroll to position [21978, 0]
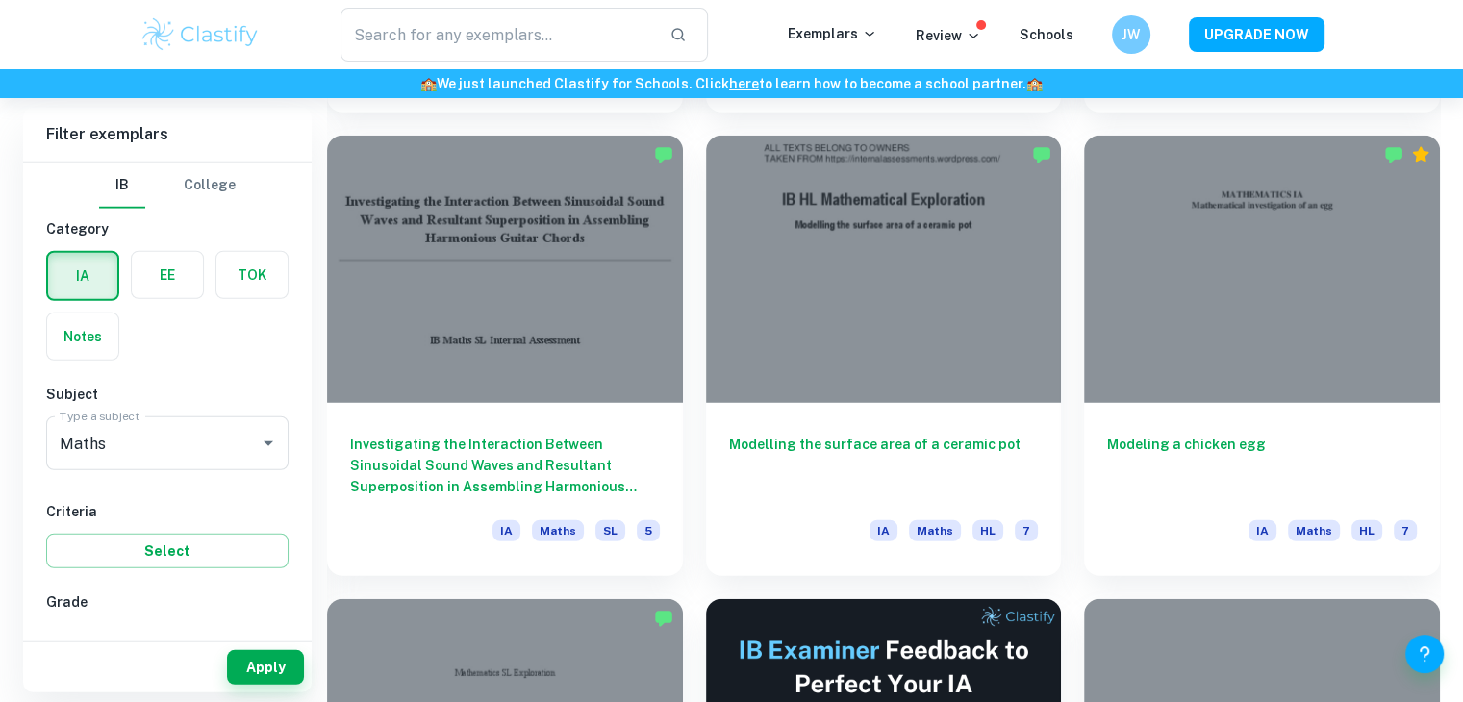
scroll to position [8954, 0]
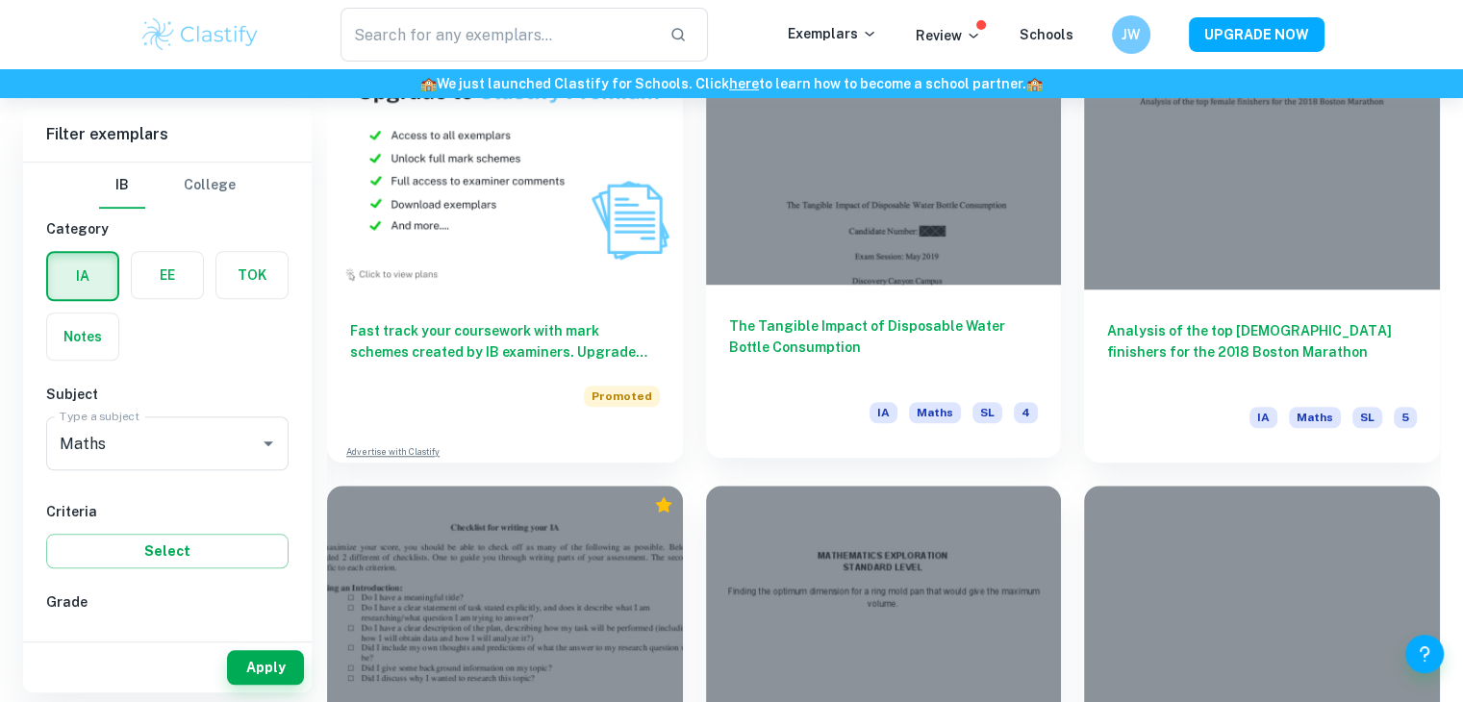
click at [962, 213] on div at bounding box center [884, 151] width 356 height 266
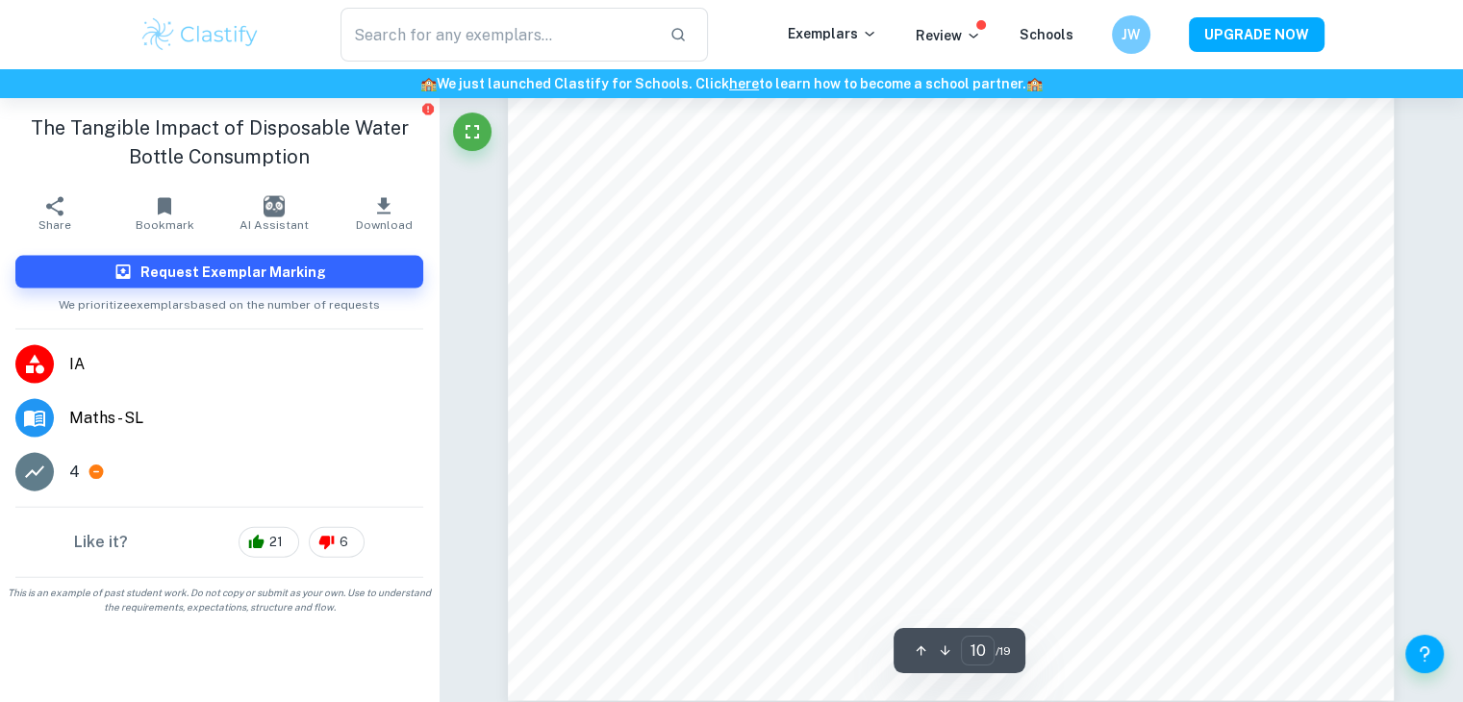
scroll to position [11631, 0]
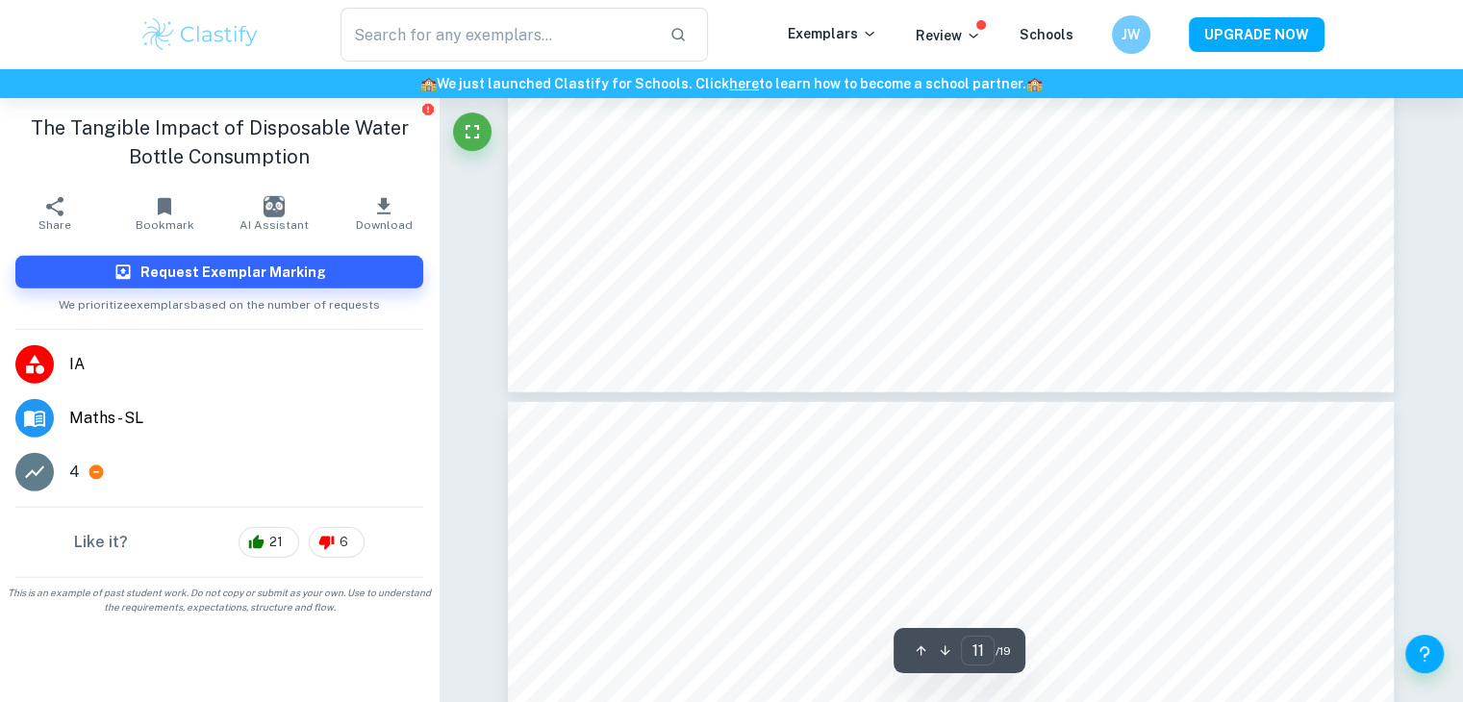
type input "12"
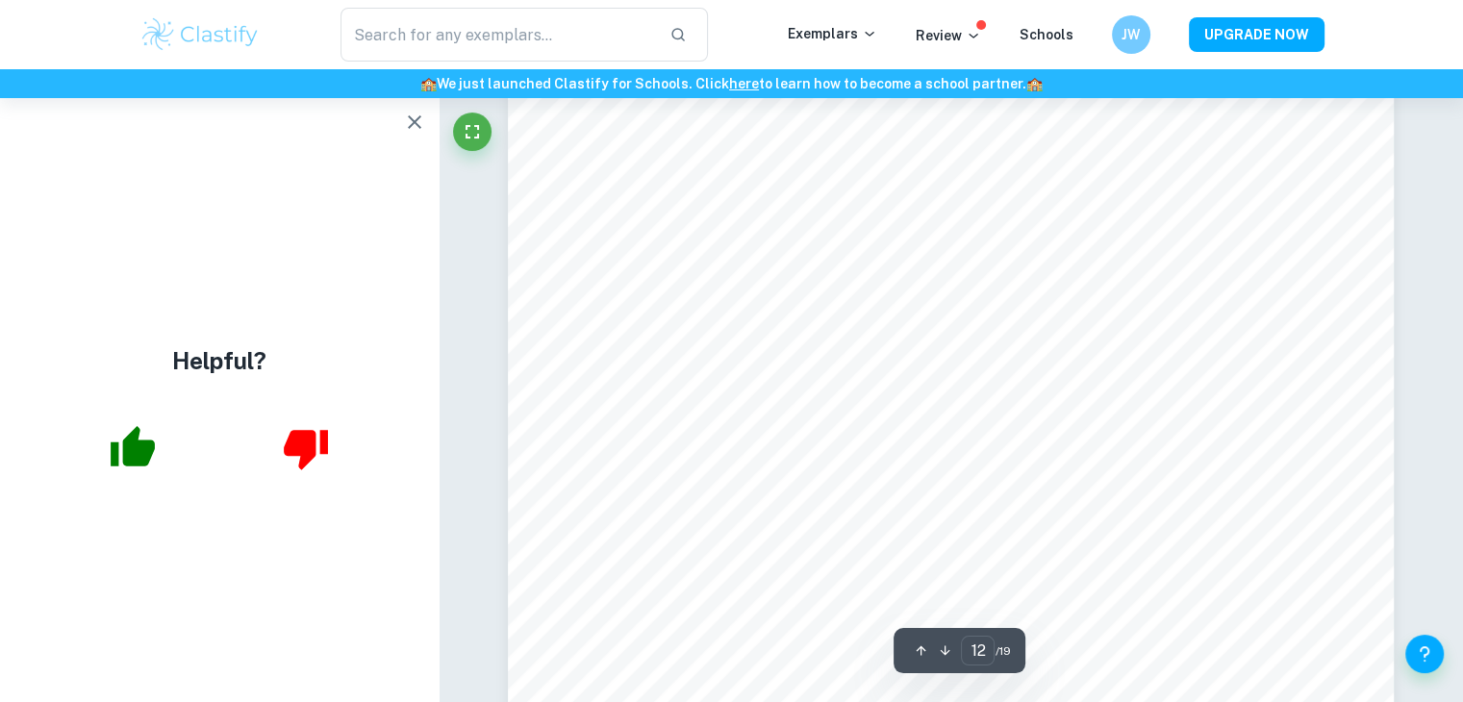
scroll to position [13699, 0]
